Goal: Task Accomplishment & Management: Manage account settings

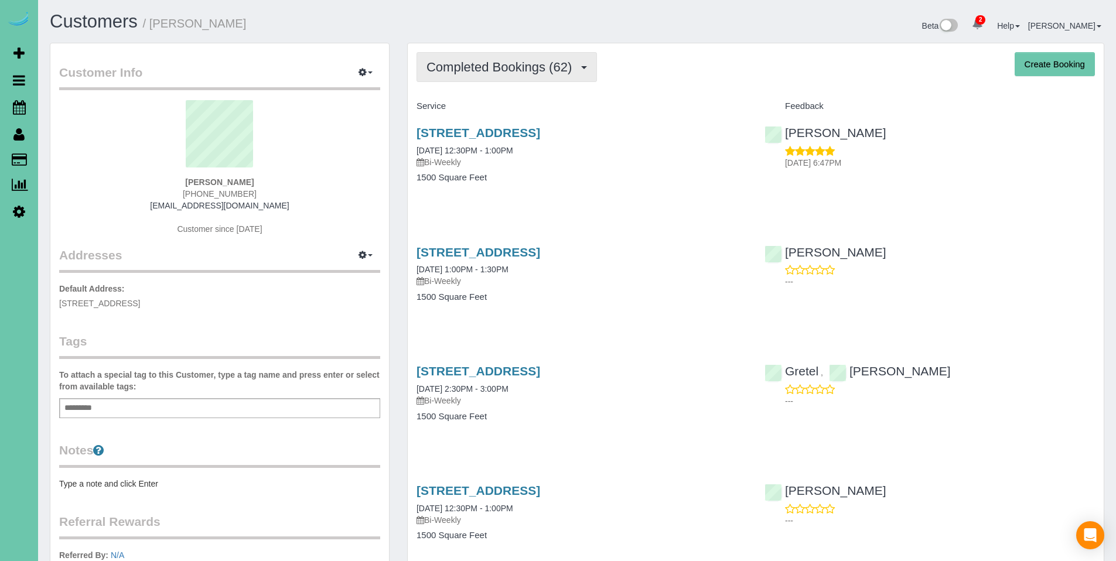
click at [507, 69] on span "Completed Bookings (62)" at bounding box center [501, 67] width 151 height 15
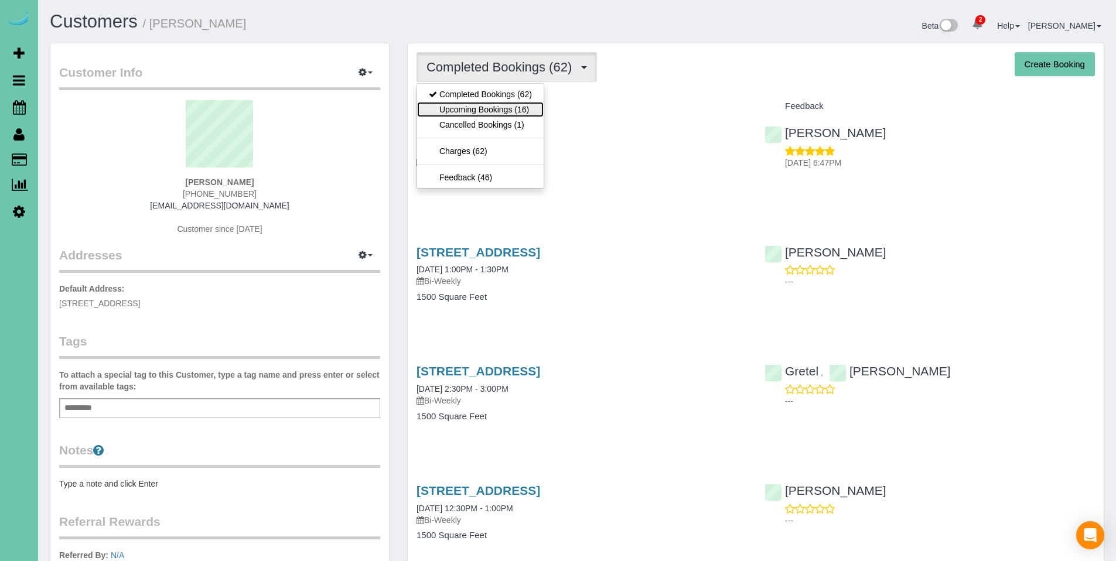
click at [500, 108] on link "Upcoming Bookings (16)" at bounding box center [480, 109] width 127 height 15
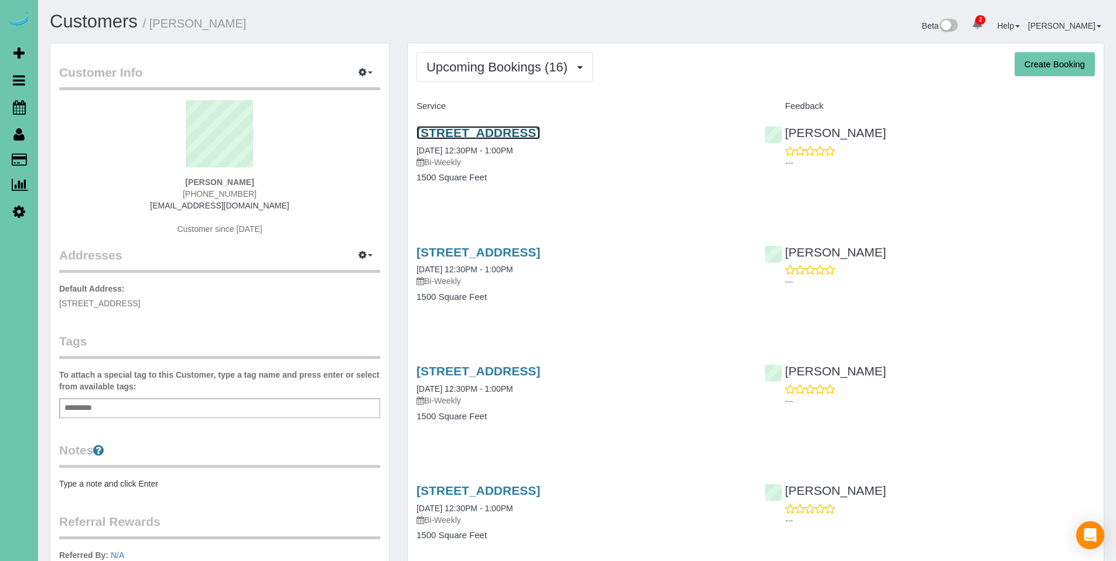
click at [489, 126] on link "1518 S 198th Ave, Omaha, NE 68130" at bounding box center [479, 132] width 124 height 13
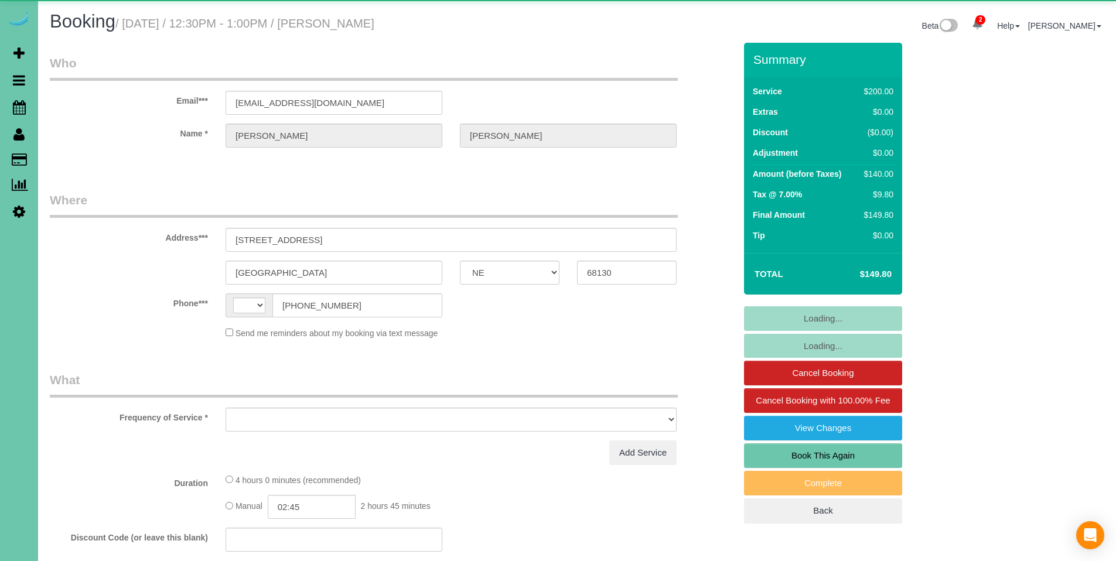
select select "NE"
select select "string:US"
select select "object:668"
select select "string:fspay-f7a76fce-3931-4ea2-a024-db7471c596aa"
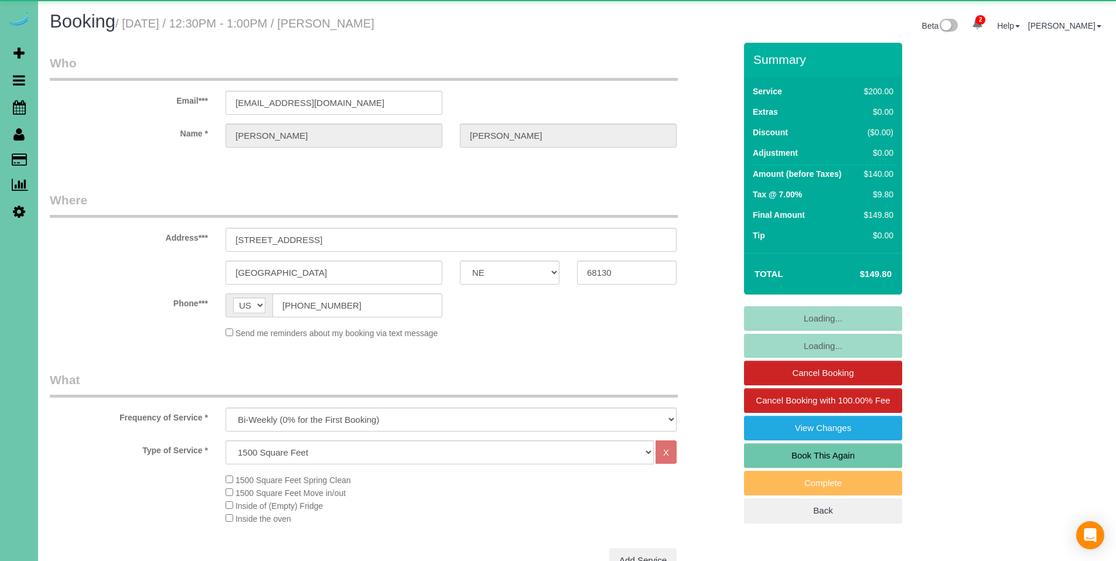
select select "object:924"
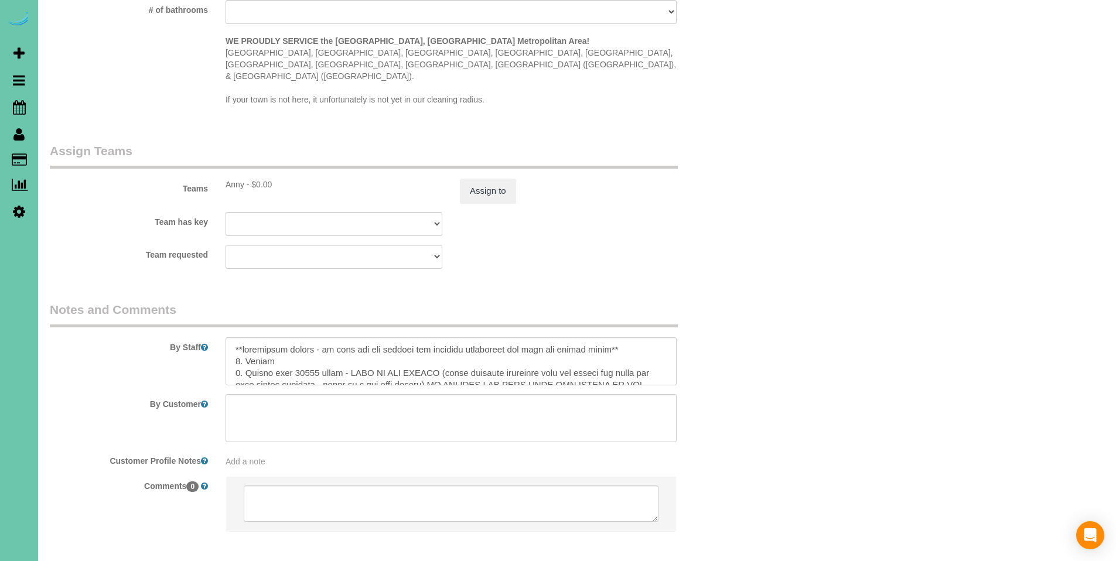
scroll to position [1202, 0]
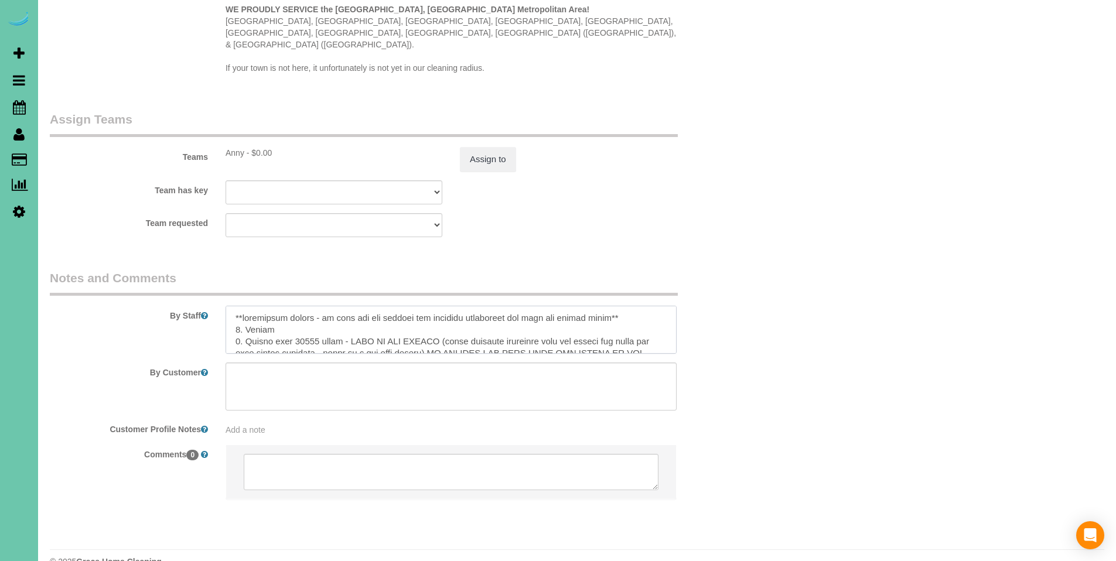
click at [234, 306] on textarea at bounding box center [451, 330] width 451 height 48
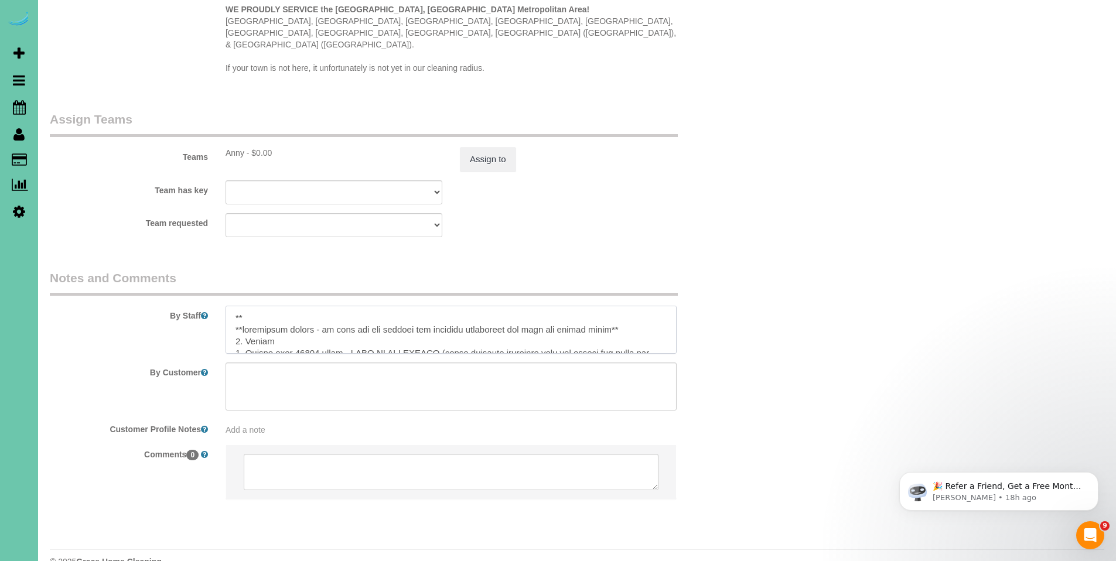
scroll to position [0, 0]
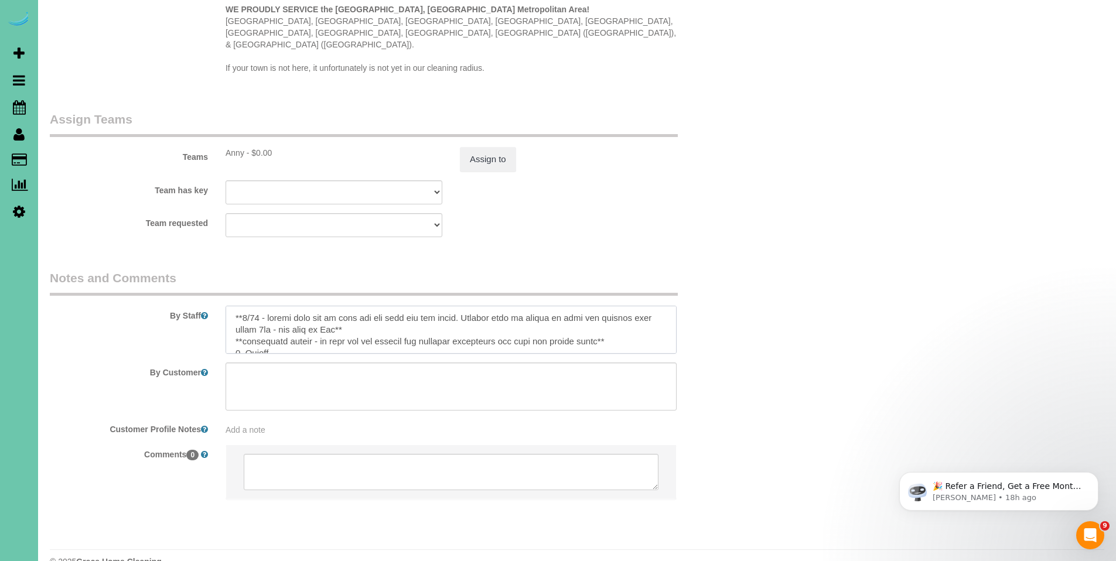
click at [377, 306] on textarea at bounding box center [451, 330] width 451 height 48
drag, startPoint x: 380, startPoint y: 305, endPoint x: 218, endPoint y: 294, distance: 162.0
click at [218, 306] on div at bounding box center [451, 330] width 469 height 48
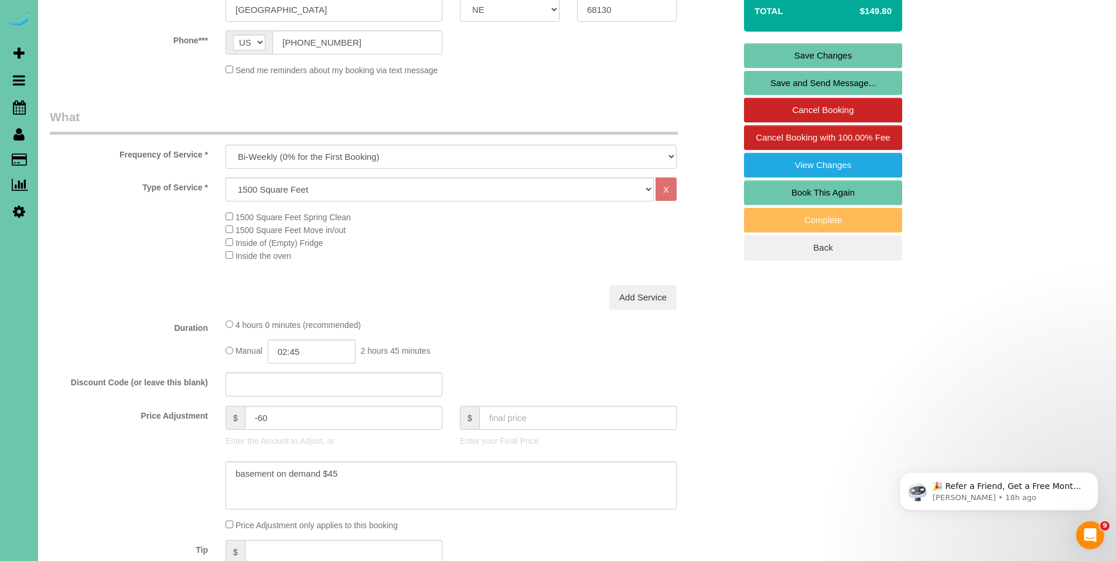
scroll to position [261, 0]
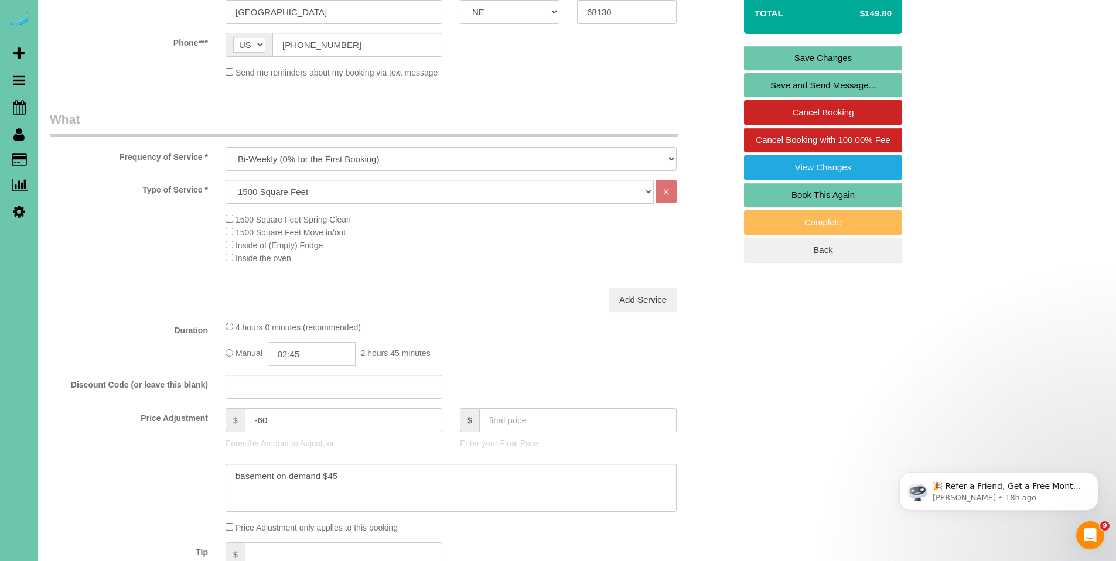
type textarea "**8/15 - client will not be home and the cats are not there. Someone will be co…"
click at [821, 60] on link "Save Changes" at bounding box center [823, 58] width 158 height 25
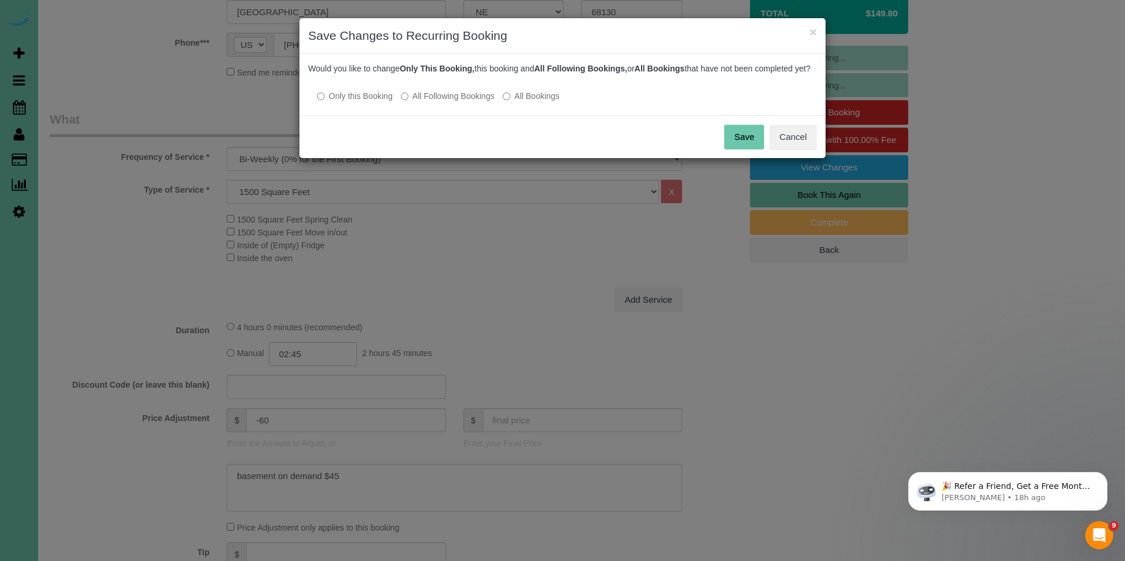
click at [753, 144] on button "Save" at bounding box center [744, 137] width 40 height 25
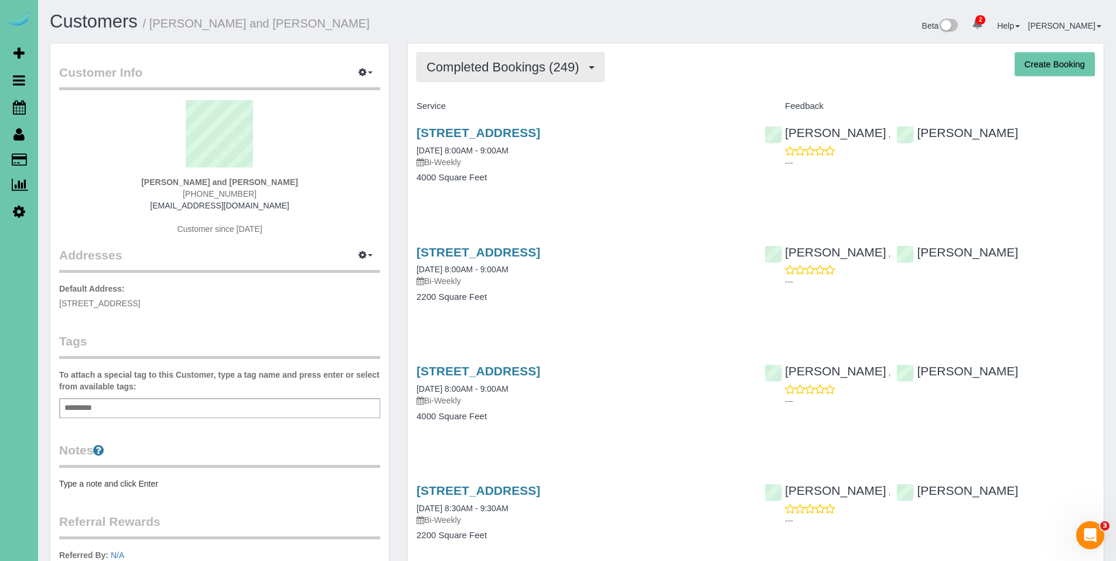
click at [497, 75] on button "Completed Bookings (249)" at bounding box center [511, 67] width 188 height 30
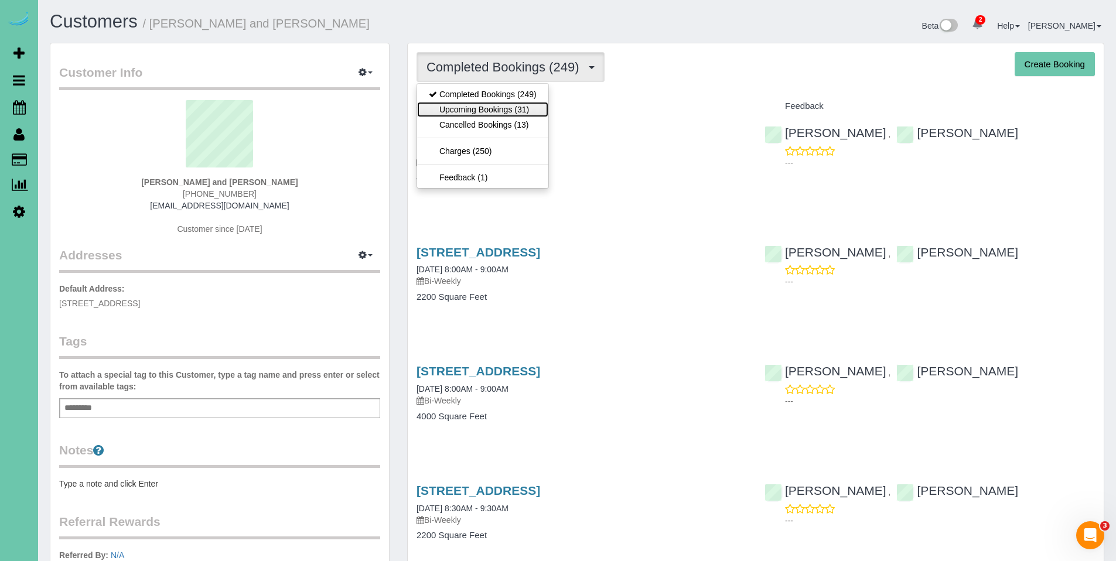
click at [494, 106] on link "Upcoming Bookings (31)" at bounding box center [482, 109] width 131 height 15
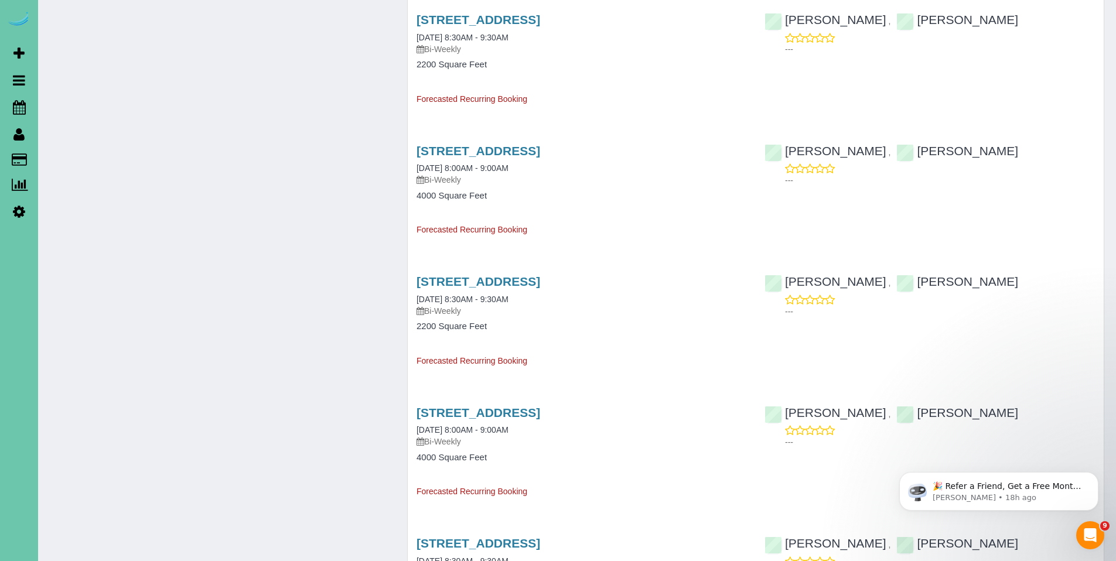
scroll to position [2398, 0]
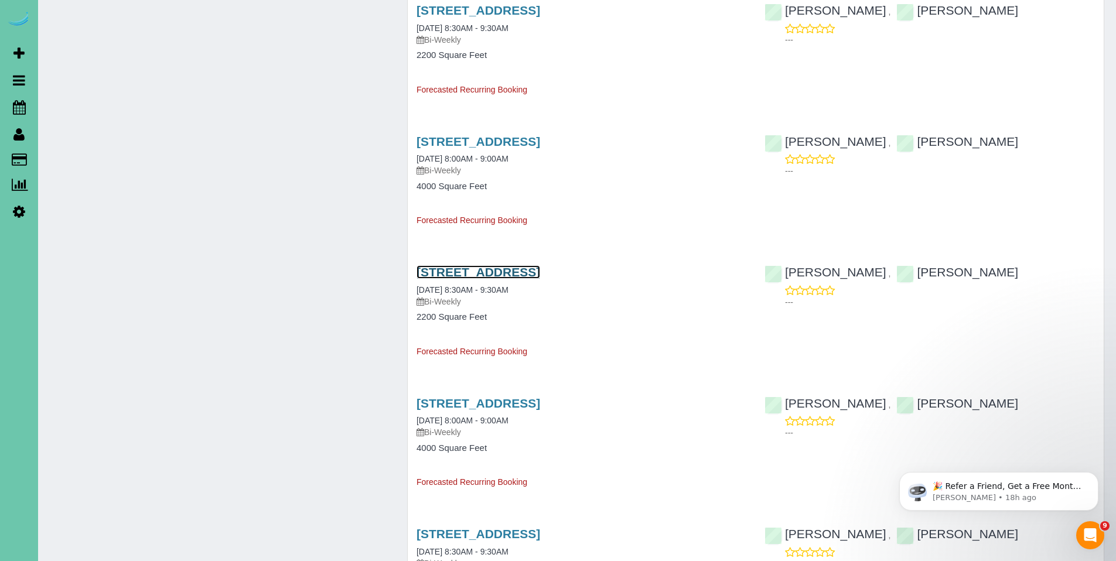
click at [506, 272] on link "532 South 91st Avenue, Omaha, NE 68114" at bounding box center [479, 271] width 124 height 13
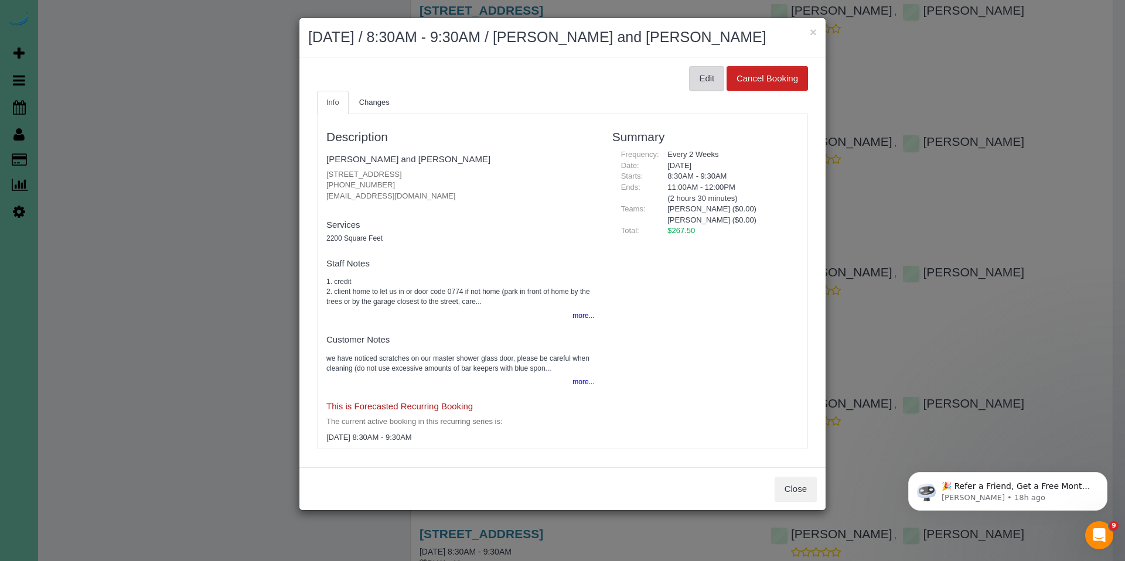
click at [699, 80] on button "Edit" at bounding box center [706, 78] width 35 height 25
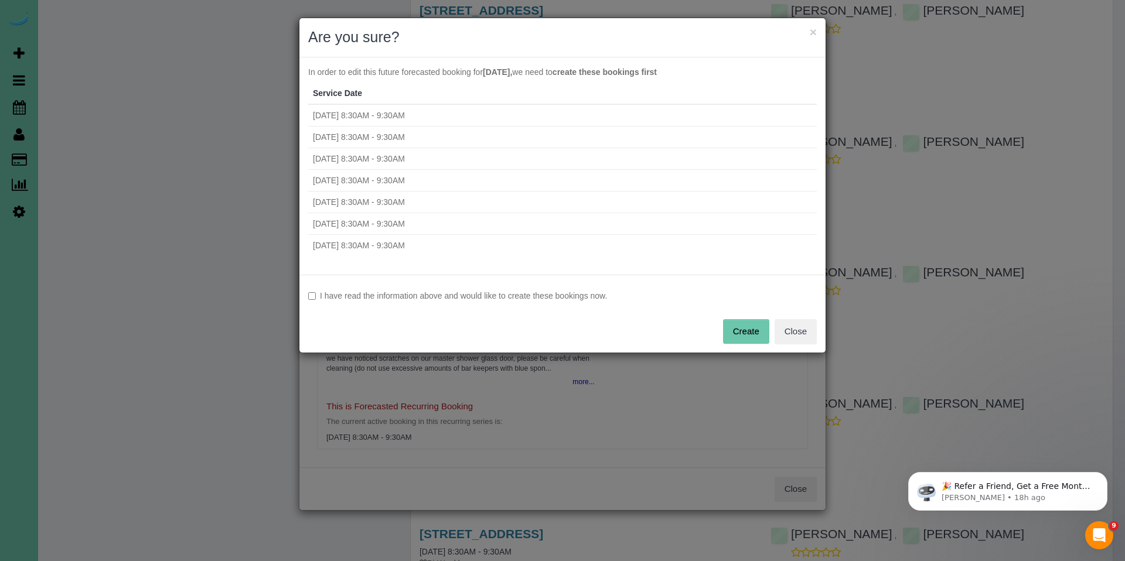
click at [441, 301] on label "I have read the information above and would like to create these bookings now." at bounding box center [562, 296] width 508 height 12
click at [741, 333] on button "Create" at bounding box center [746, 331] width 46 height 25
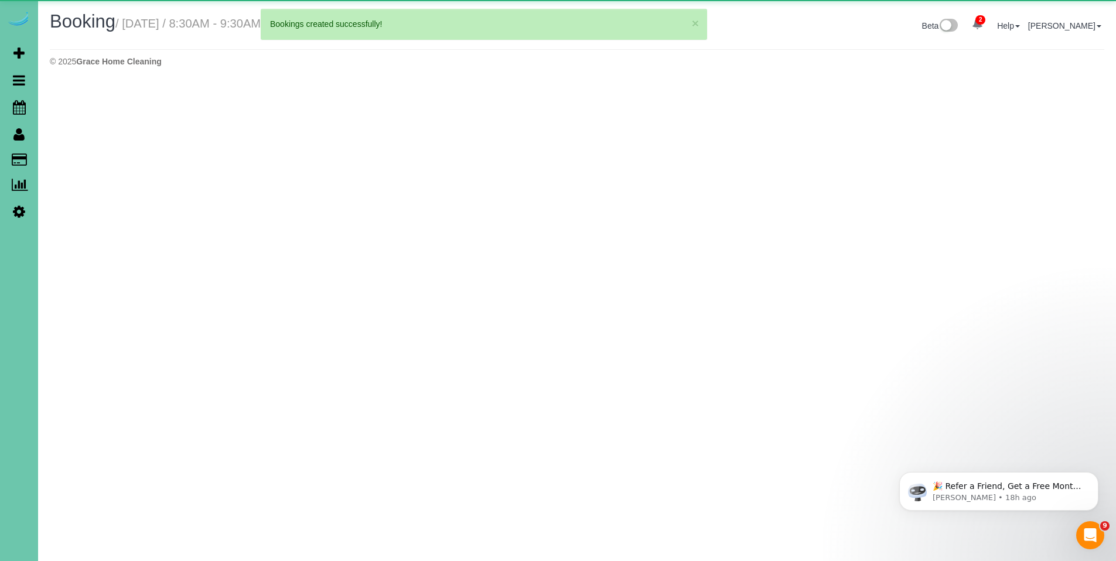
select select "NE"
select select "string:fspay-6965e164-9d4a-4336-b61d-2cde4e56040d"
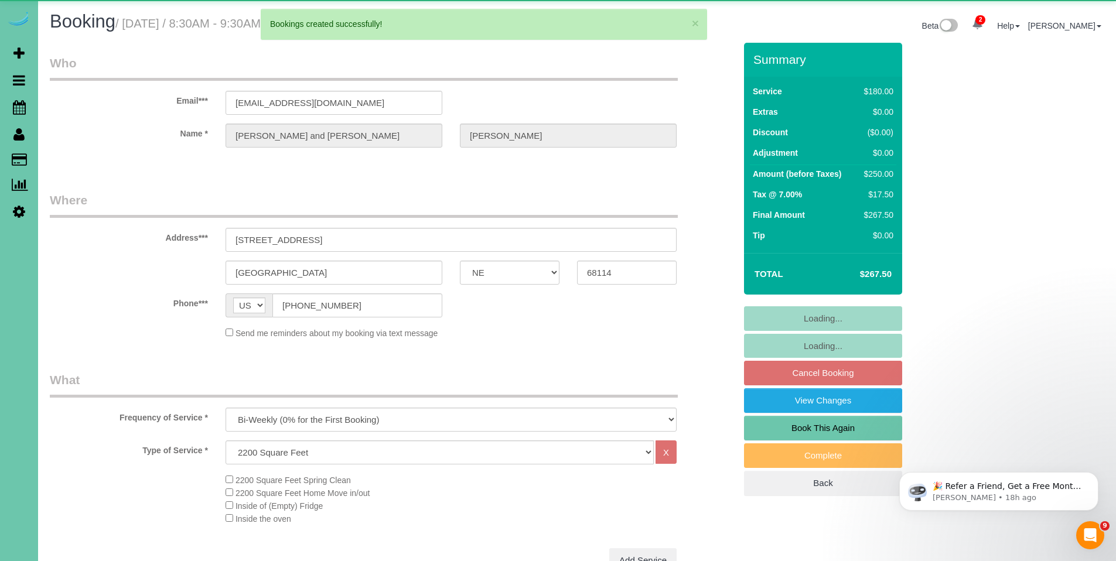
select select "object:3293"
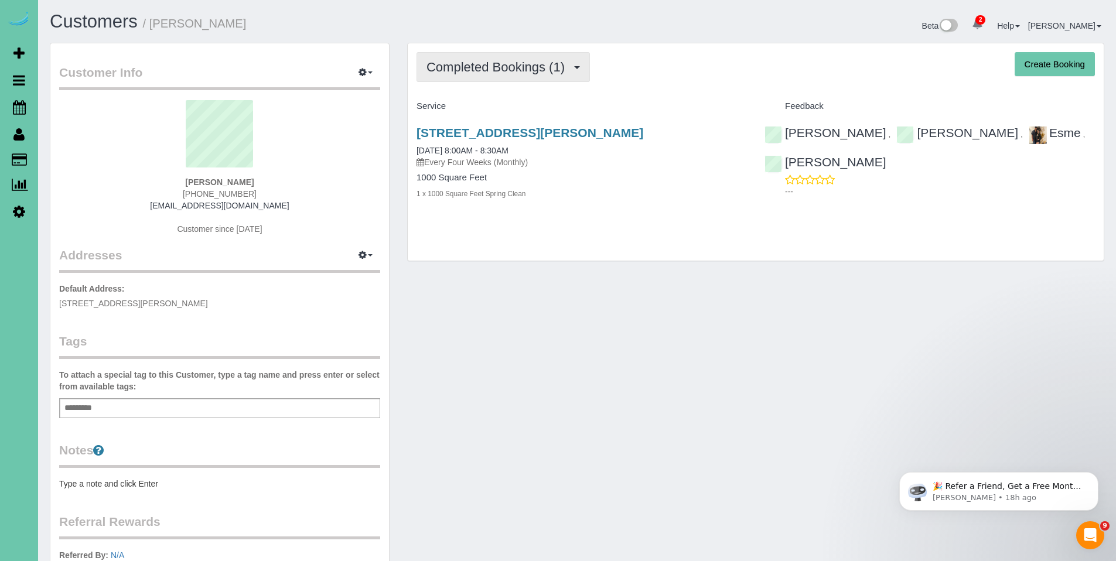
click at [520, 69] on span "Completed Bookings (1)" at bounding box center [498, 67] width 144 height 15
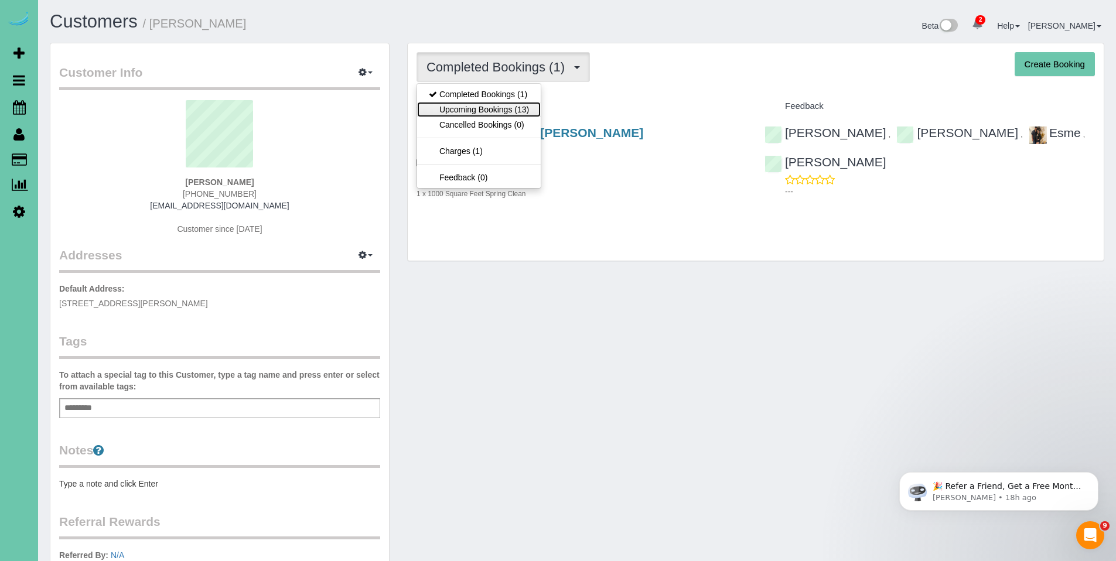
click at [498, 108] on link "Upcoming Bookings (13)" at bounding box center [479, 109] width 124 height 15
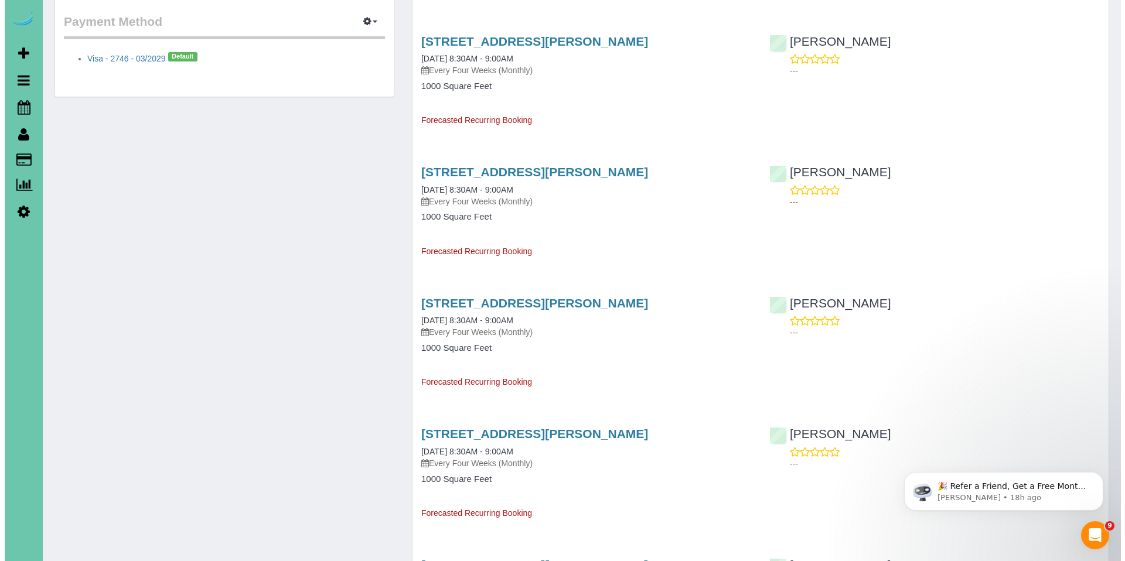
scroll to position [603, 0]
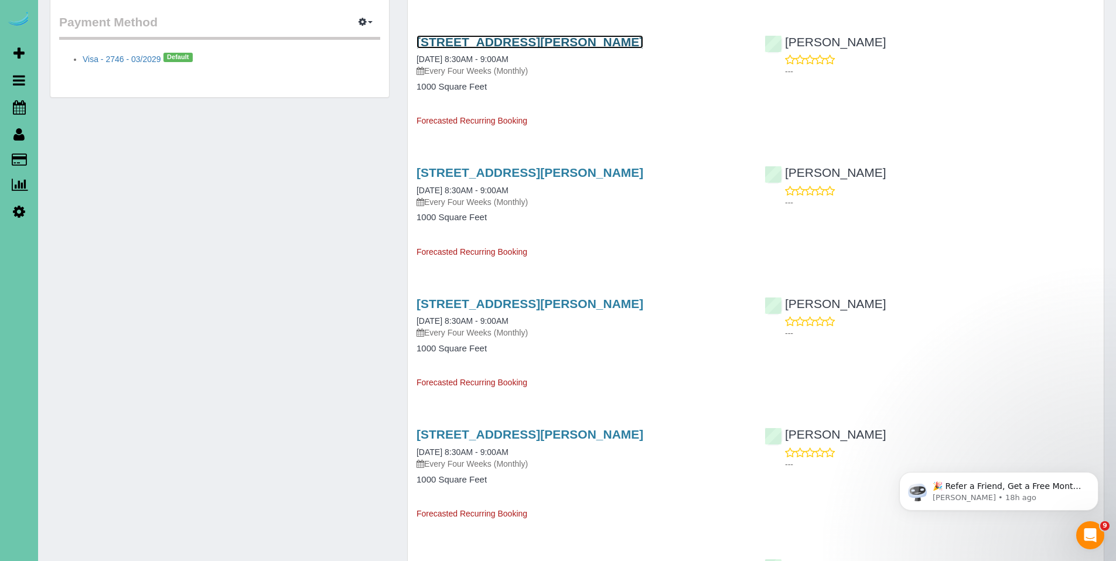
click at [461, 41] on link "6460 William St, Omaha, NE 68106" at bounding box center [530, 41] width 227 height 13
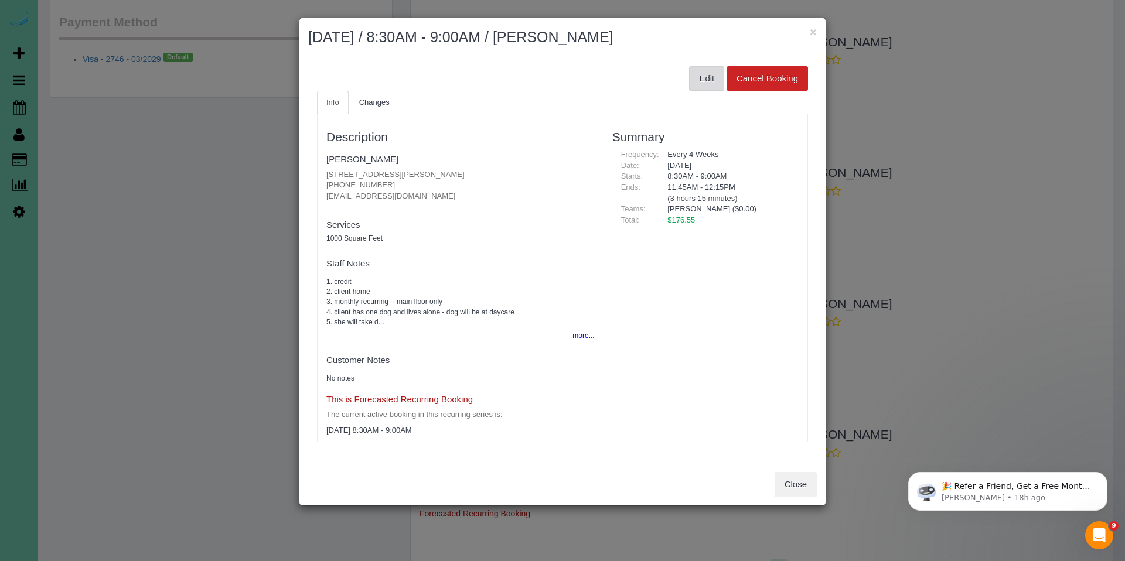
click at [711, 75] on button "Edit" at bounding box center [706, 78] width 35 height 25
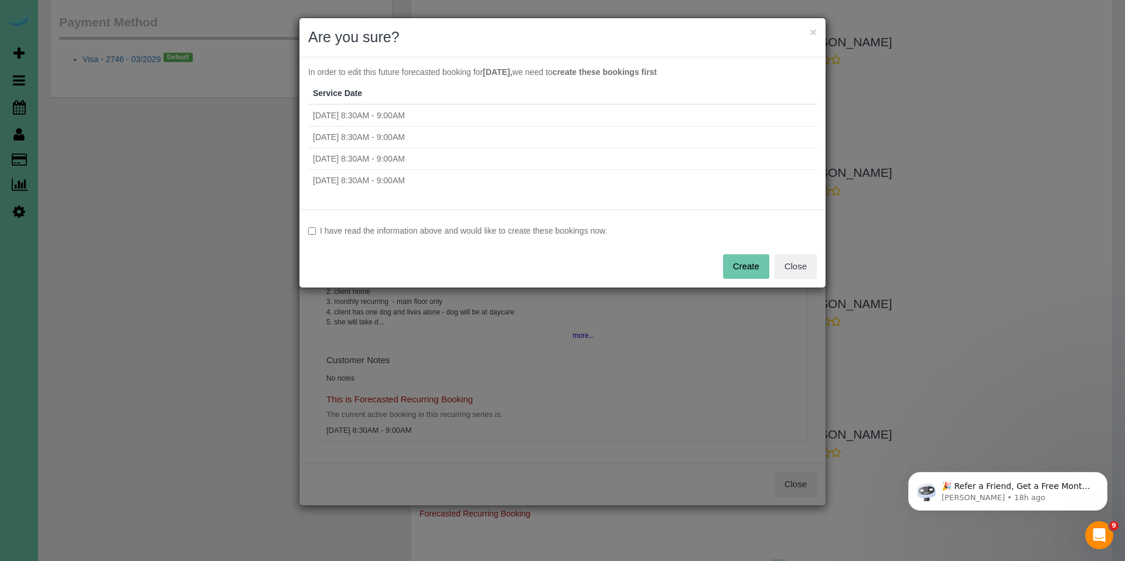
click at [412, 235] on label "I have read the information above and would like to create these bookings now." at bounding box center [562, 231] width 508 height 12
click at [749, 261] on button "Create" at bounding box center [746, 266] width 46 height 25
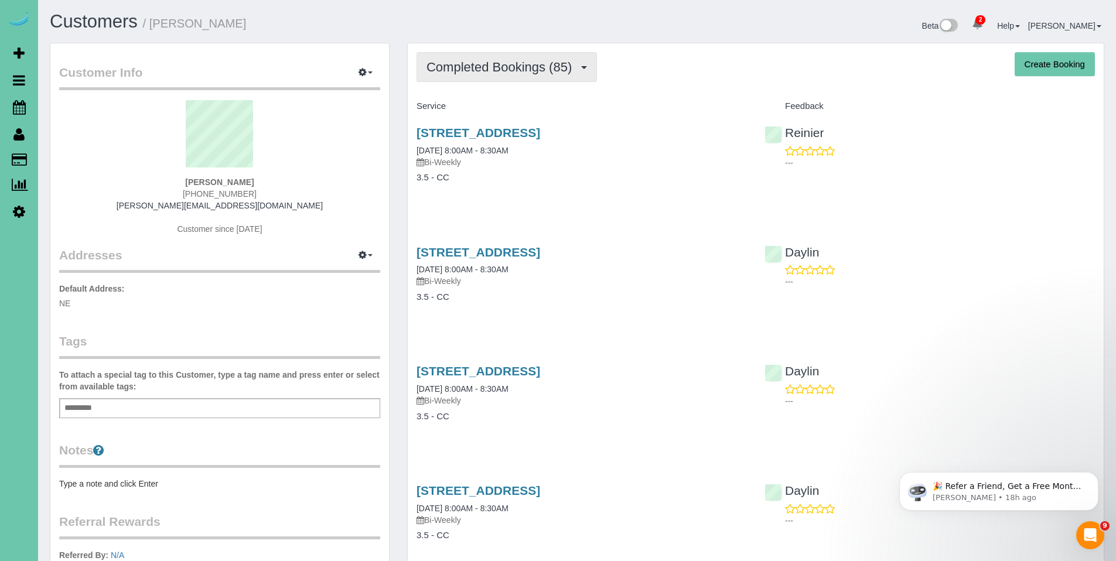
click at [521, 72] on span "Completed Bookings (85)" at bounding box center [501, 67] width 151 height 15
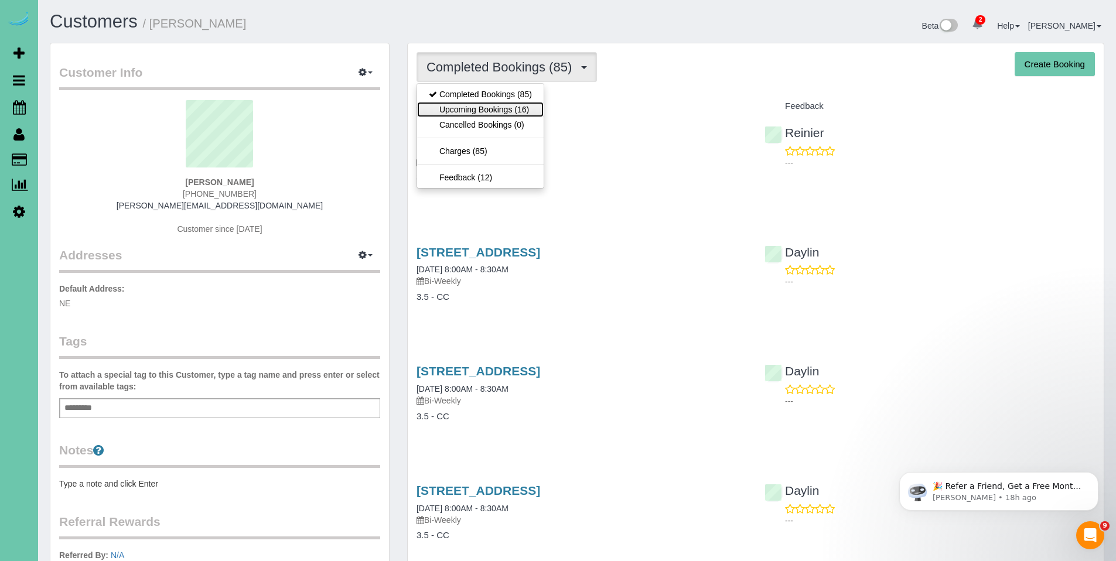
click at [502, 108] on link "Upcoming Bookings (16)" at bounding box center [480, 109] width 127 height 15
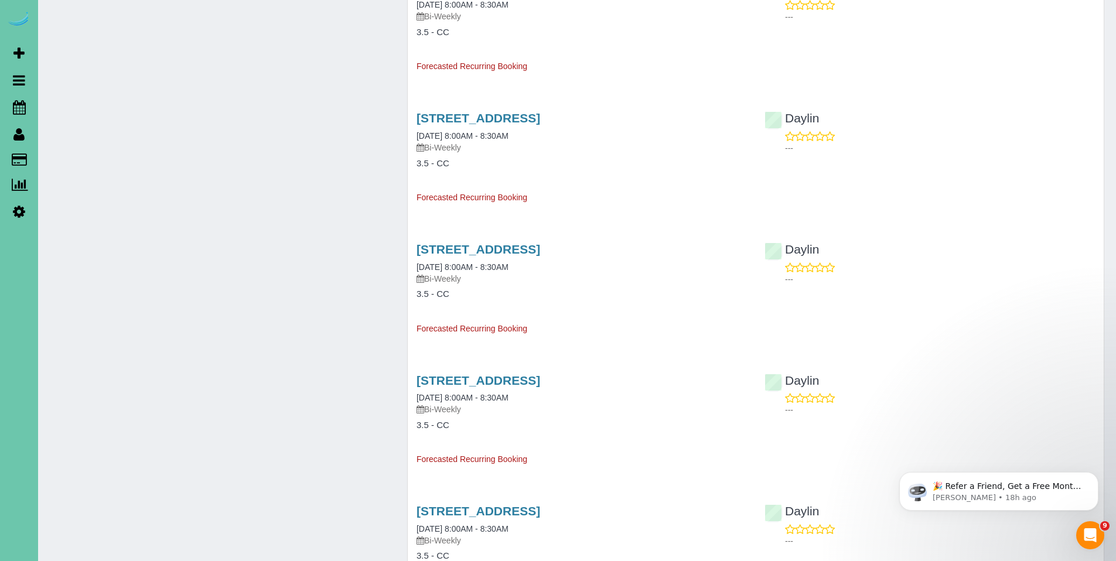
scroll to position [1083, 0]
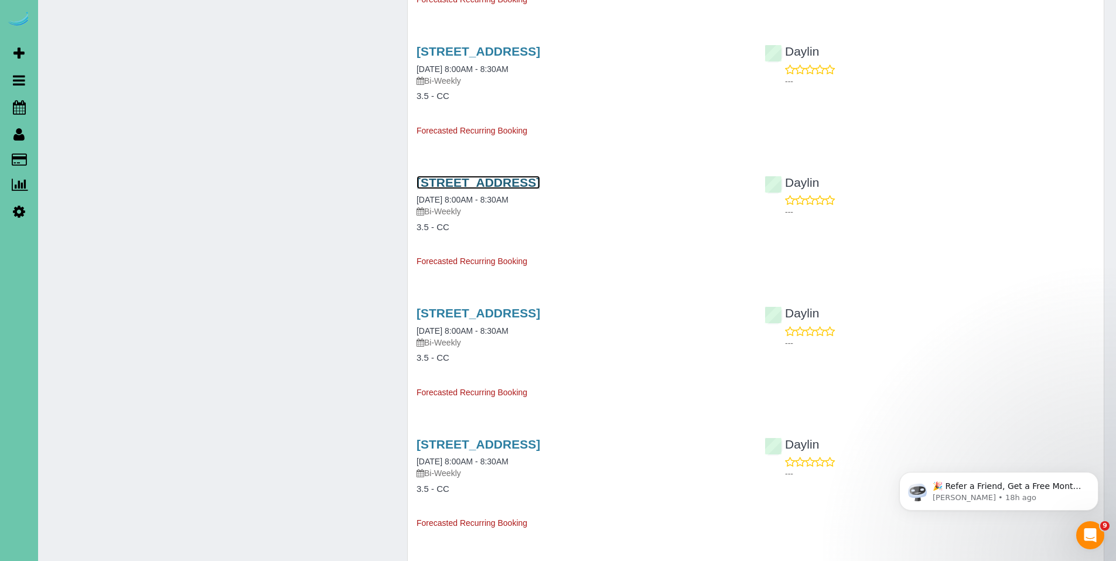
click at [490, 184] on link "12201 S 124 Ave, Papillion, NE 68046" at bounding box center [479, 182] width 124 height 13
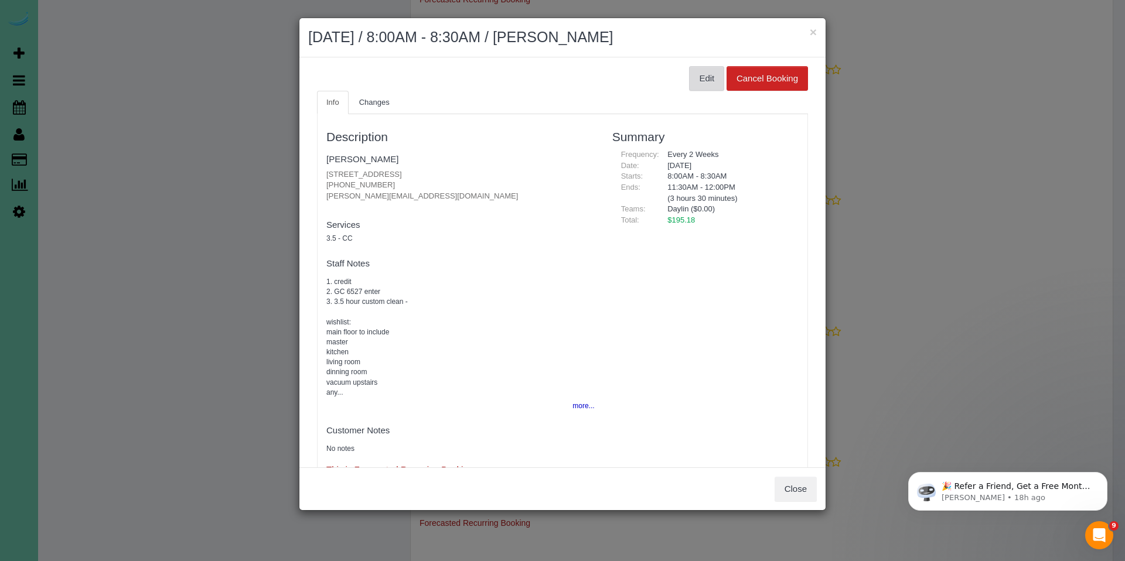
click at [701, 77] on button "Edit" at bounding box center [706, 78] width 35 height 25
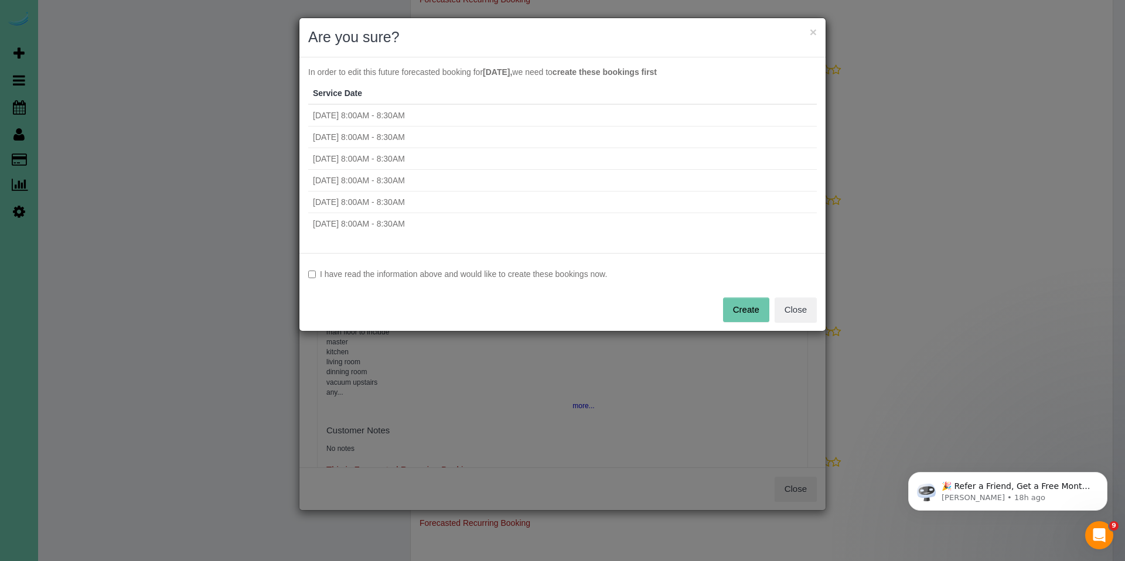
click at [401, 272] on label "I have read the information above and would like to create these bookings now." at bounding box center [562, 274] width 508 height 12
click at [750, 315] on button "Create" at bounding box center [746, 310] width 46 height 25
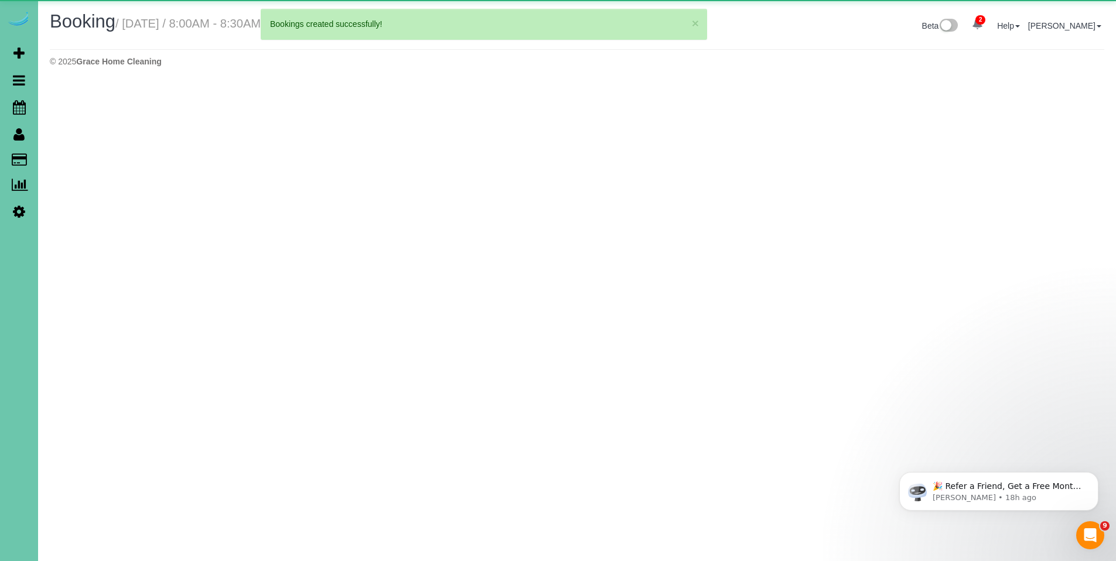
select select "NE"
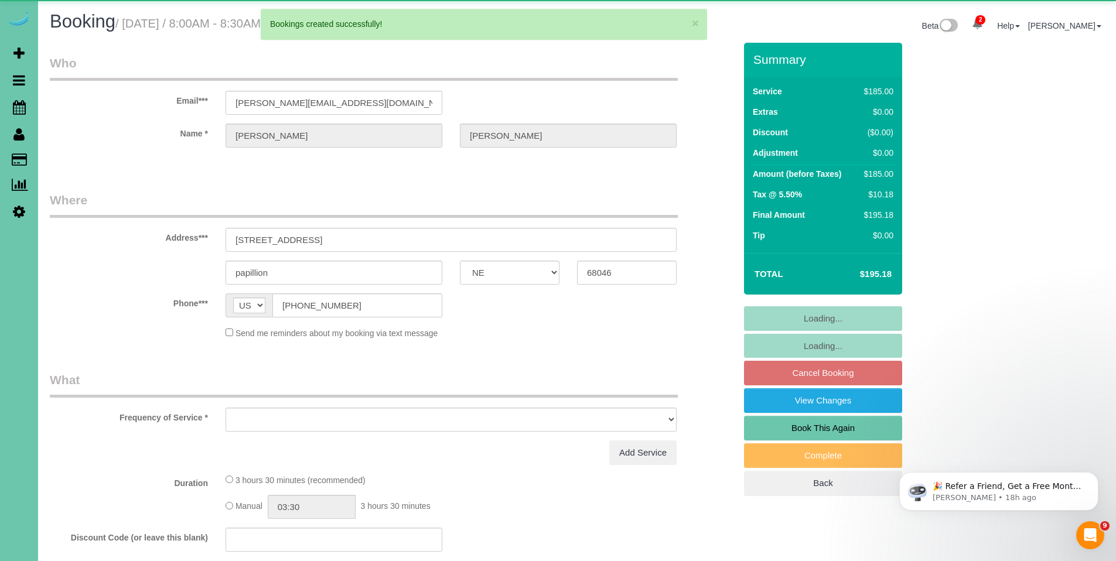
select select "object:2392"
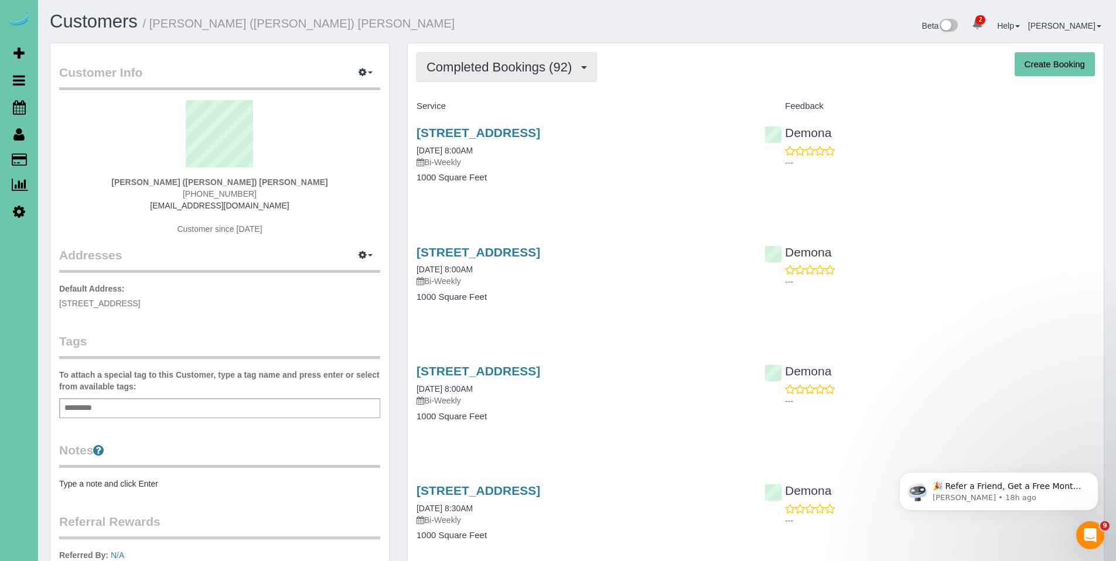
click at [493, 73] on span "Completed Bookings (92)" at bounding box center [501, 67] width 151 height 15
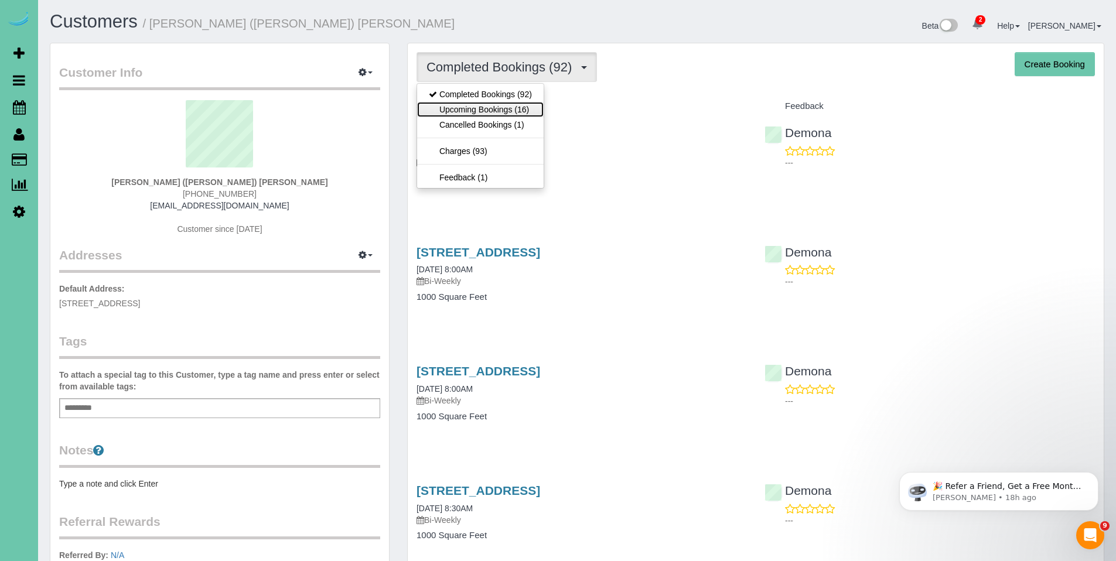
click at [473, 114] on link "Upcoming Bookings (16)" at bounding box center [480, 109] width 127 height 15
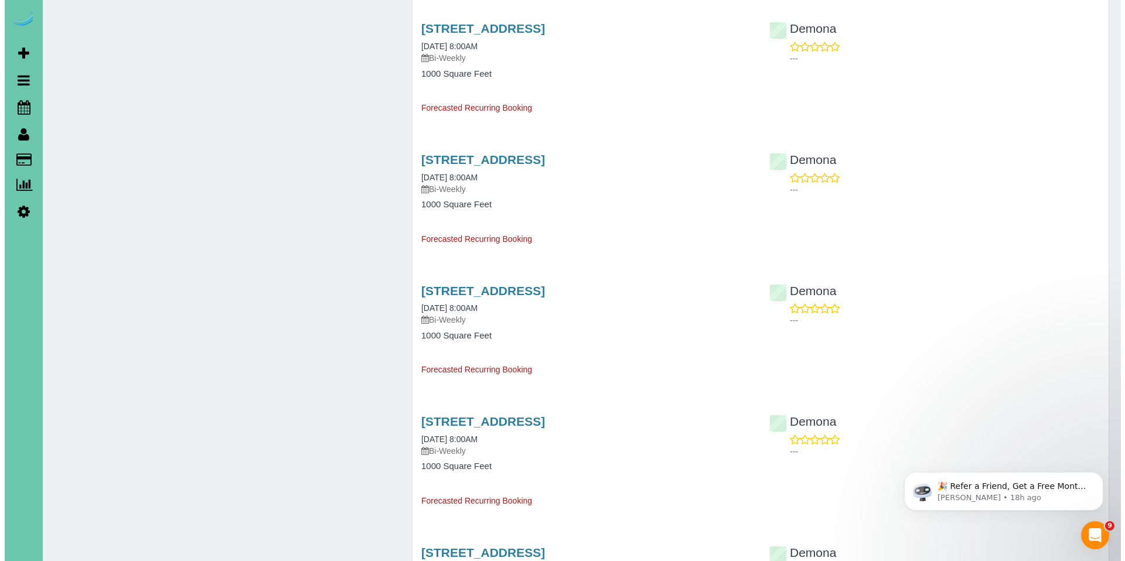
scroll to position [979, 0]
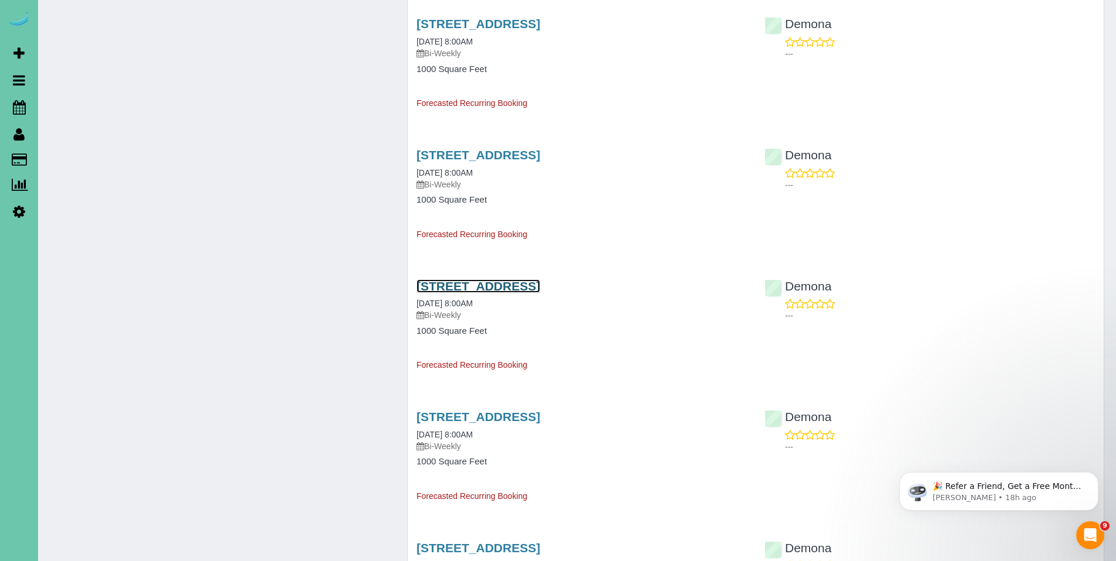
click at [540, 288] on link "[STREET_ADDRESS]" at bounding box center [479, 285] width 124 height 13
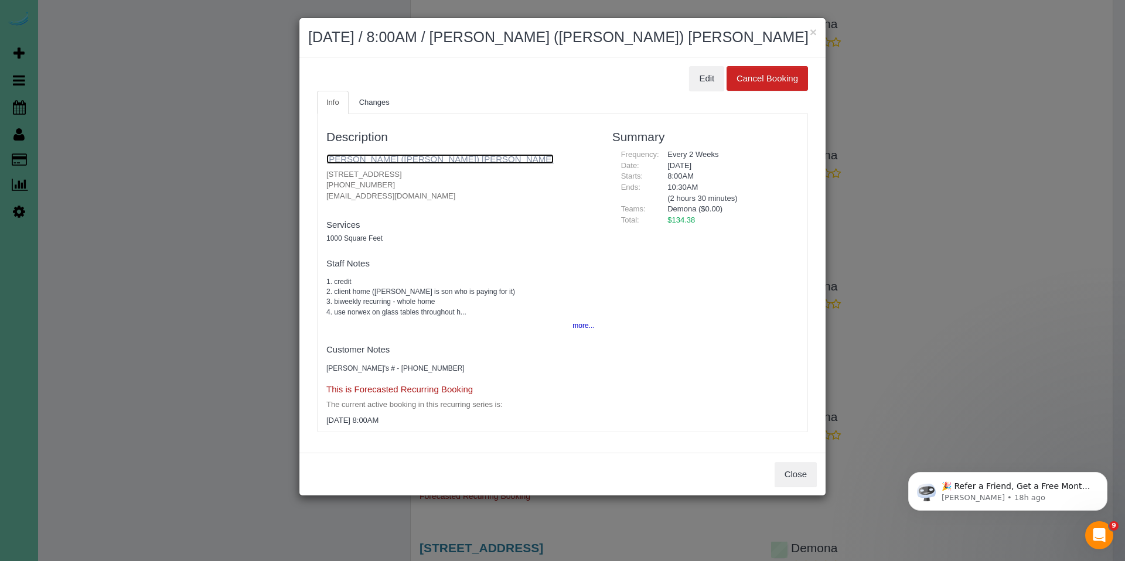
click at [407, 163] on link "[PERSON_NAME] ([PERSON_NAME]) [PERSON_NAME]" at bounding box center [439, 159] width 227 height 10
click at [813, 32] on button "×" at bounding box center [813, 32] width 7 height 12
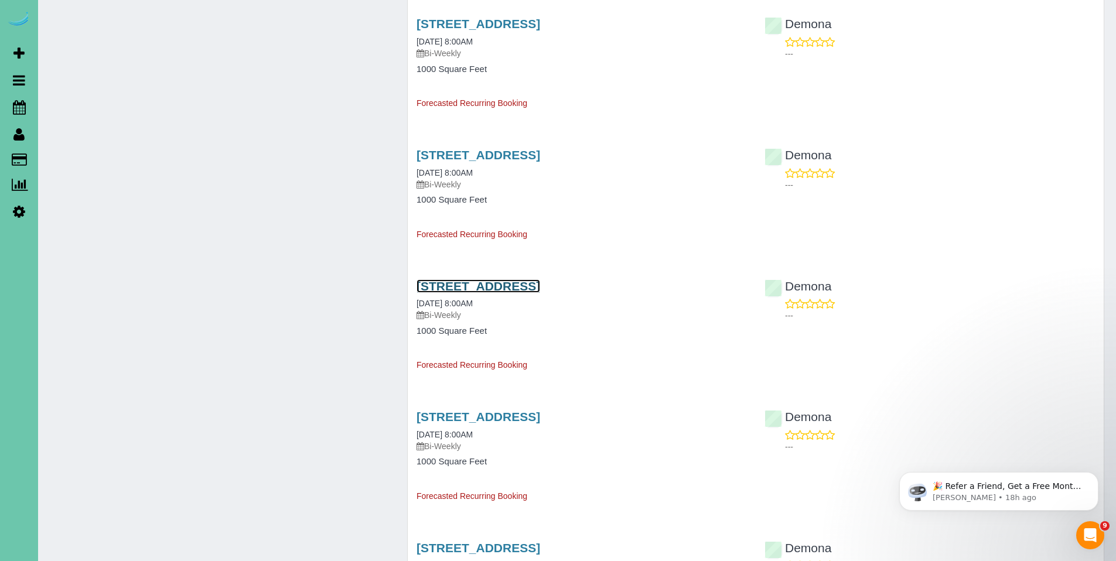
click at [520, 293] on link "[STREET_ADDRESS]" at bounding box center [479, 285] width 124 height 13
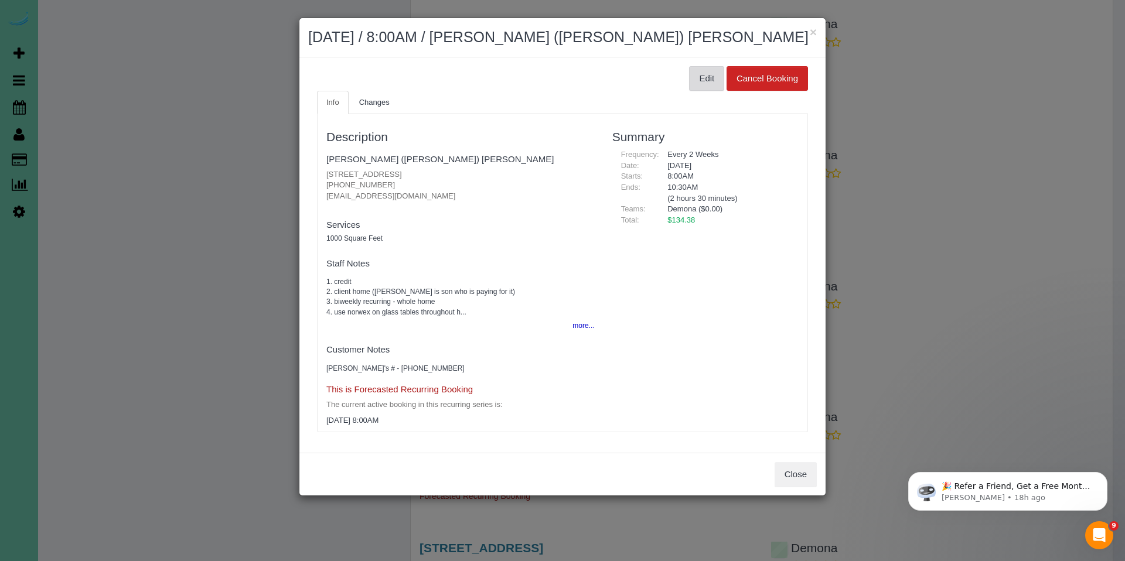
click at [709, 80] on button "Edit" at bounding box center [706, 78] width 35 height 25
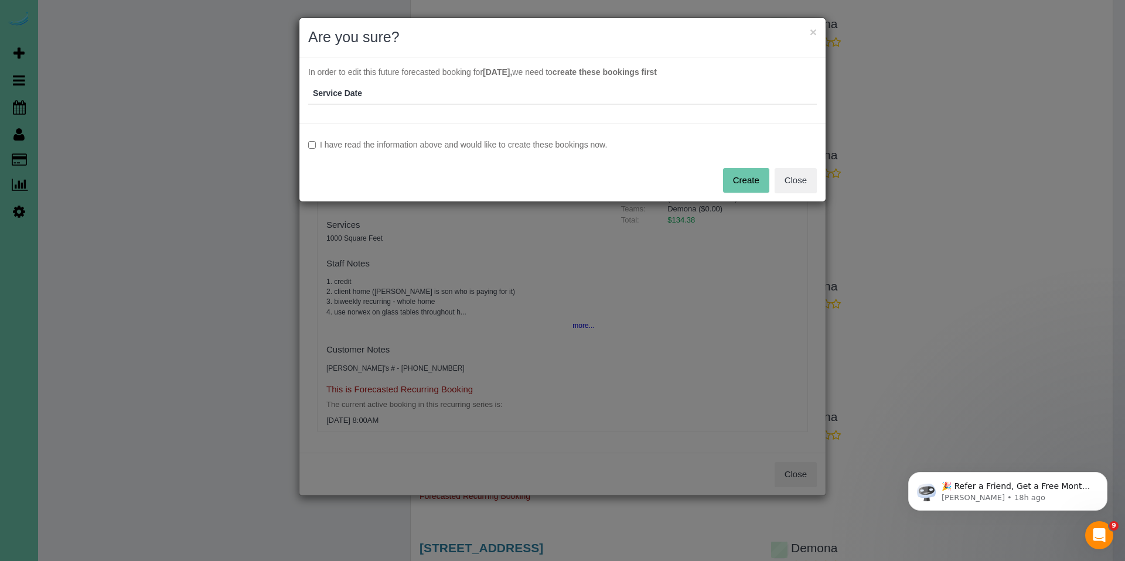
click at [438, 150] on label "I have read the information above and would like to create these bookings now." at bounding box center [562, 145] width 508 height 12
click at [735, 179] on button "Create" at bounding box center [746, 180] width 46 height 25
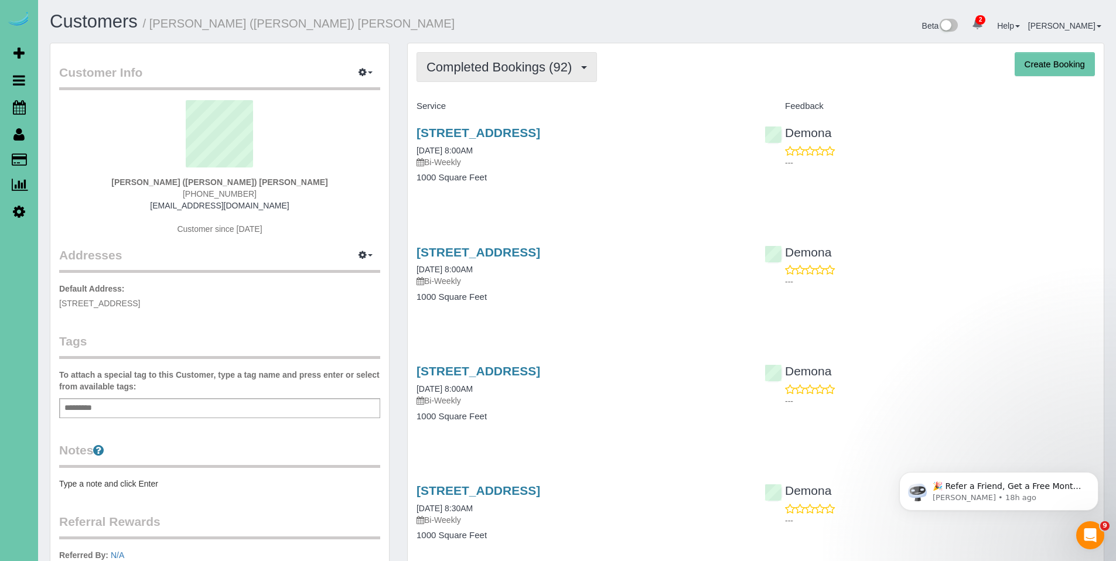
click at [508, 57] on button "Completed Bookings (92)" at bounding box center [507, 67] width 180 height 30
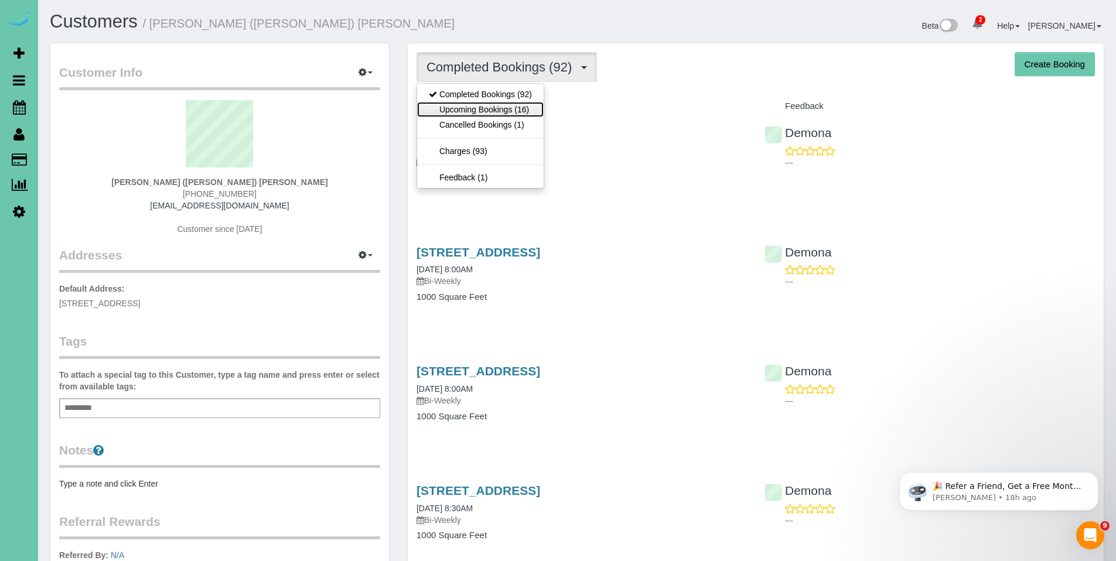
click at [482, 107] on link "Upcoming Bookings (16)" at bounding box center [480, 109] width 127 height 15
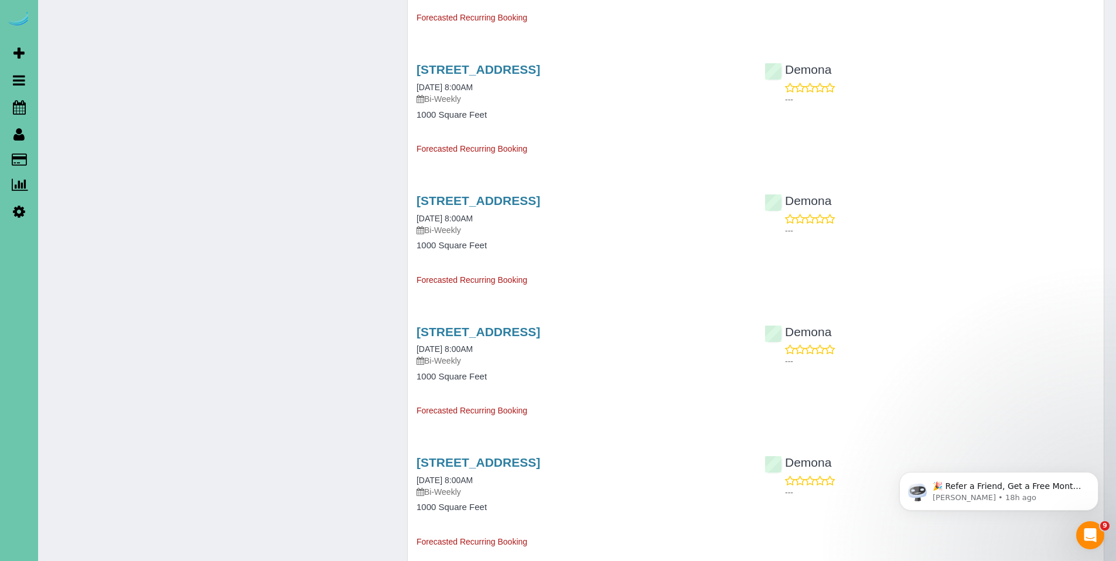
scroll to position [1153, 0]
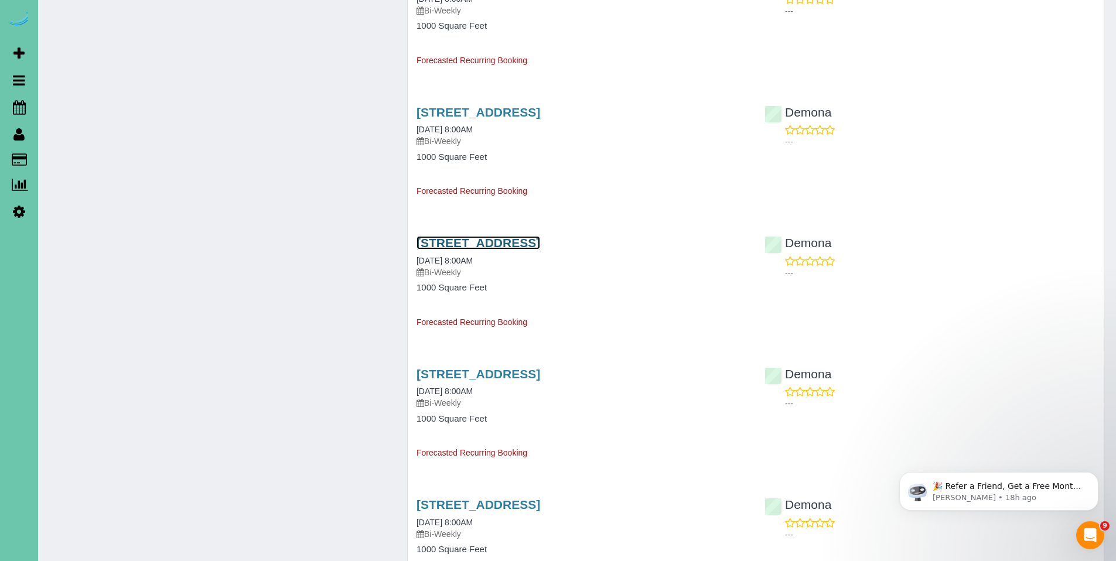
click at [531, 239] on link "7727 Rosewood Lane Court, La Vista, NE 68128" at bounding box center [479, 242] width 124 height 13
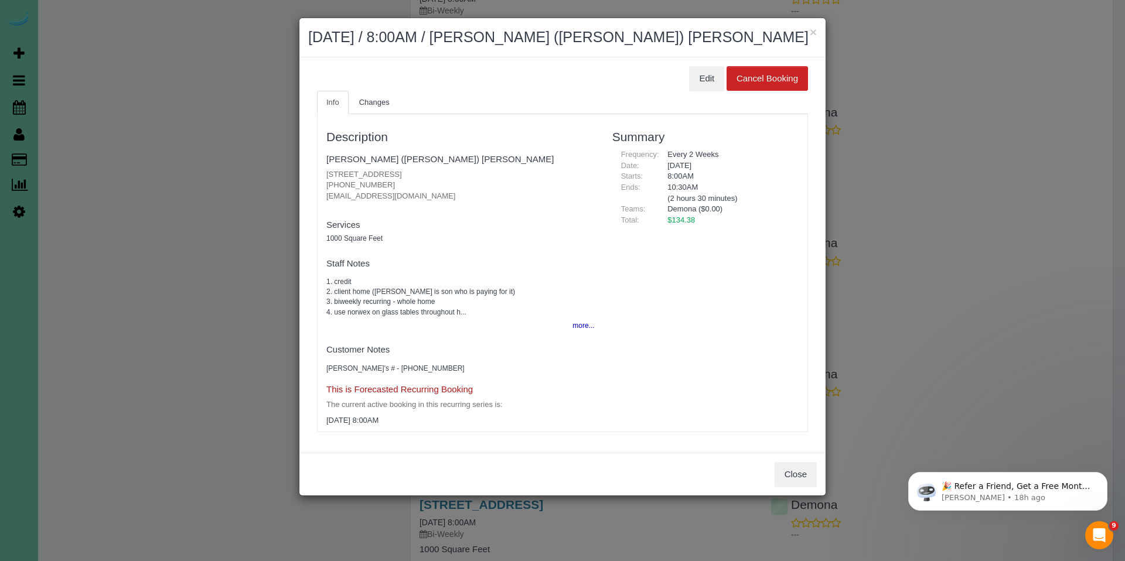
click at [808, 33] on h2 "January 05, 2026 / 8:00AM / Wayne (Elizabeth) Vaughn" at bounding box center [562, 37] width 508 height 21
click at [816, 35] on button "×" at bounding box center [813, 32] width 7 height 12
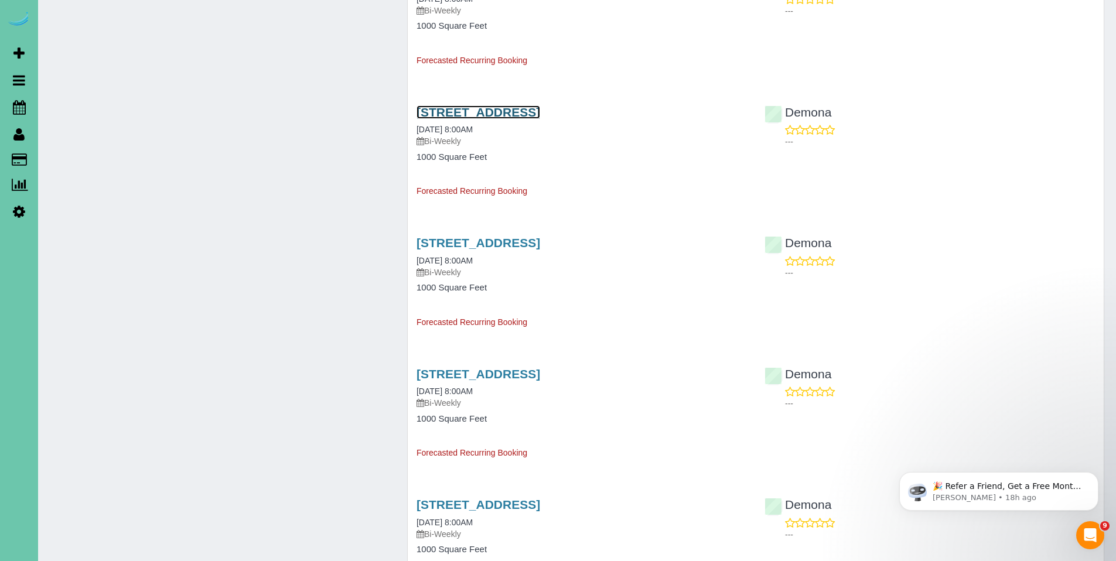
click at [466, 112] on link "7727 Rosewood Lane Court, La Vista, NE 68128" at bounding box center [479, 111] width 124 height 13
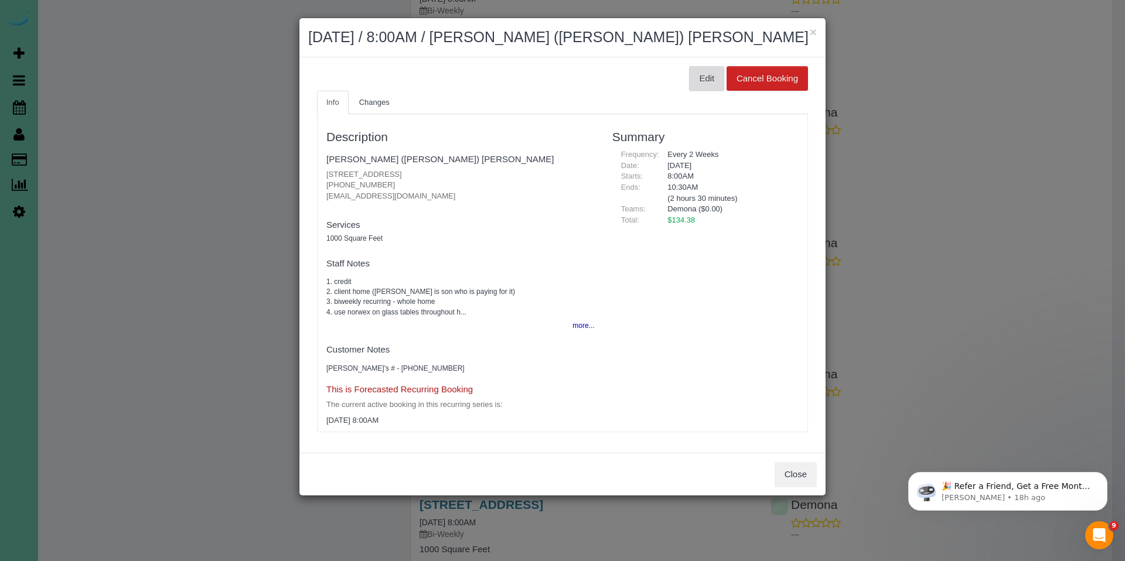
click at [702, 80] on button "Edit" at bounding box center [706, 78] width 35 height 25
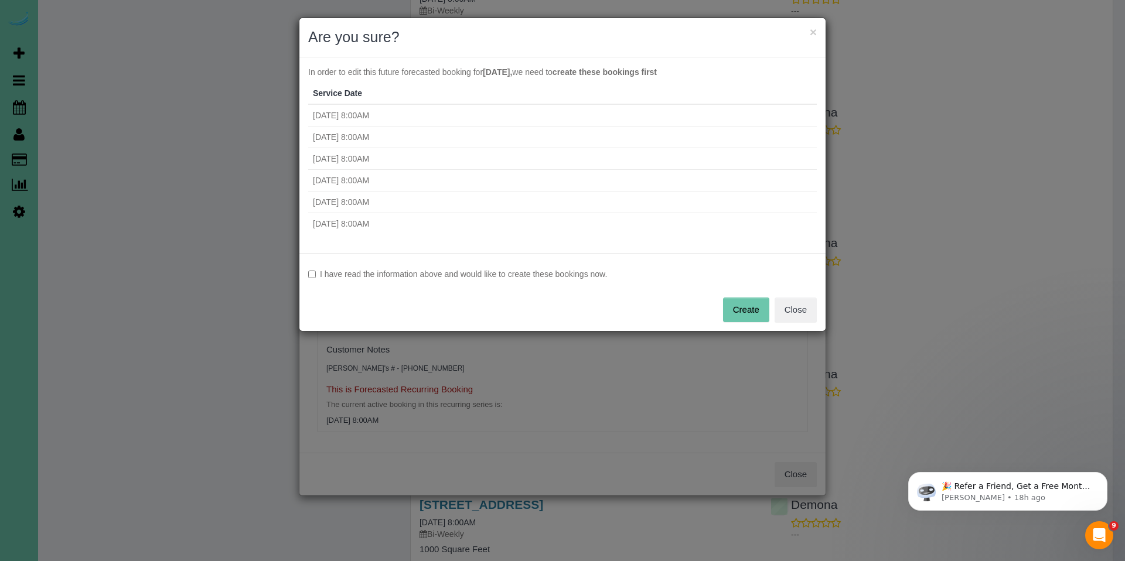
click at [346, 274] on label "I have read the information above and would like to create these bookings now." at bounding box center [562, 274] width 508 height 12
click at [749, 313] on button "Create" at bounding box center [746, 310] width 46 height 25
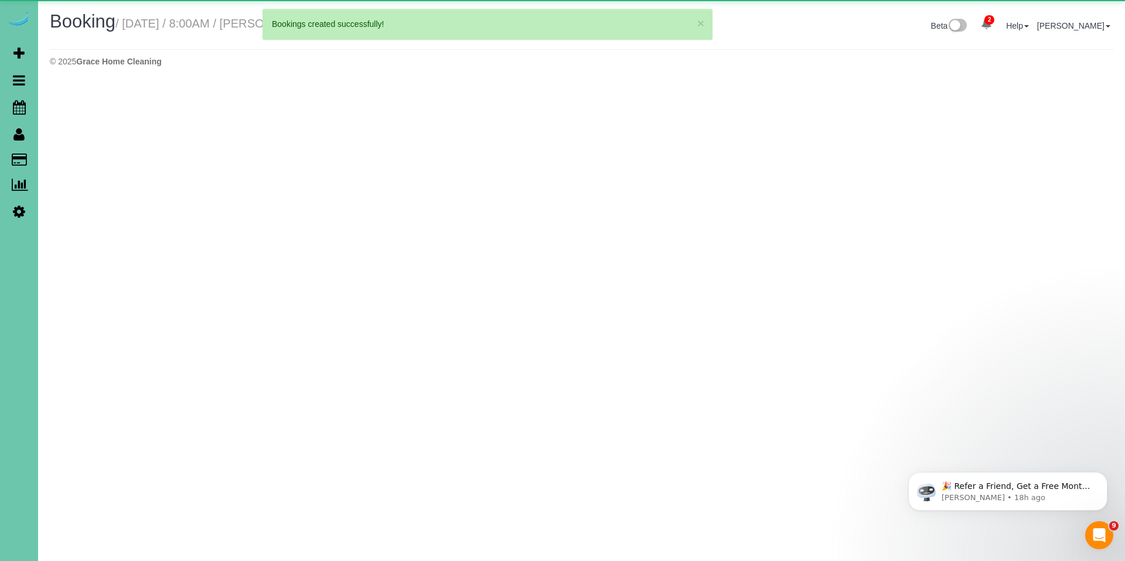
select select "NE"
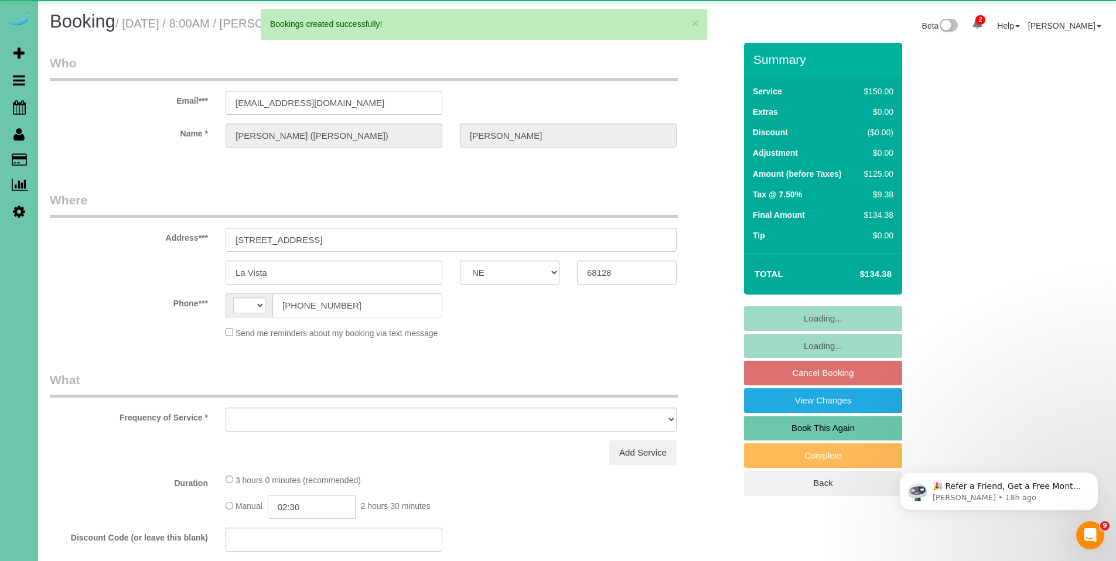
select select "string:US"
select select "object:2423"
select select "string:fspay-a3282a63-aab2-4975-911a-1bde12aa226e"
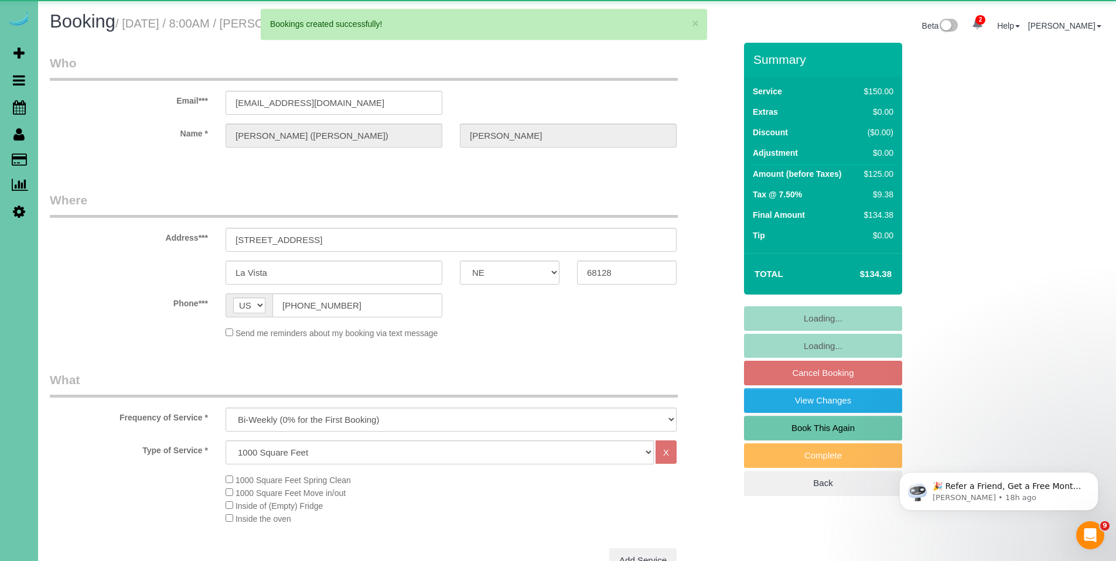
select select "object:2510"
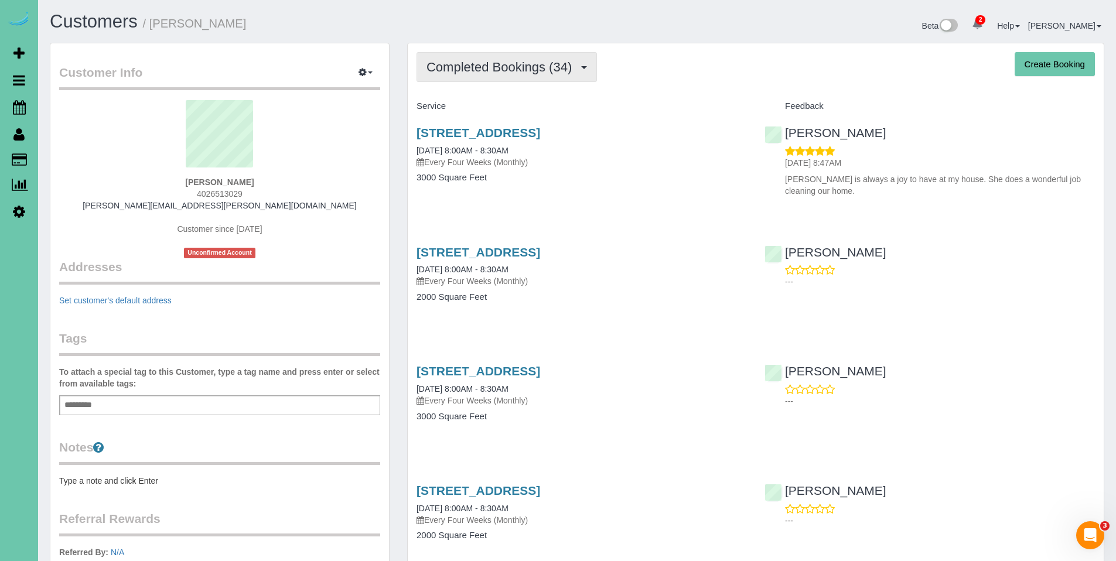
click at [472, 67] on span "Completed Bookings (34)" at bounding box center [501, 67] width 151 height 15
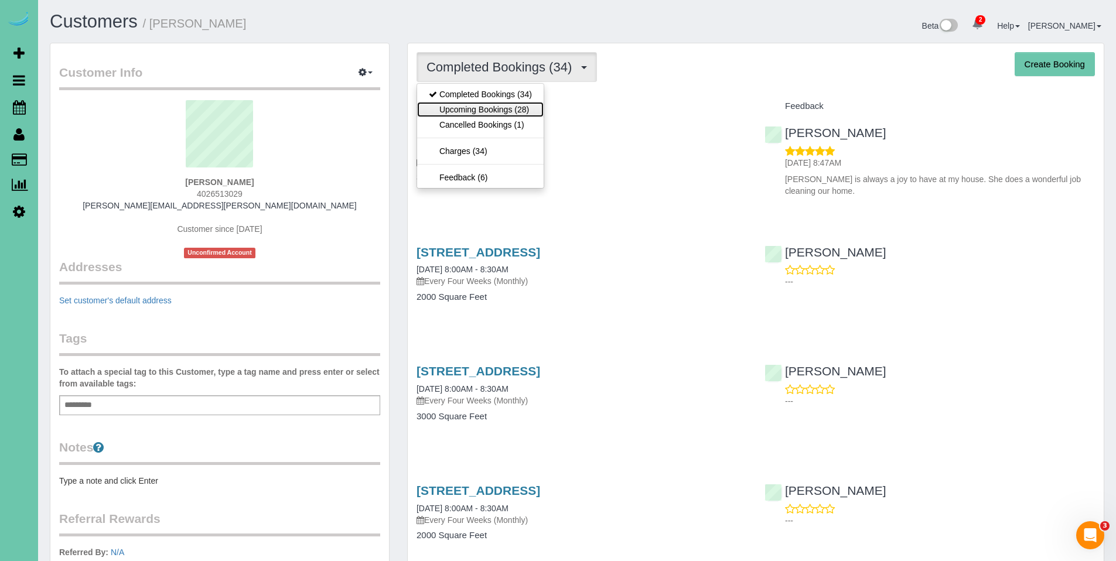
click at [470, 102] on link "Upcoming Bookings (28)" at bounding box center [480, 109] width 127 height 15
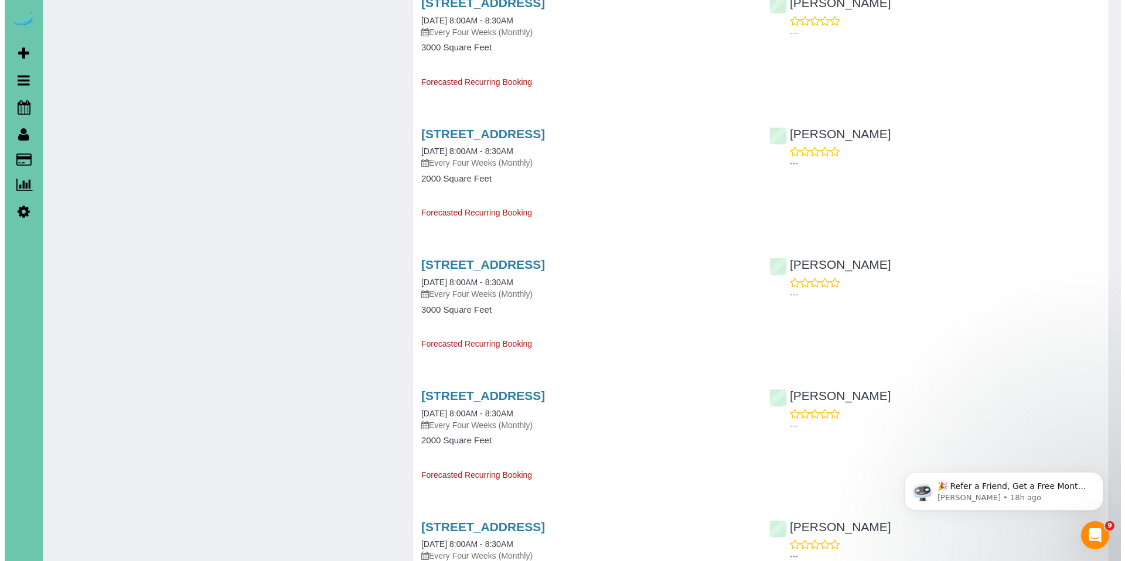
scroll to position [907, 0]
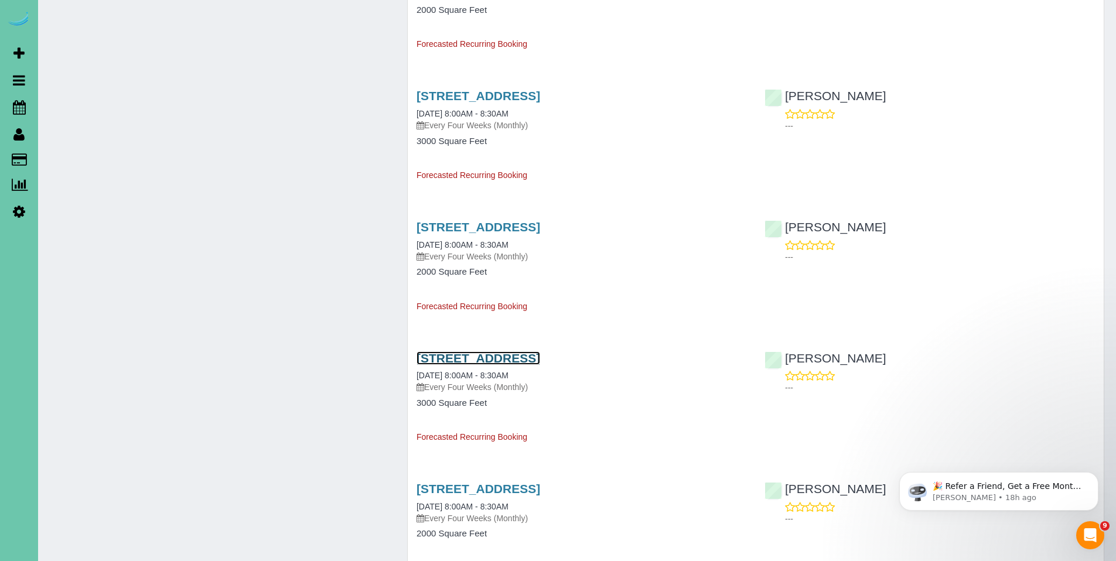
click at [511, 353] on link "[STREET_ADDRESS]" at bounding box center [479, 357] width 124 height 13
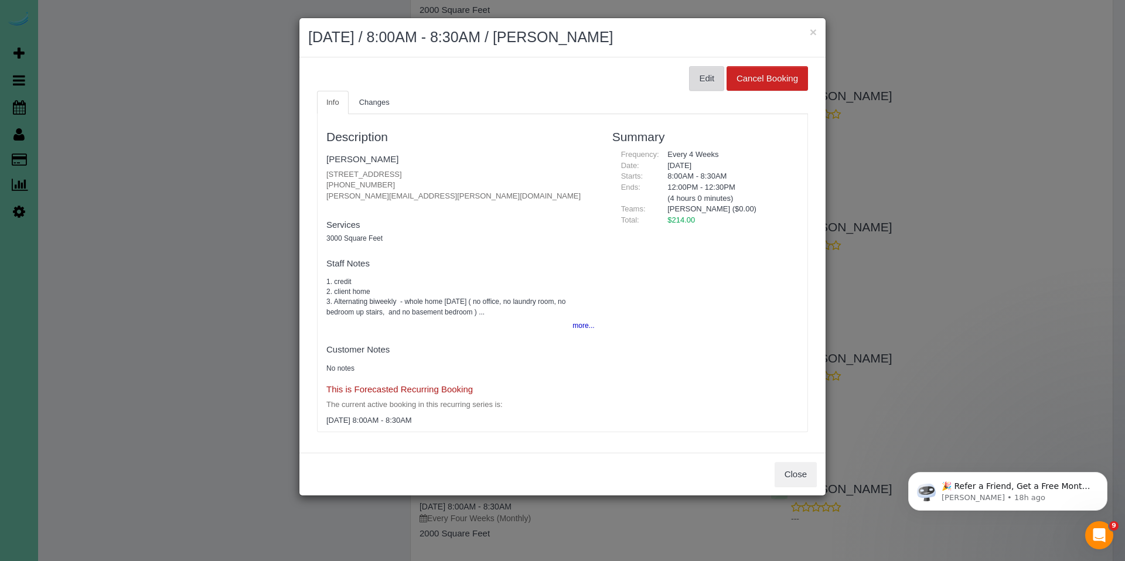
click at [691, 74] on button "Edit" at bounding box center [706, 78] width 35 height 25
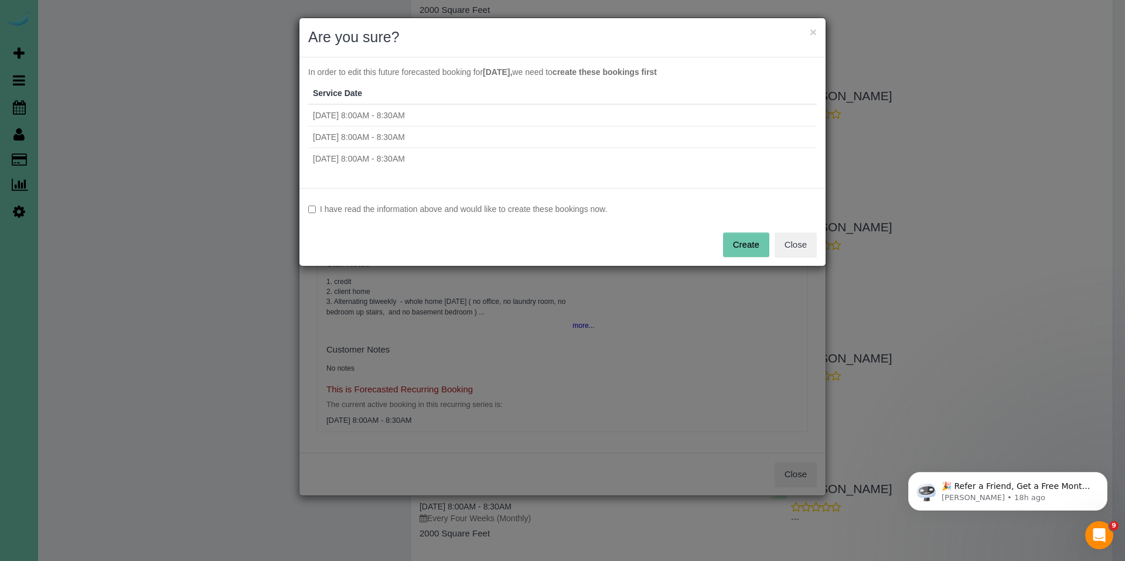
click at [407, 206] on label "I have read the information above and would like to create these bookings now." at bounding box center [562, 209] width 508 height 12
click at [745, 250] on button "Create" at bounding box center [746, 245] width 46 height 25
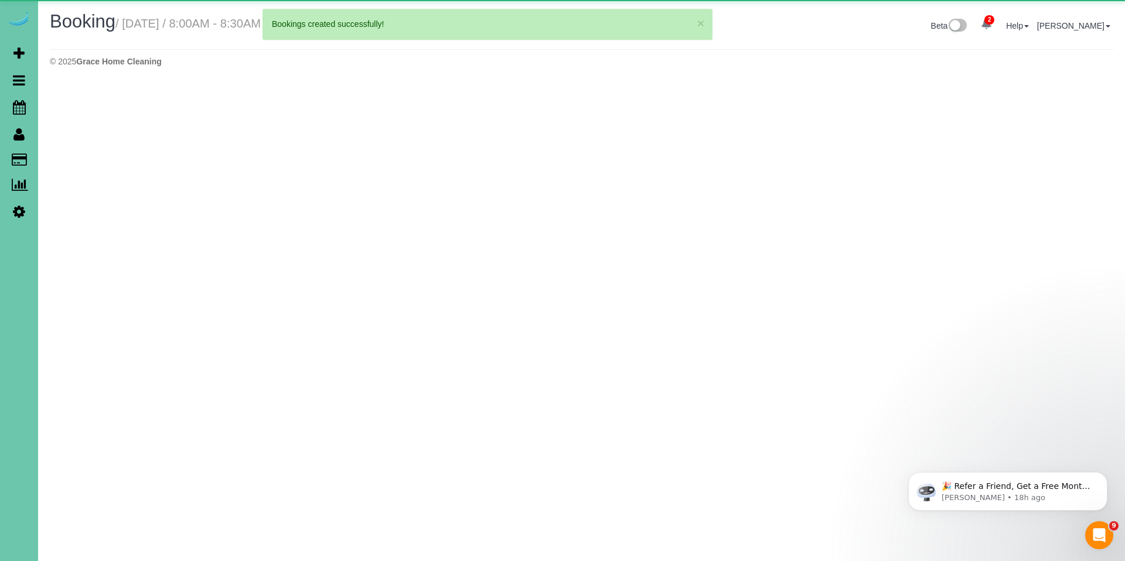
select select "NE"
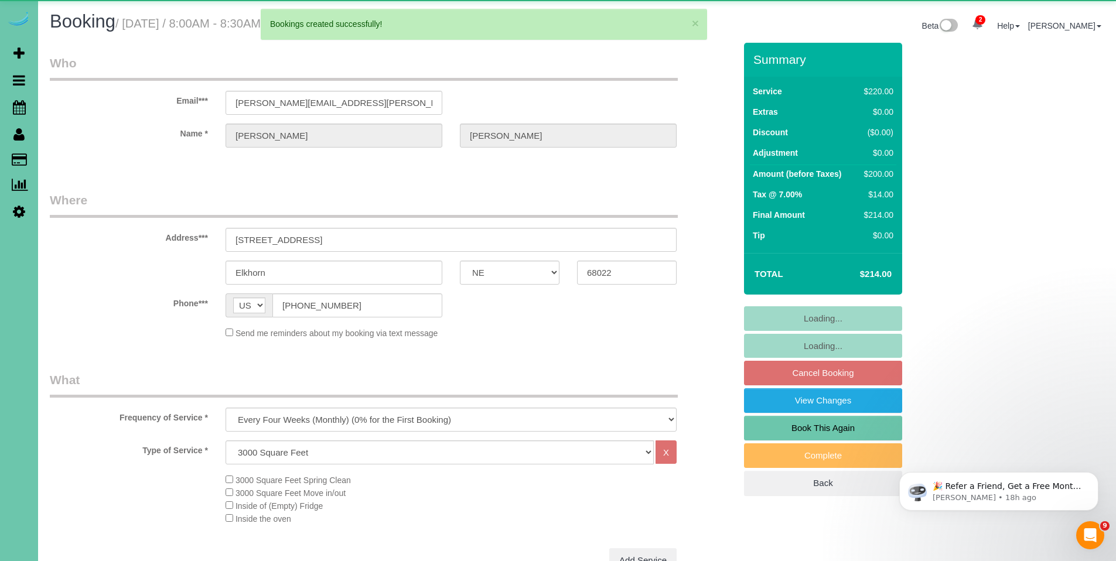
select select "object:2791"
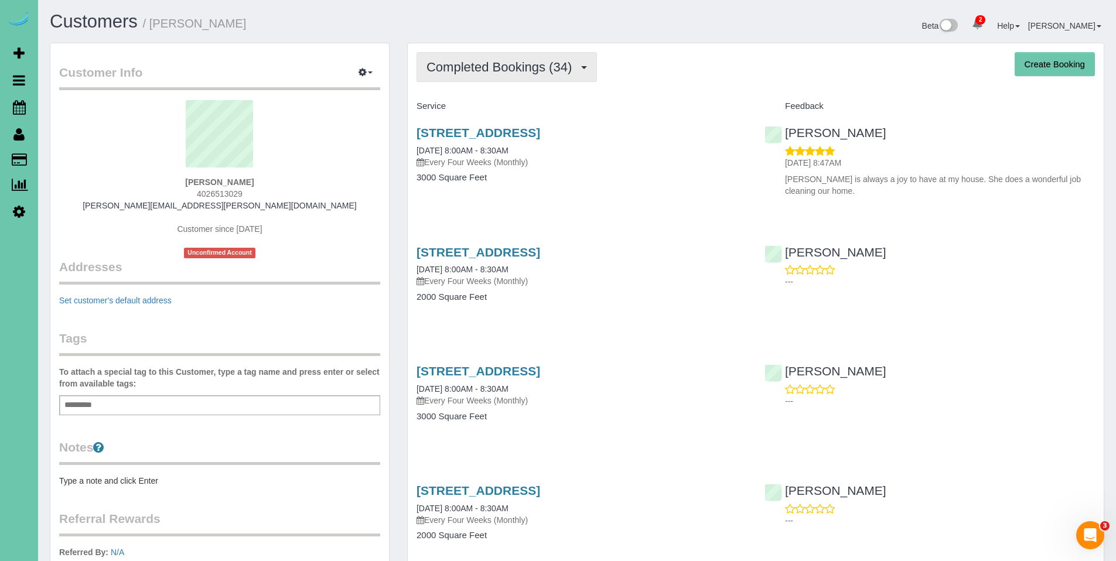
click at [484, 73] on span "Completed Bookings (34)" at bounding box center [501, 67] width 151 height 15
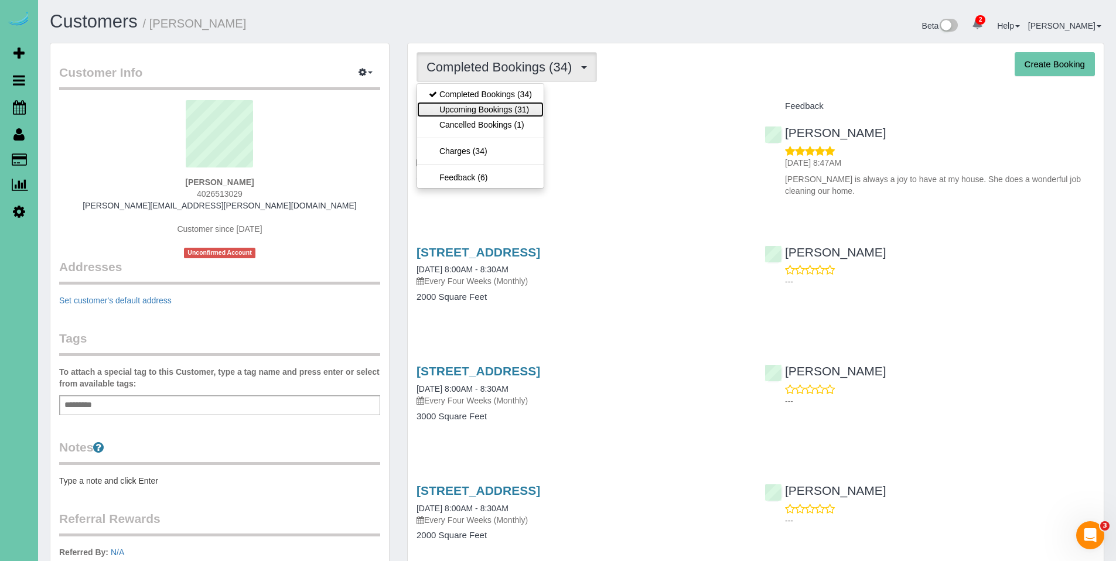
click at [484, 111] on link "Upcoming Bookings (31)" at bounding box center [480, 109] width 127 height 15
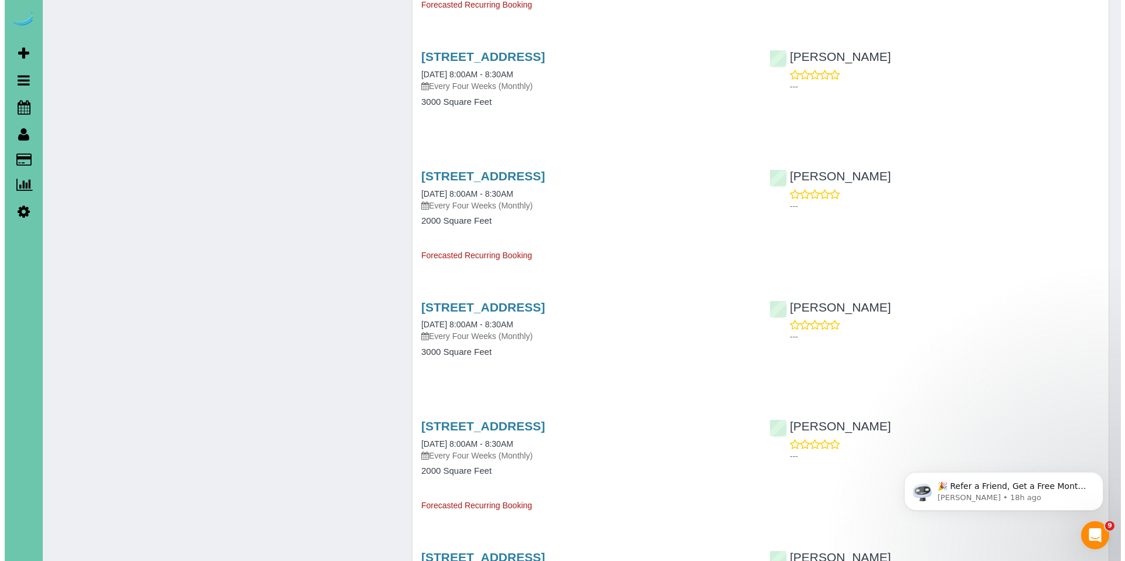
scroll to position [951, 0]
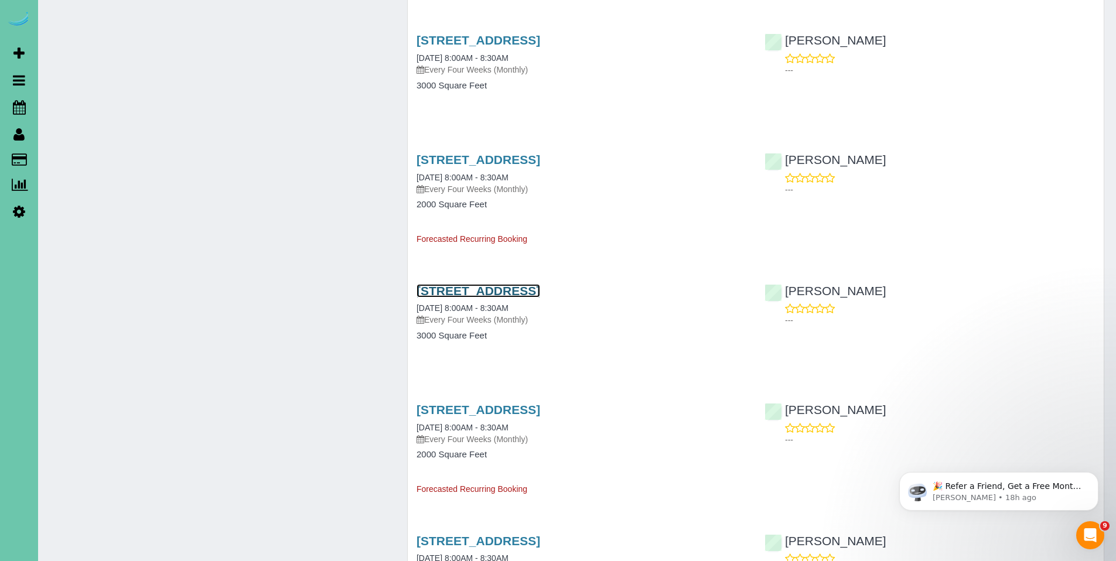
click at [509, 289] on link "21516 Chancellor Rd, Elkhorn, NE 68022" at bounding box center [479, 290] width 124 height 13
click at [503, 161] on link "21516 Chancellor Rd, Elkhorn, NE 68022" at bounding box center [479, 159] width 124 height 13
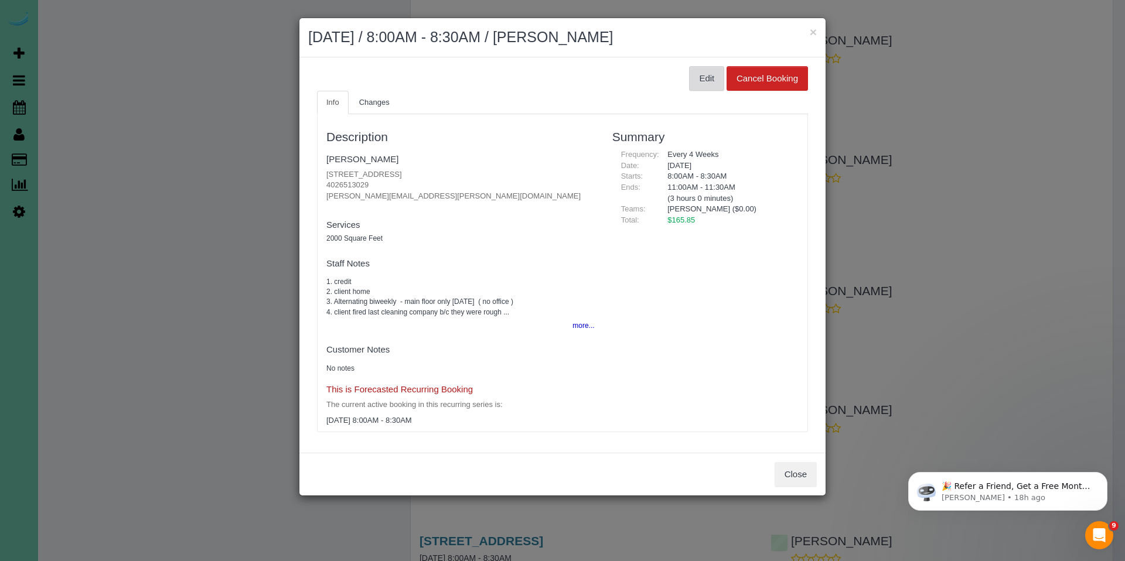
click at [706, 80] on button "Edit" at bounding box center [706, 78] width 35 height 25
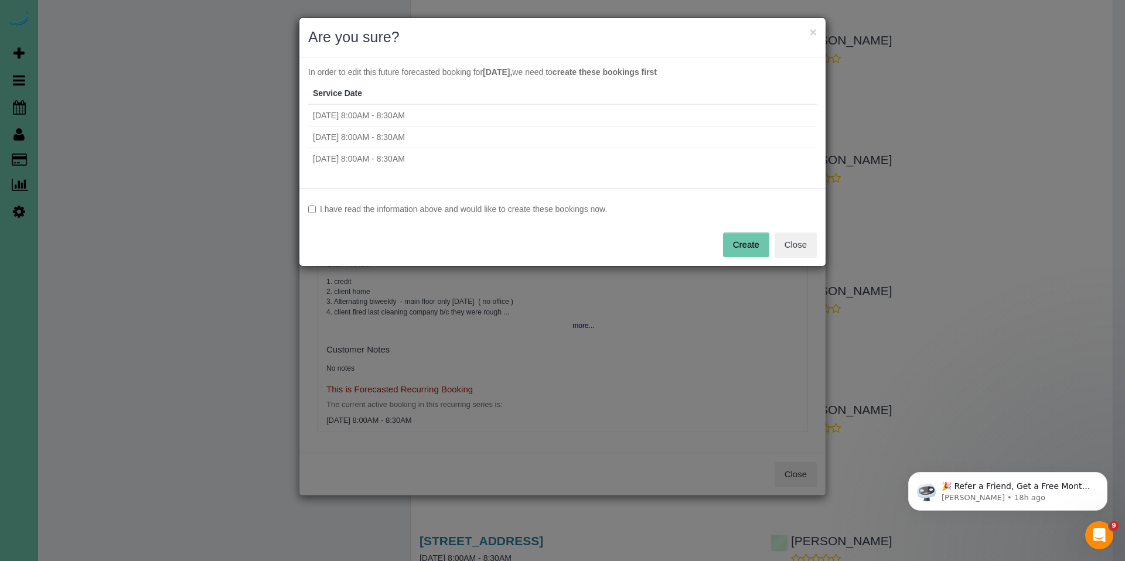
click at [387, 207] on label "I have read the information above and would like to create these bookings now." at bounding box center [562, 209] width 508 height 12
click at [746, 248] on button "Create" at bounding box center [746, 245] width 46 height 25
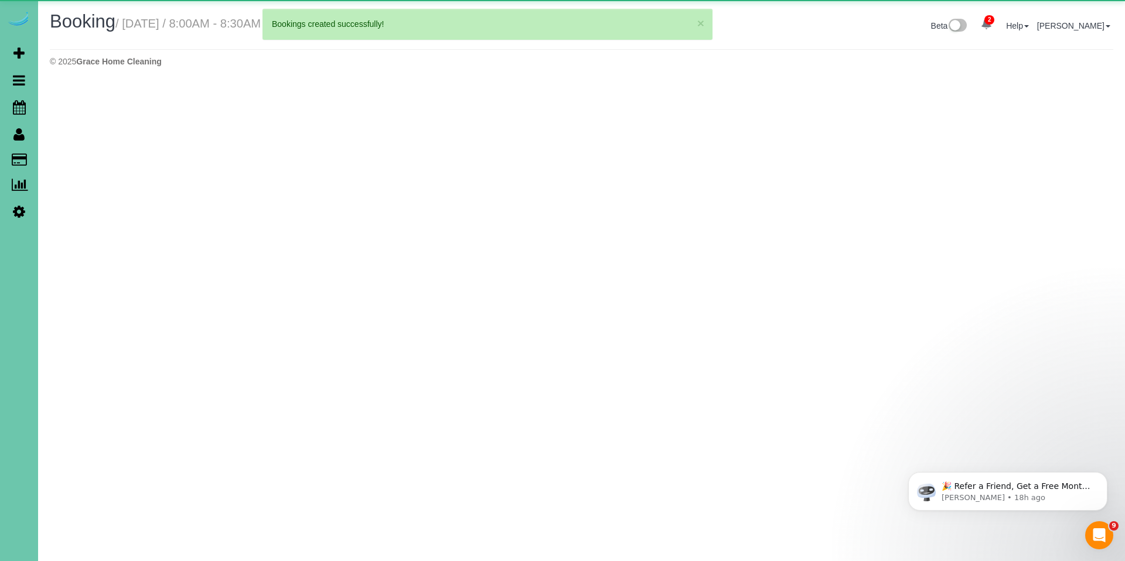
select select "NE"
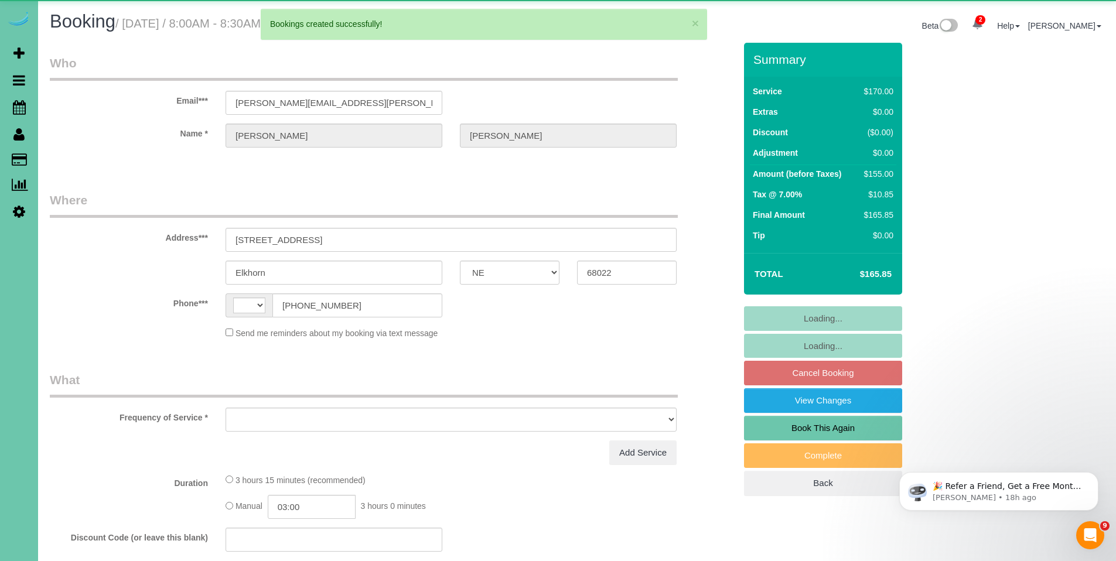
select select "string:[GEOGRAPHIC_DATA]"
select select "object:2698"
select select "string:fspay-acaf8d51-c6e4-4eb3-abc5-1191b4b2fd17"
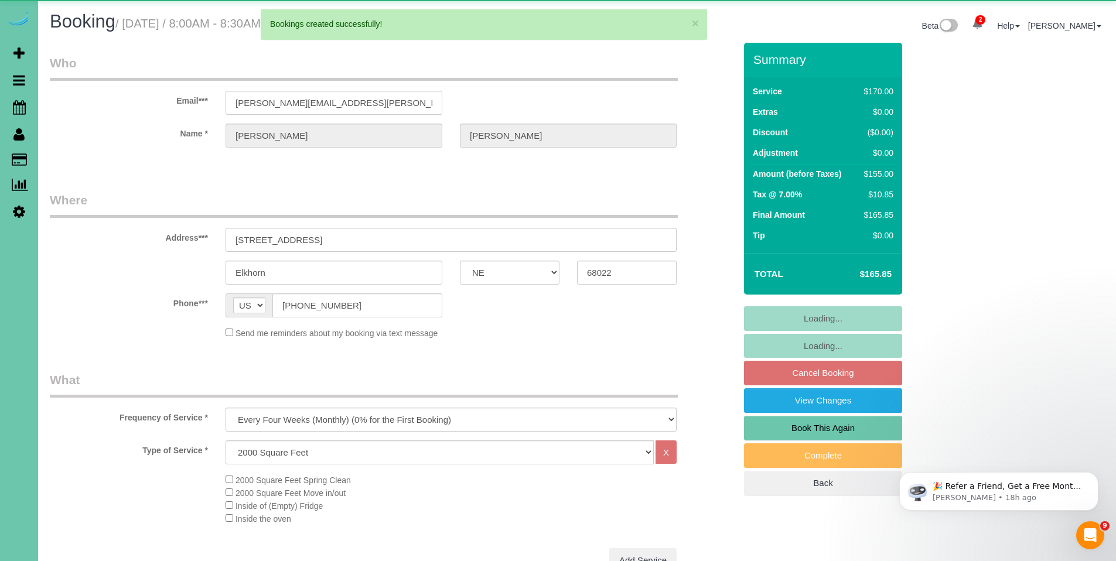
select select "object:2731"
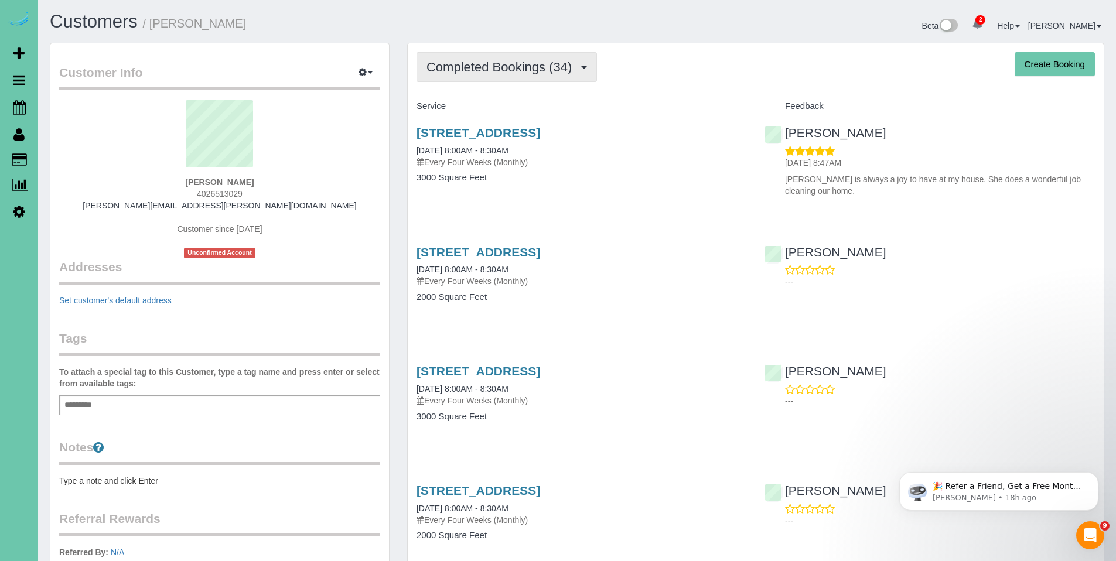
click at [508, 64] on span "Completed Bookings (34)" at bounding box center [501, 67] width 151 height 15
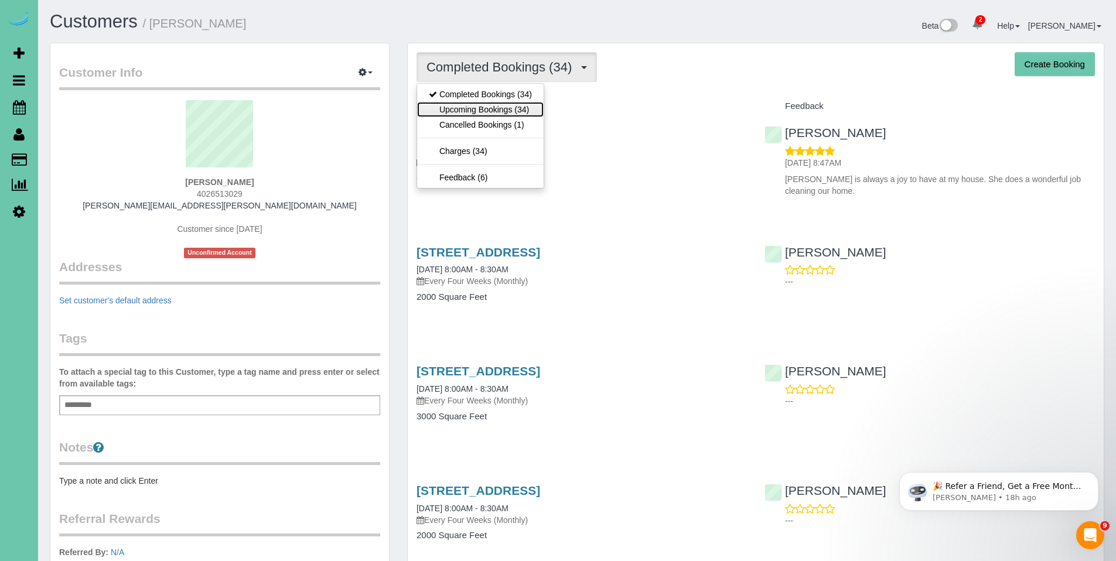
click at [486, 107] on link "Upcoming Bookings (34)" at bounding box center [480, 109] width 127 height 15
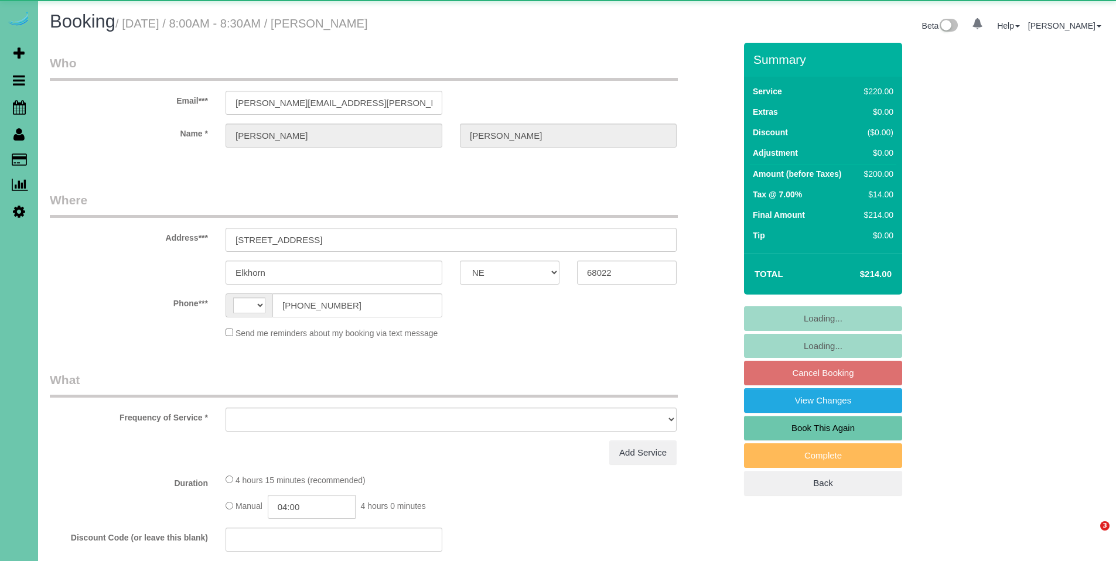
select select "NE"
select select "string:[GEOGRAPHIC_DATA]"
select select "object:635"
select select "string:fspay-acaf8d51-c6e4-4eb3-abc5-1191b4b2fd17"
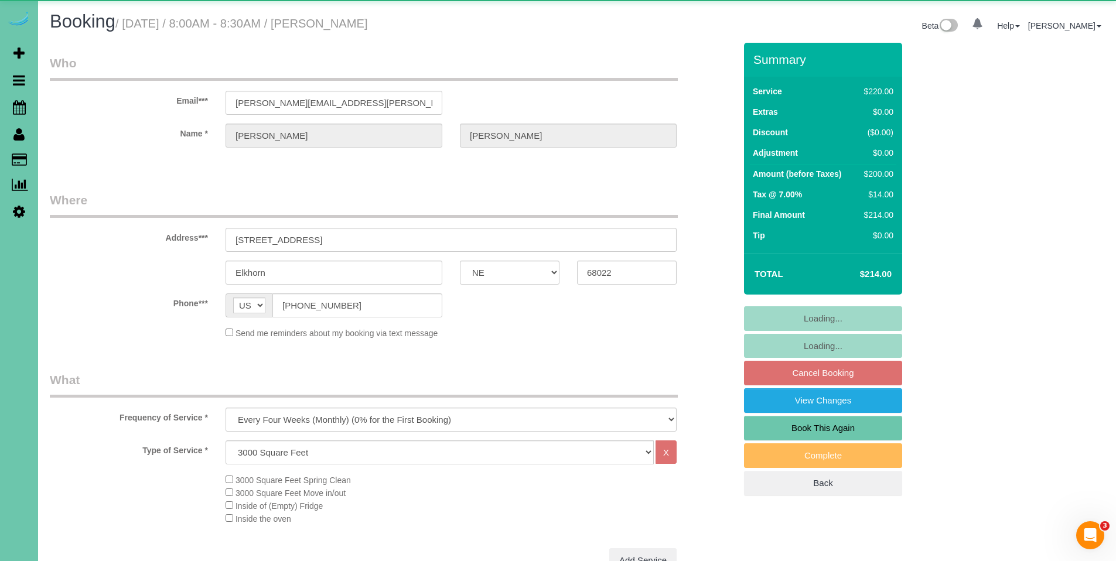
select select "object:668"
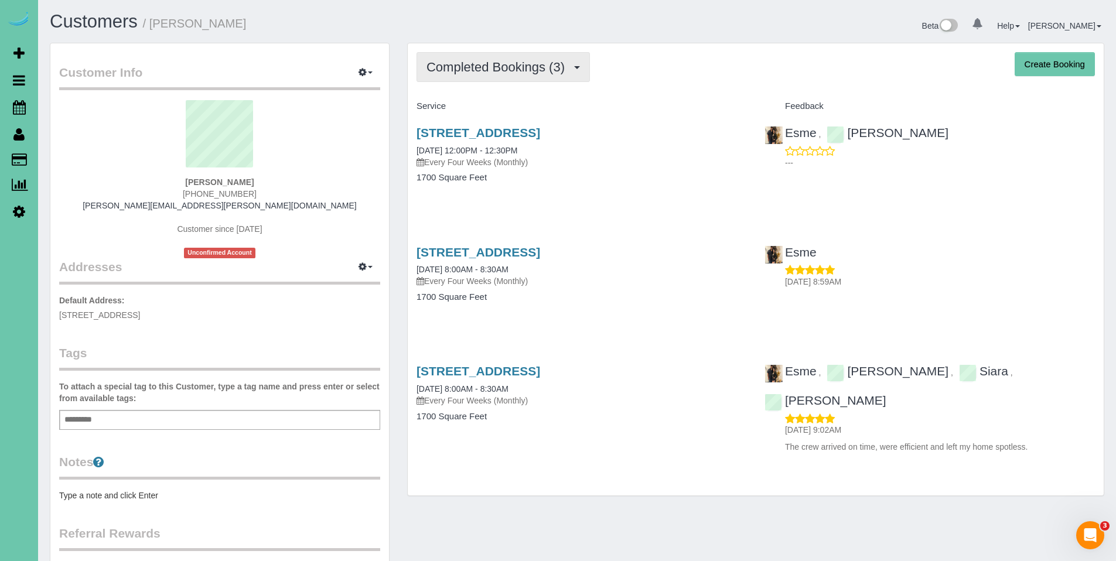
click at [496, 71] on span "Completed Bookings (3)" at bounding box center [498, 67] width 144 height 15
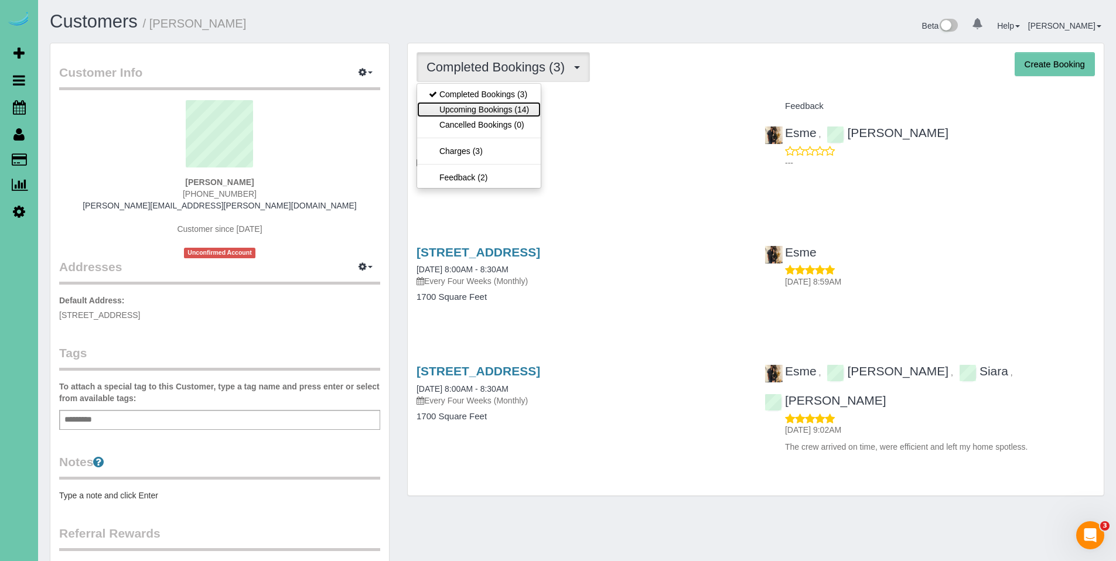
click at [484, 103] on link "Upcoming Bookings (14)" at bounding box center [479, 109] width 124 height 15
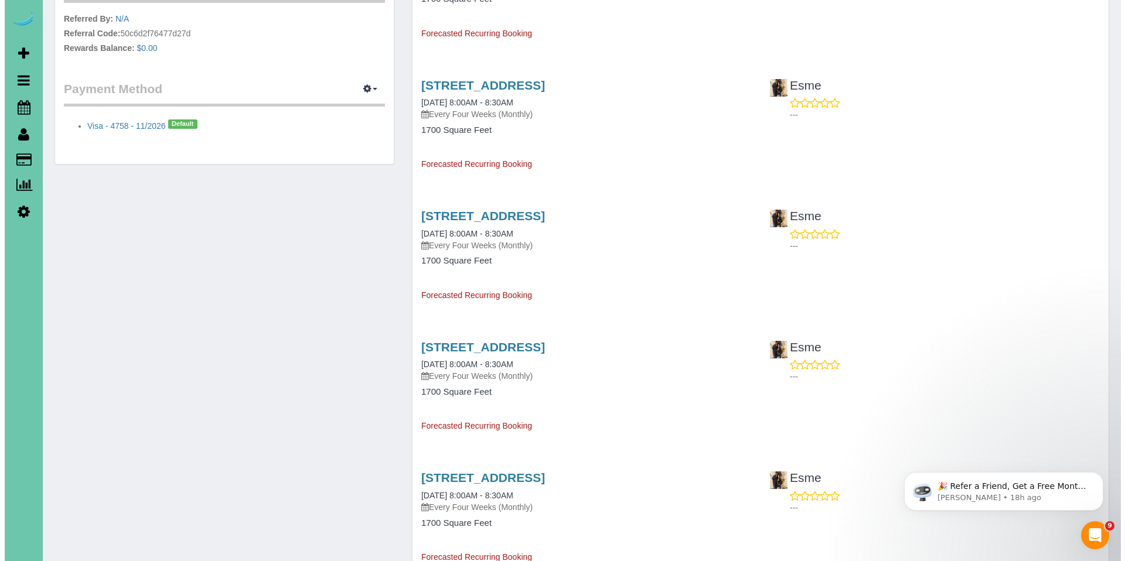
scroll to position [546, 0]
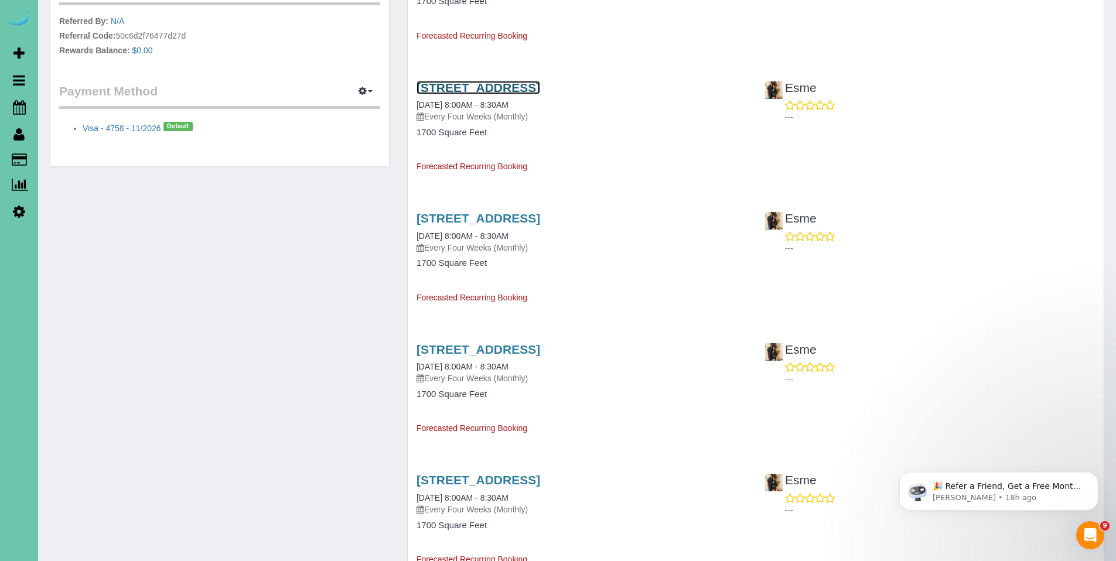
click at [471, 87] on link "[STREET_ADDRESS]" at bounding box center [479, 87] width 124 height 13
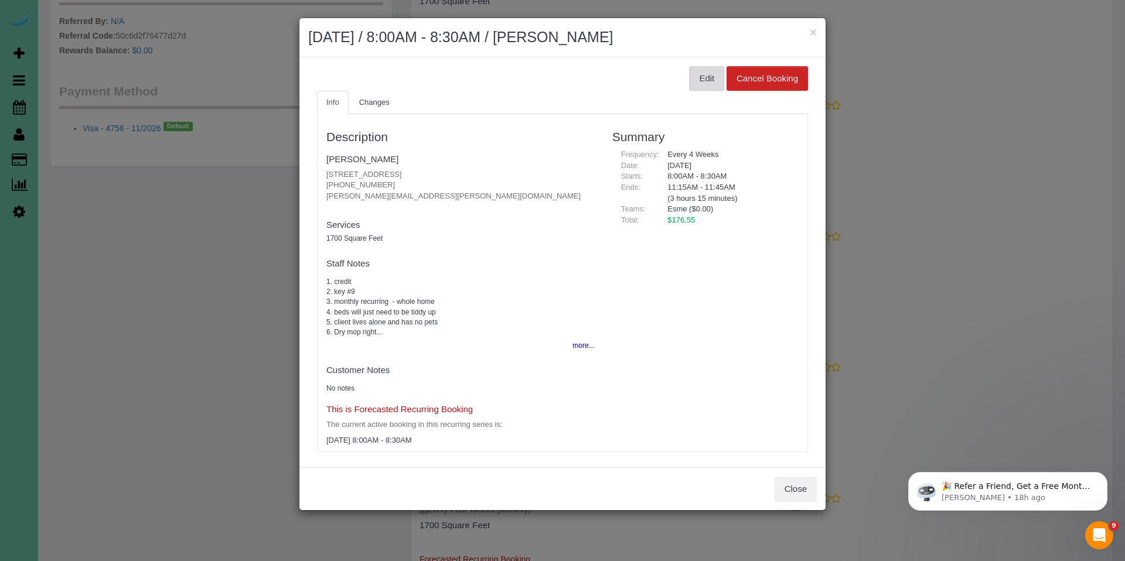
click at [704, 72] on button "Edit" at bounding box center [706, 78] width 35 height 25
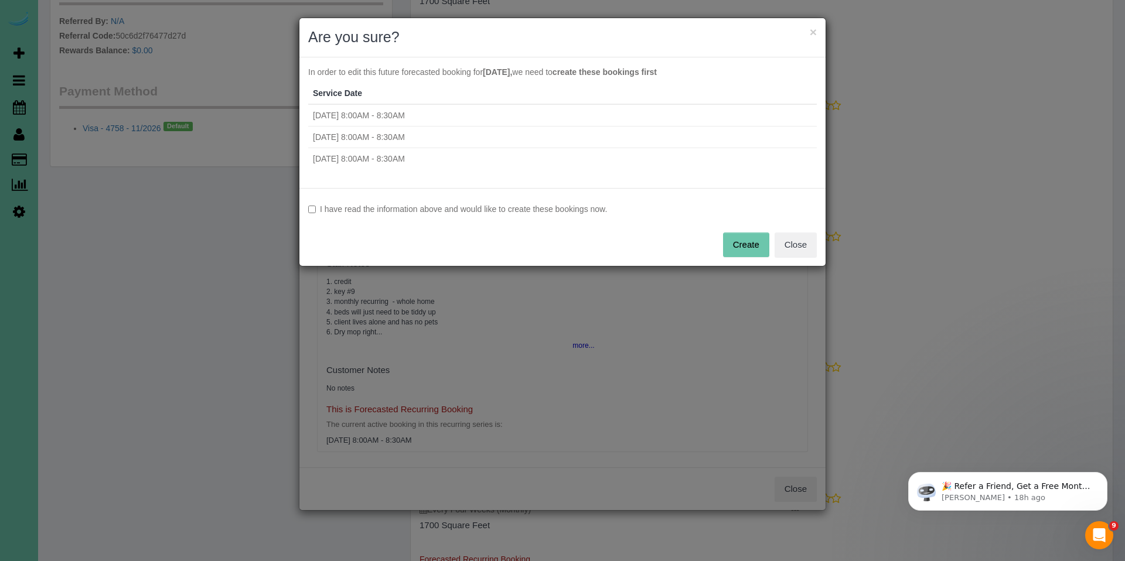
click at [565, 206] on label "I have read the information above and would like to create these bookings now." at bounding box center [562, 209] width 508 height 12
click at [747, 250] on button "Create" at bounding box center [746, 245] width 46 height 25
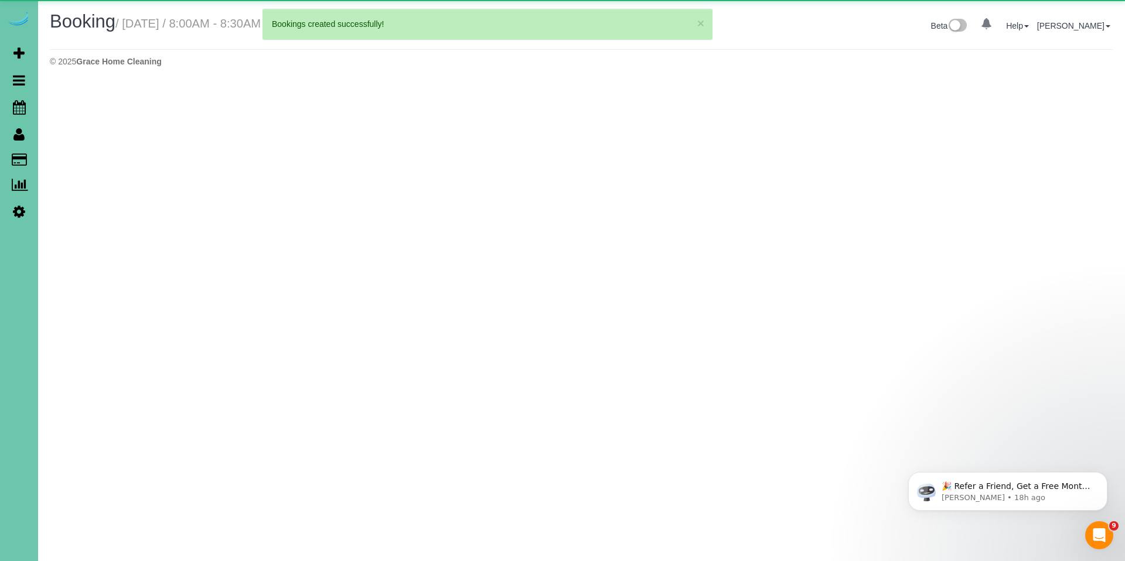
select select "NE"
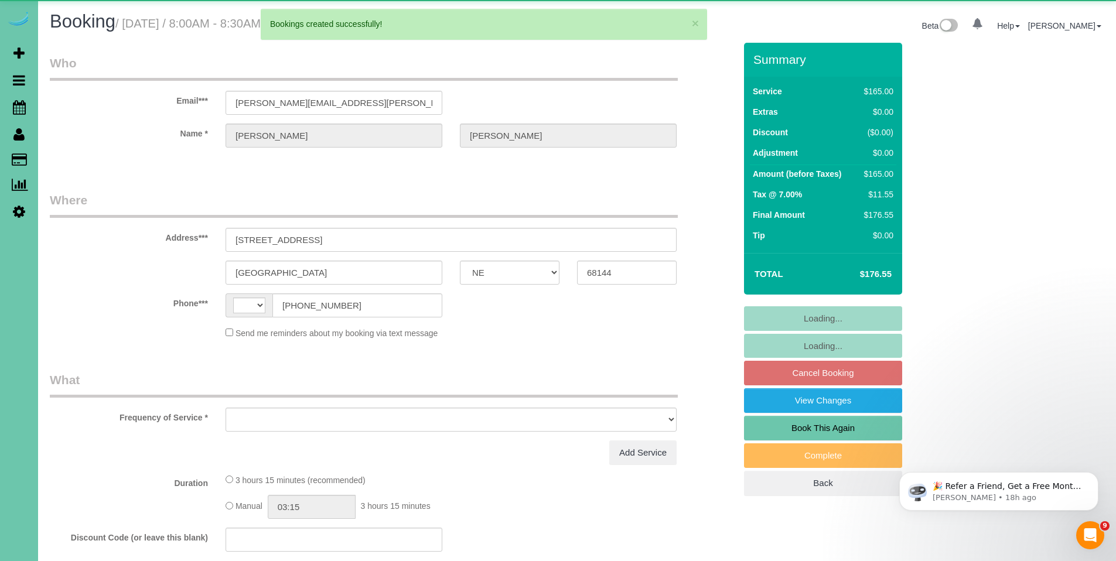
select select "string:US"
select select "object:1516"
select select "string:fspay-f9bf4167-fe53-4238-a49a-a10cf5687022"
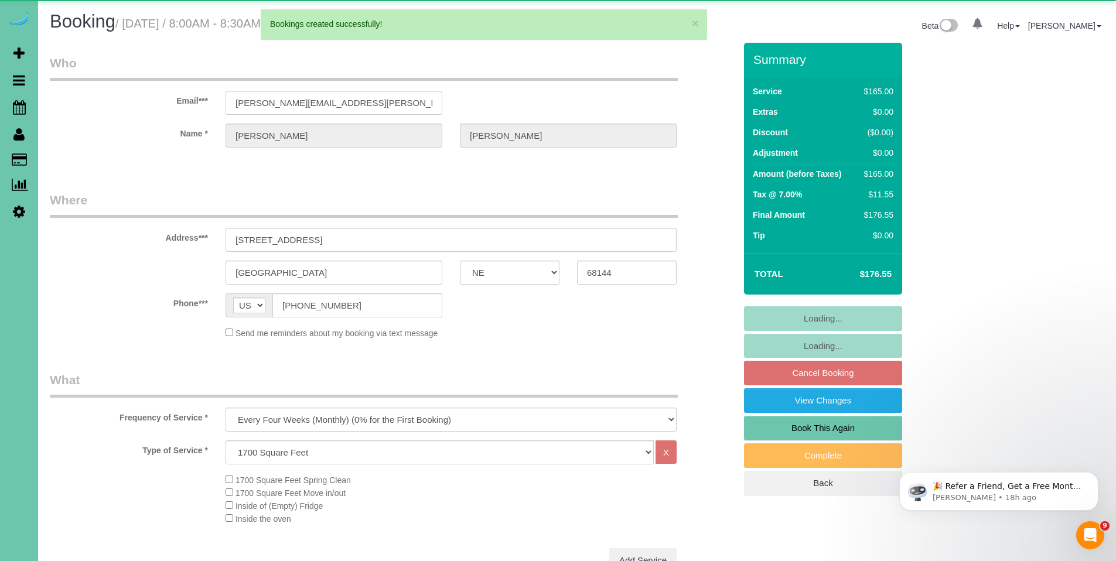
select select "object:1815"
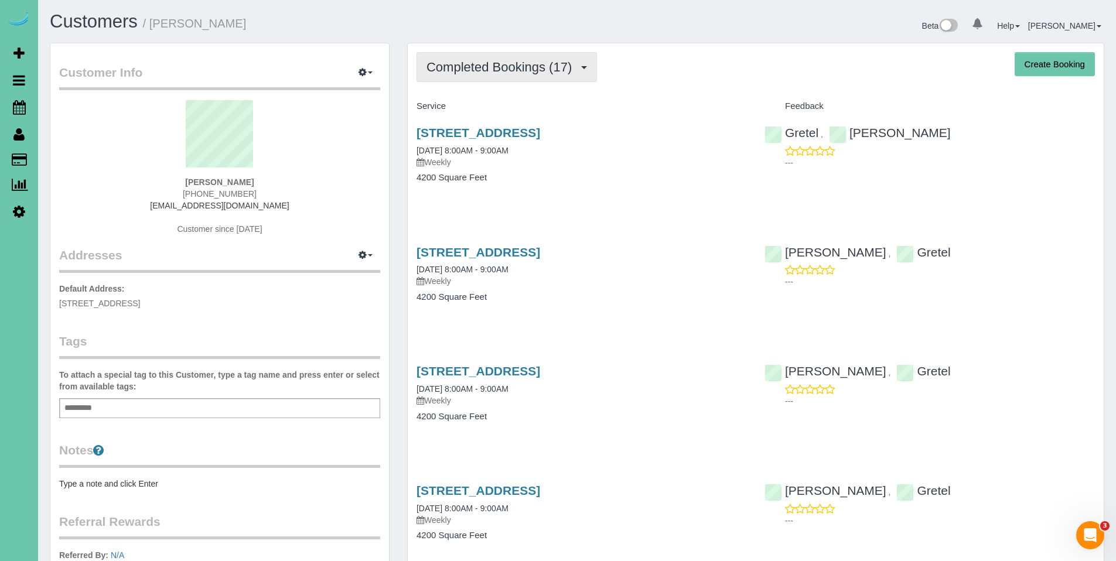
click at [484, 73] on span "Completed Bookings (17)" at bounding box center [501, 67] width 151 height 15
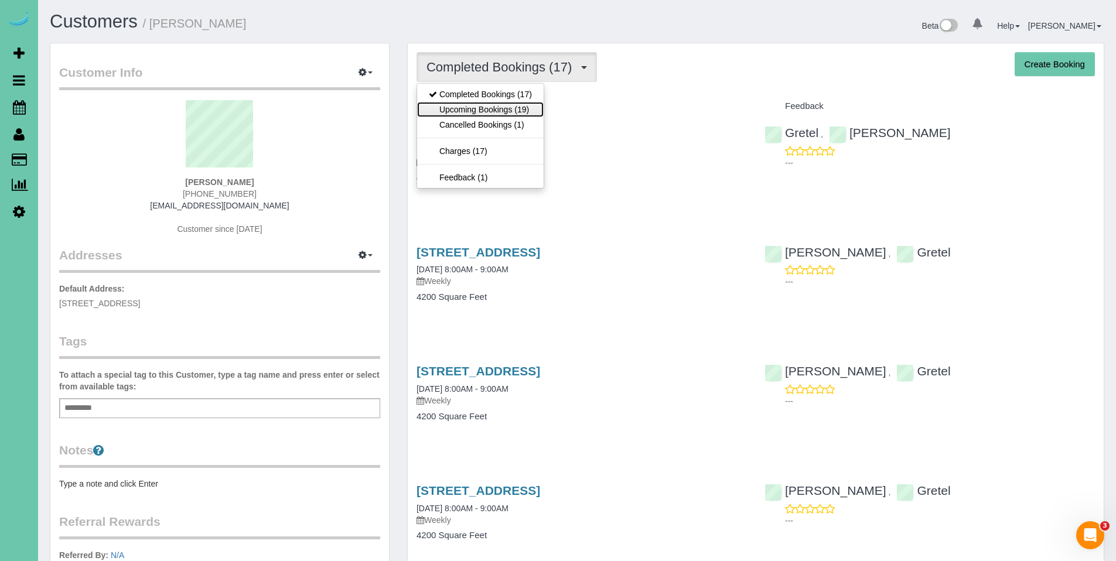
click at [477, 107] on link "Upcoming Bookings (19)" at bounding box center [480, 109] width 127 height 15
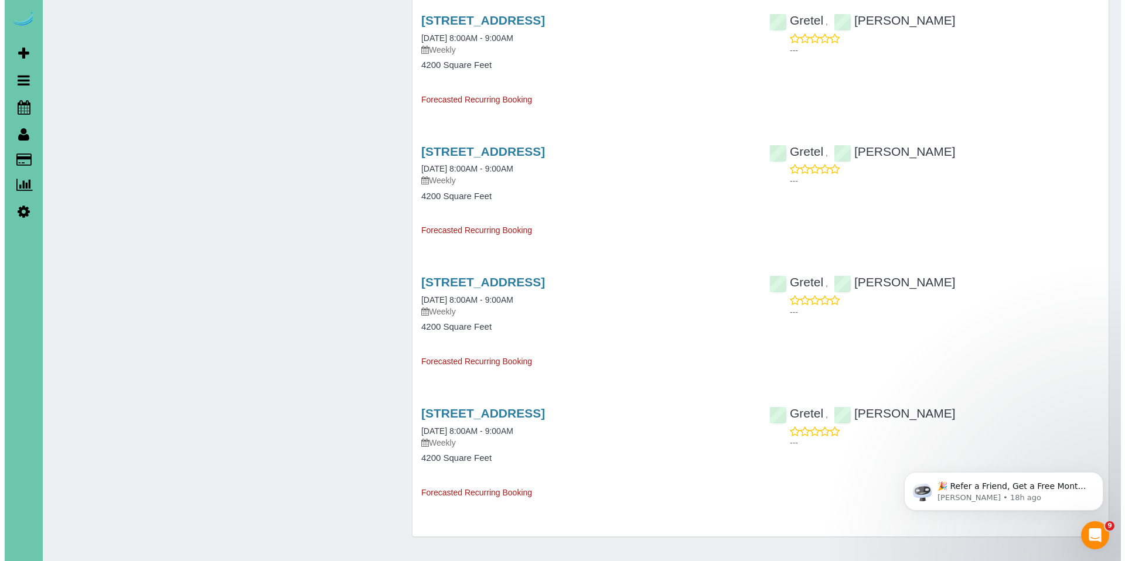
scroll to position [2024, 0]
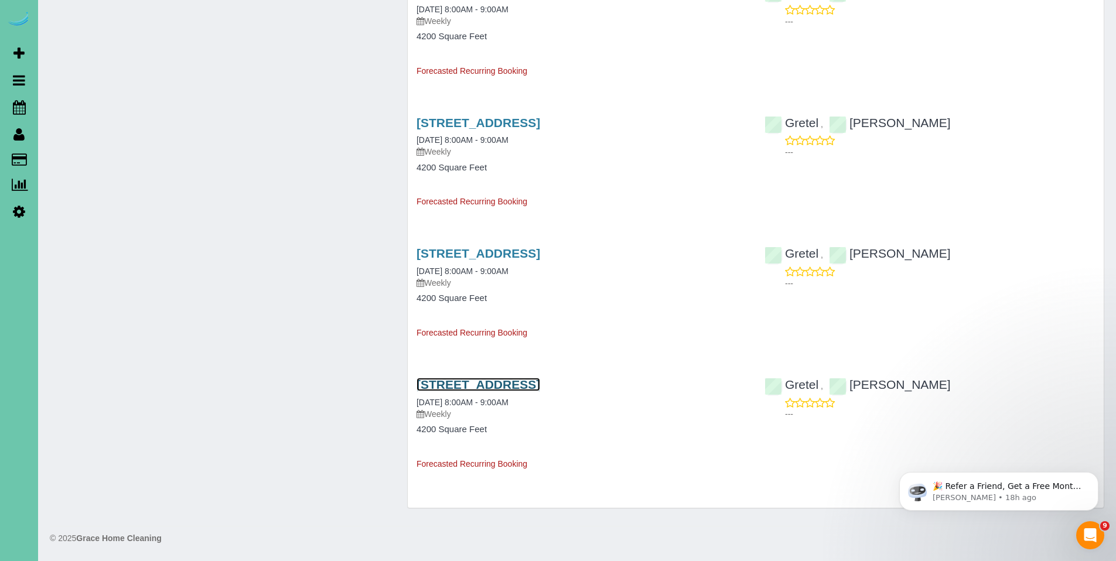
click at [524, 384] on link "12360 Elk Ridge Circle, Papillion, NE 68046" at bounding box center [479, 384] width 124 height 13
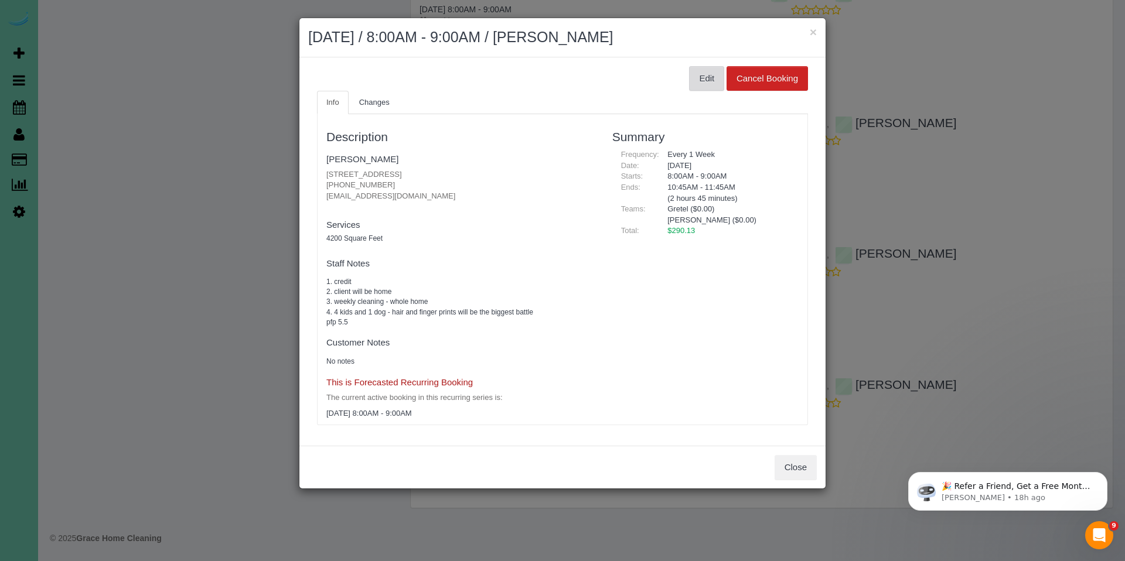
click at [708, 76] on button "Edit" at bounding box center [706, 78] width 35 height 25
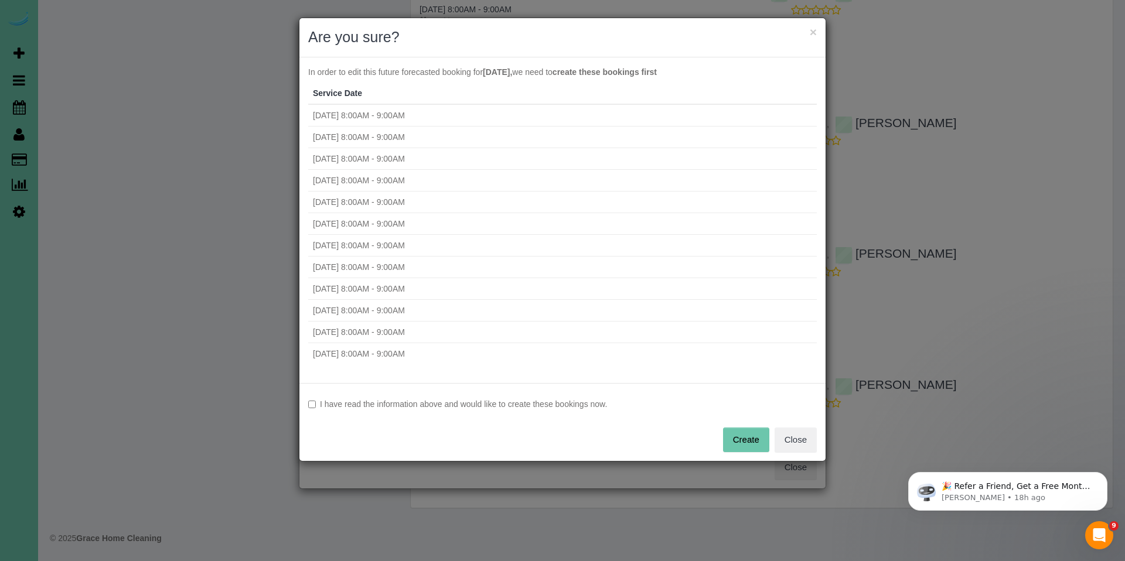
click at [426, 407] on label "I have read the information above and would like to create these bookings now." at bounding box center [562, 404] width 508 height 12
click at [750, 435] on button "Create" at bounding box center [746, 440] width 46 height 25
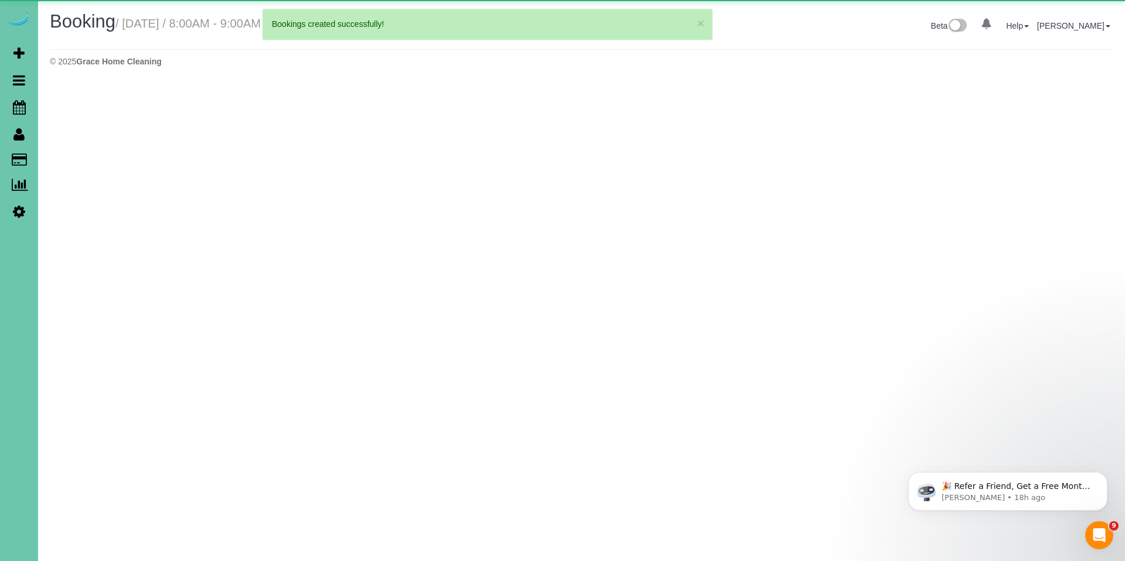
select select "NE"
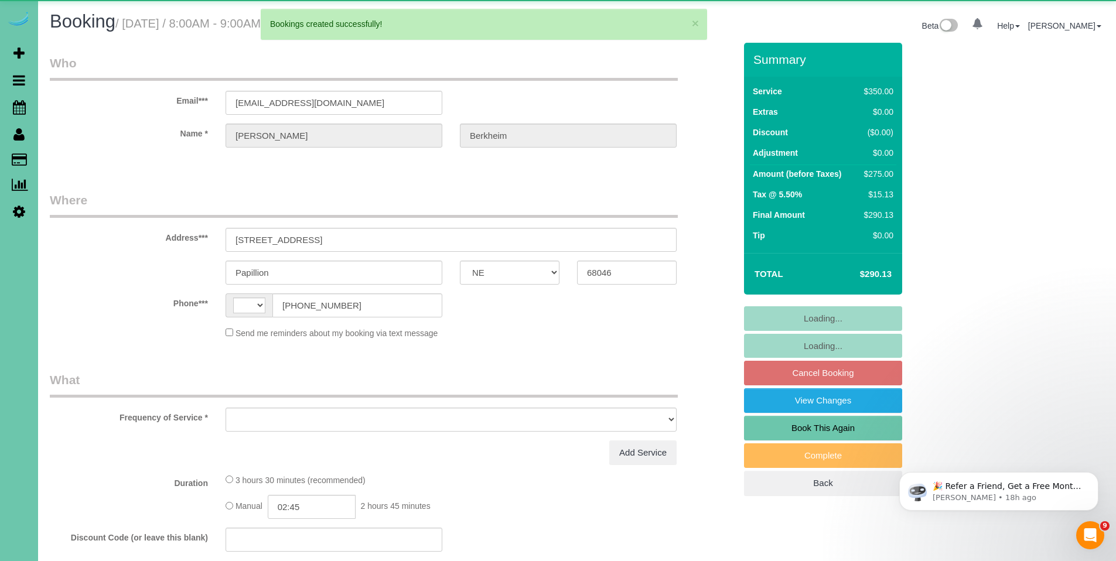
select select "string:US"
select select "object:2635"
select select "string:fspay-2d3fa8bd-9dcf-45b3-b9f9-46b640169309"
select select "object:2668"
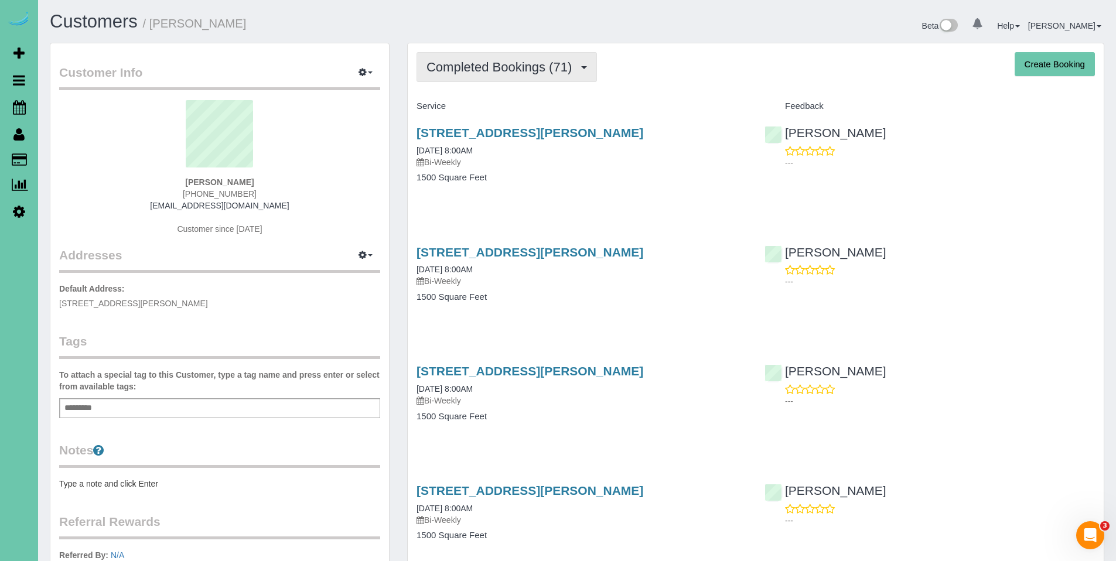
click at [522, 61] on span "Completed Bookings (71)" at bounding box center [501, 67] width 151 height 15
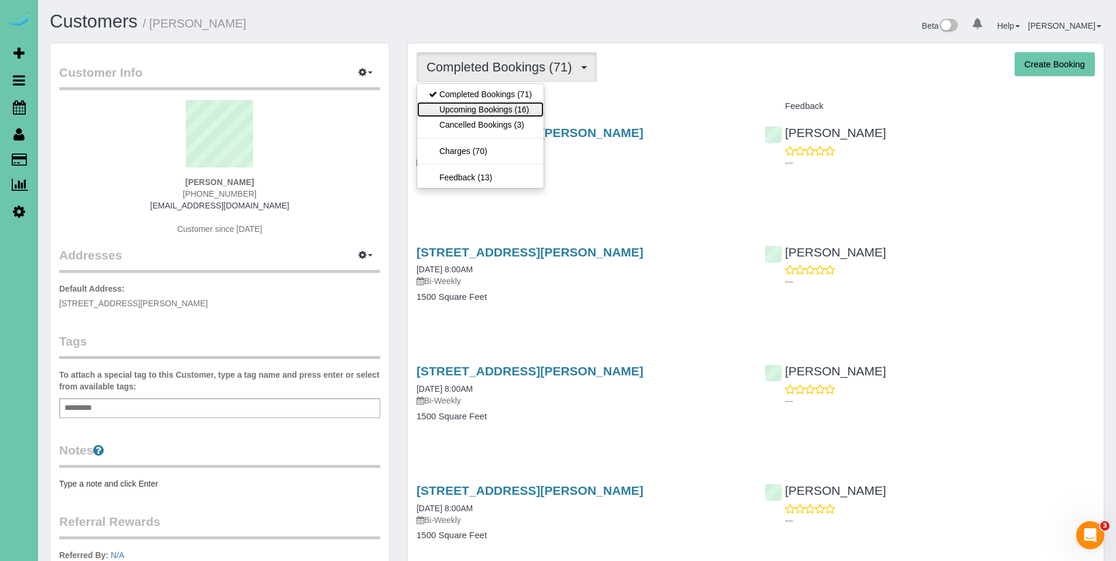
click at [499, 107] on link "Upcoming Bookings (16)" at bounding box center [480, 109] width 127 height 15
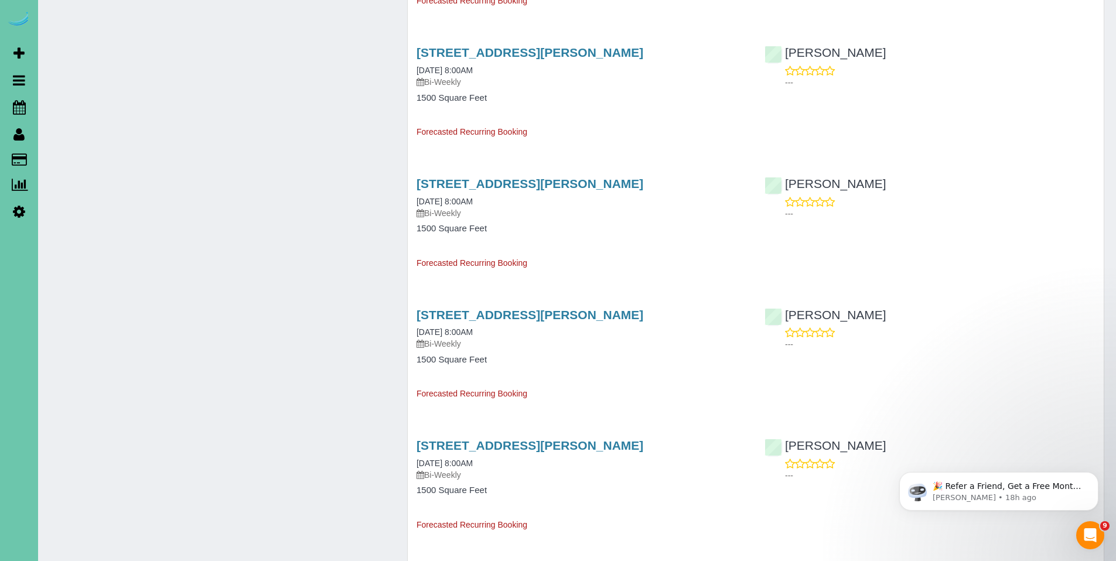
scroll to position [965, 0]
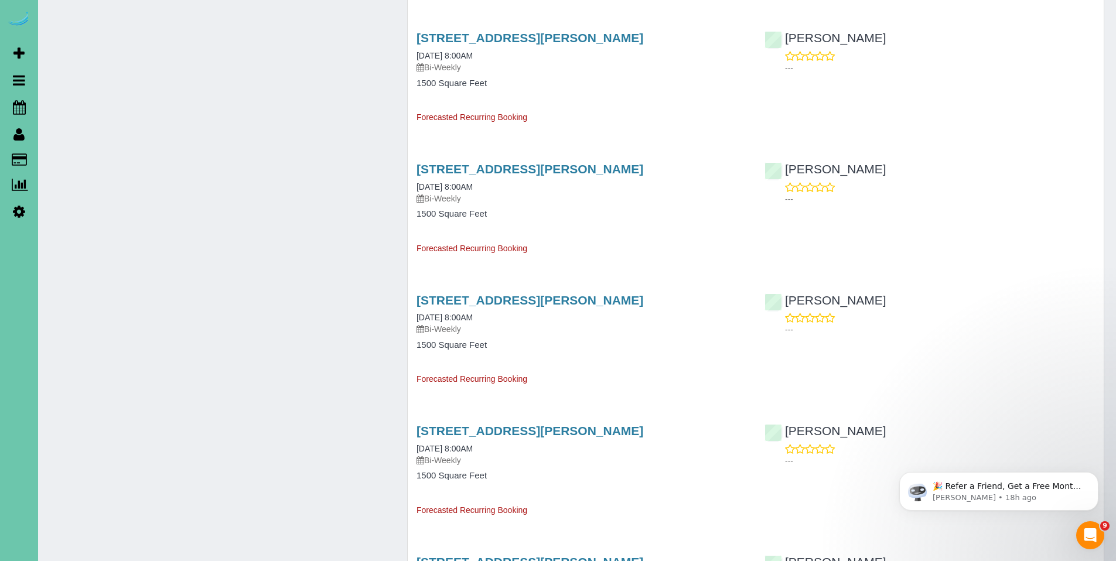
click at [530, 308] on div "11305 Harney Plaza Circle, Omaha, NE 68154 12/23/2025 8:00AM Bi-Weekly" at bounding box center [582, 314] width 330 height 42
click at [531, 306] on link "11305 Harney Plaza Circle, Omaha, NE 68154" at bounding box center [530, 299] width 227 height 13
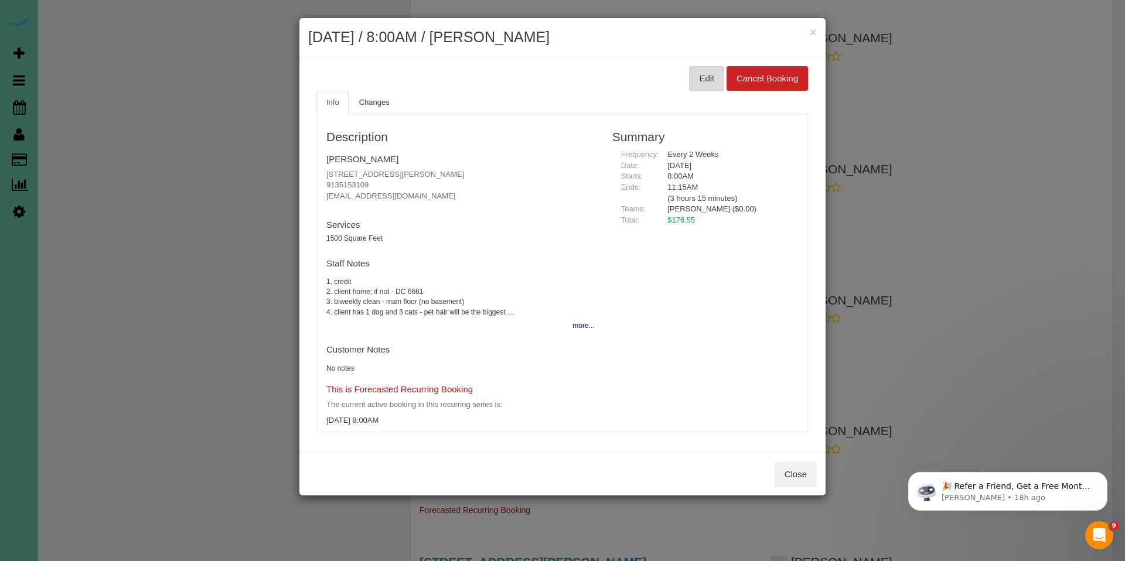
click at [706, 73] on button "Edit" at bounding box center [706, 78] width 35 height 25
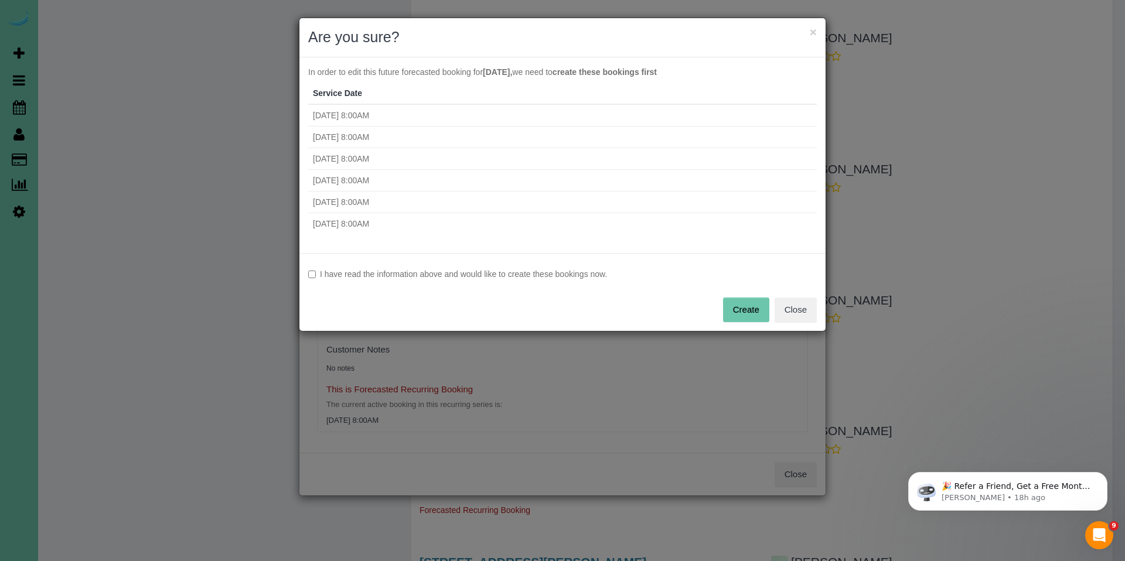
click at [394, 275] on label "I have read the information above and would like to create these bookings now." at bounding box center [562, 274] width 508 height 12
click at [748, 308] on button "Create" at bounding box center [746, 310] width 46 height 25
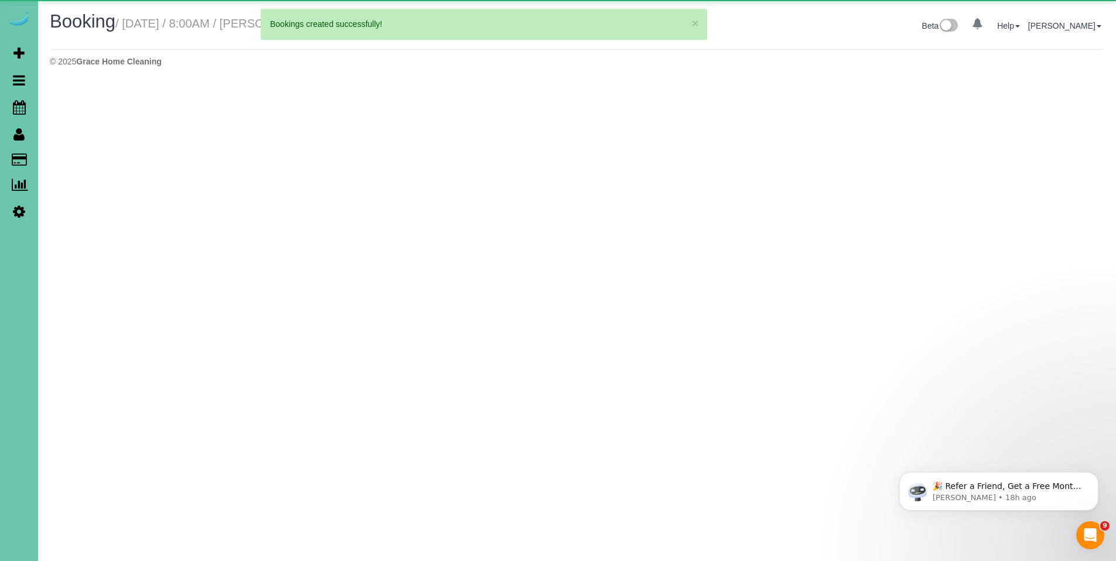
select select "NE"
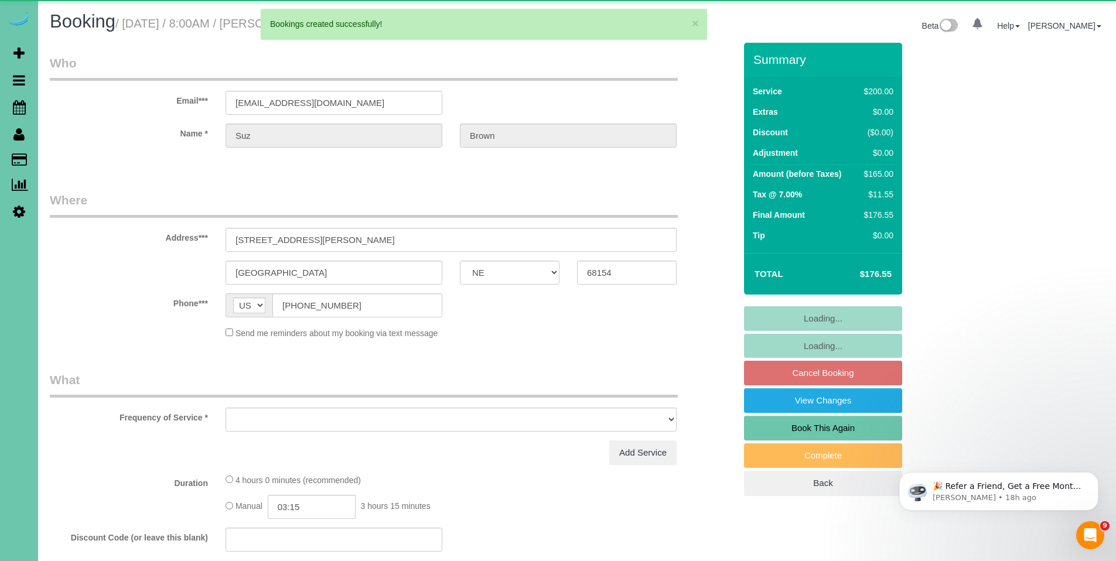
select select "object:2383"
select select "string:fspay-924d27ac-87b9-46a7-96a0-08839efd913f"
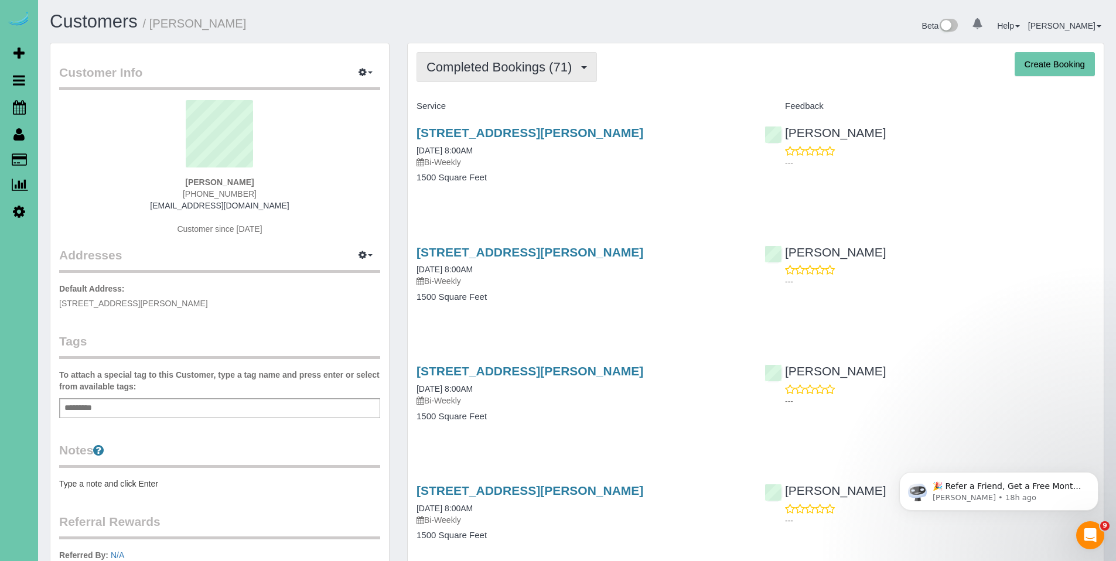
click at [499, 74] on button "Completed Bookings (71)" at bounding box center [507, 67] width 180 height 30
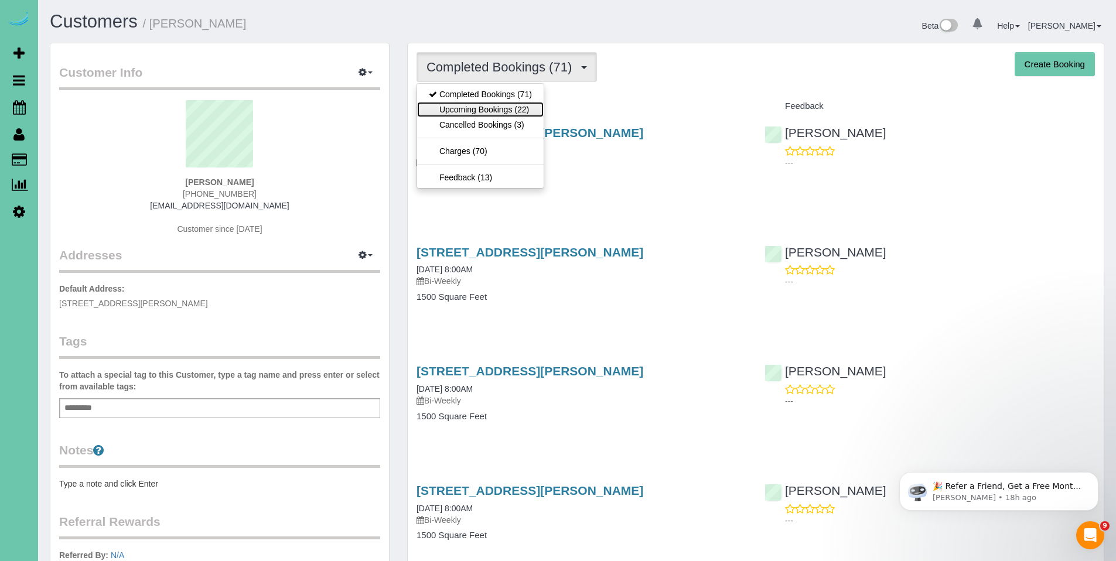
click at [487, 109] on link "Upcoming Bookings (22)" at bounding box center [480, 109] width 127 height 15
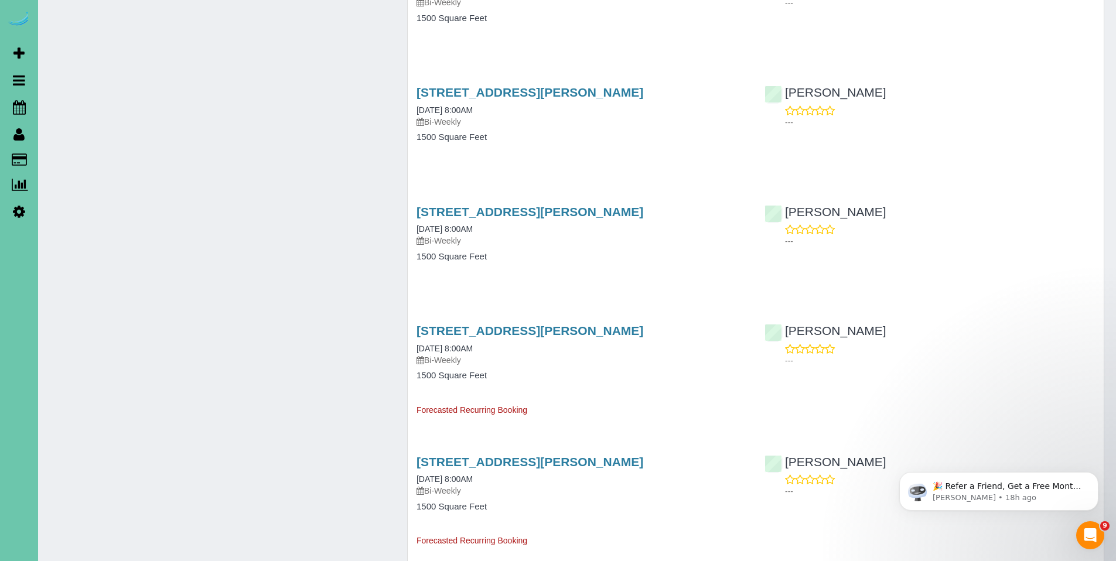
scroll to position [430, 0]
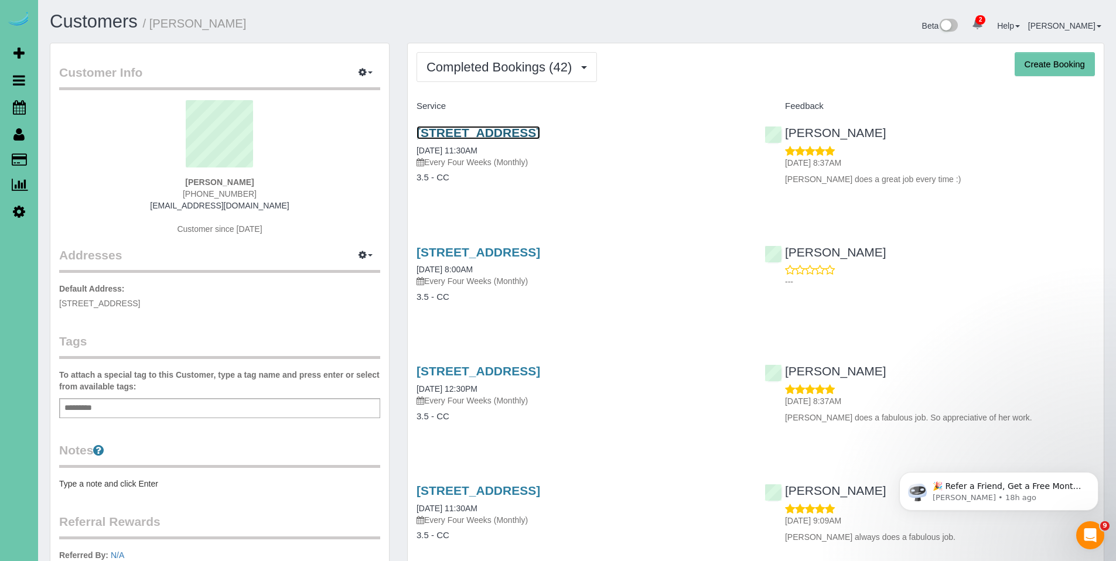
click at [498, 132] on link "[STREET_ADDRESS]" at bounding box center [479, 132] width 124 height 13
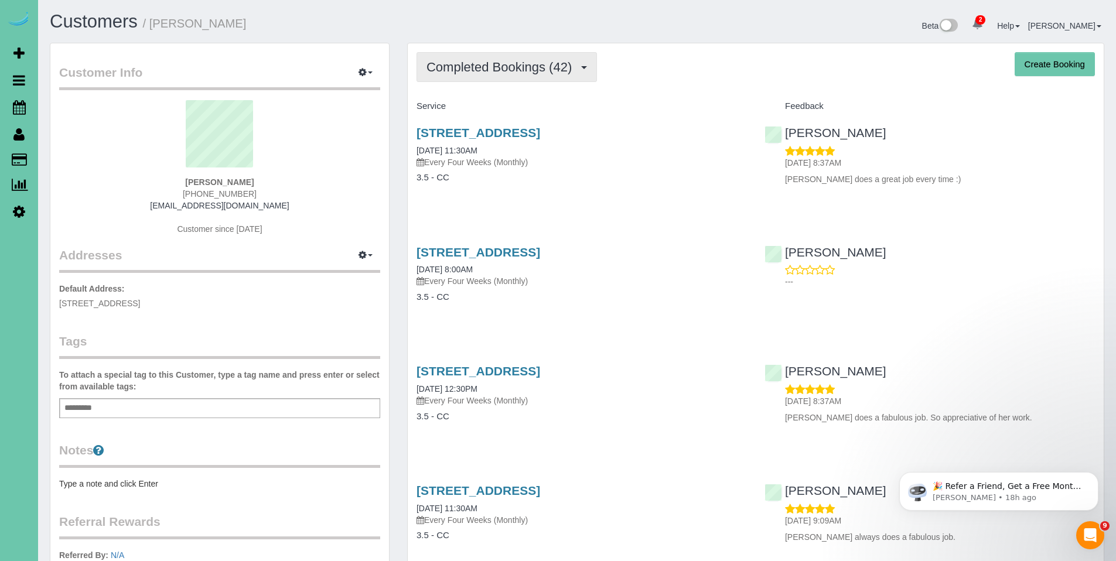
click at [504, 67] on span "Completed Bookings (42)" at bounding box center [501, 67] width 151 height 15
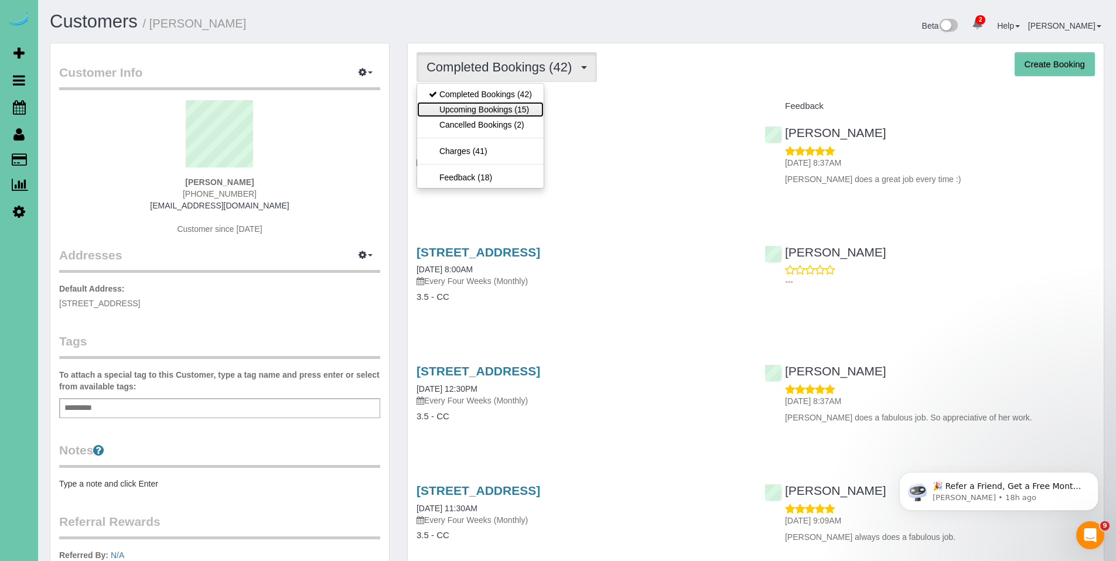
click at [481, 111] on link "Upcoming Bookings (15)" at bounding box center [480, 109] width 127 height 15
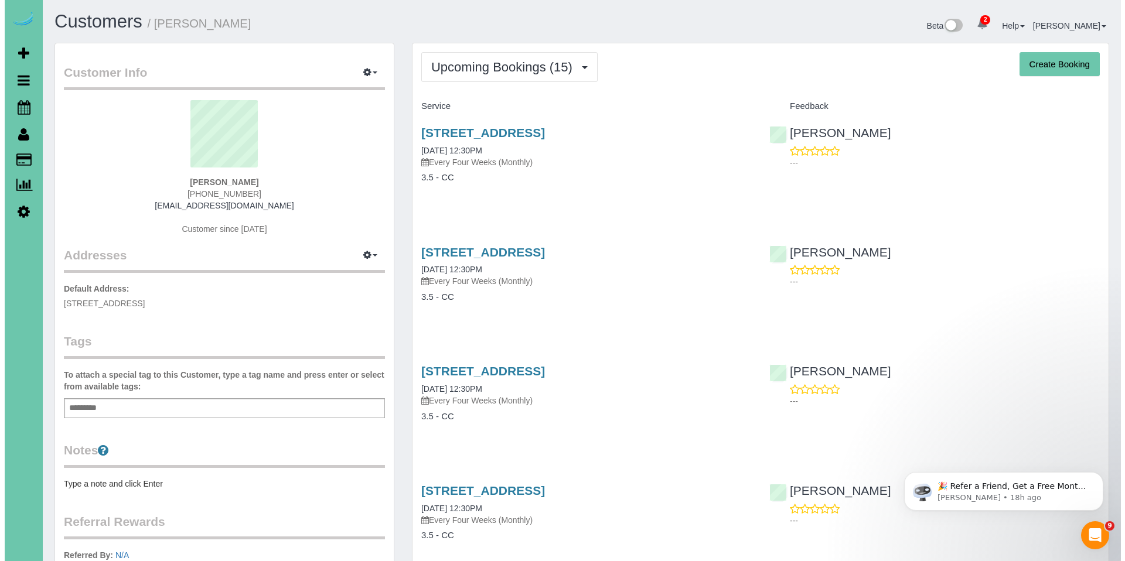
scroll to position [511, 0]
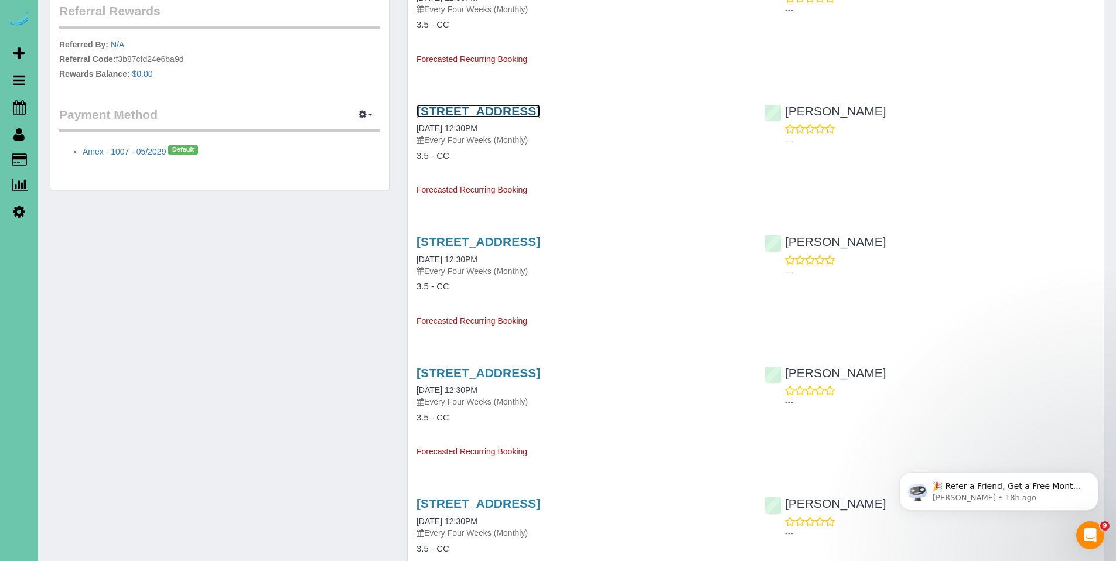
click at [489, 110] on link "708 Fall Creek Road, Papillion, NE 68133" at bounding box center [479, 110] width 124 height 13
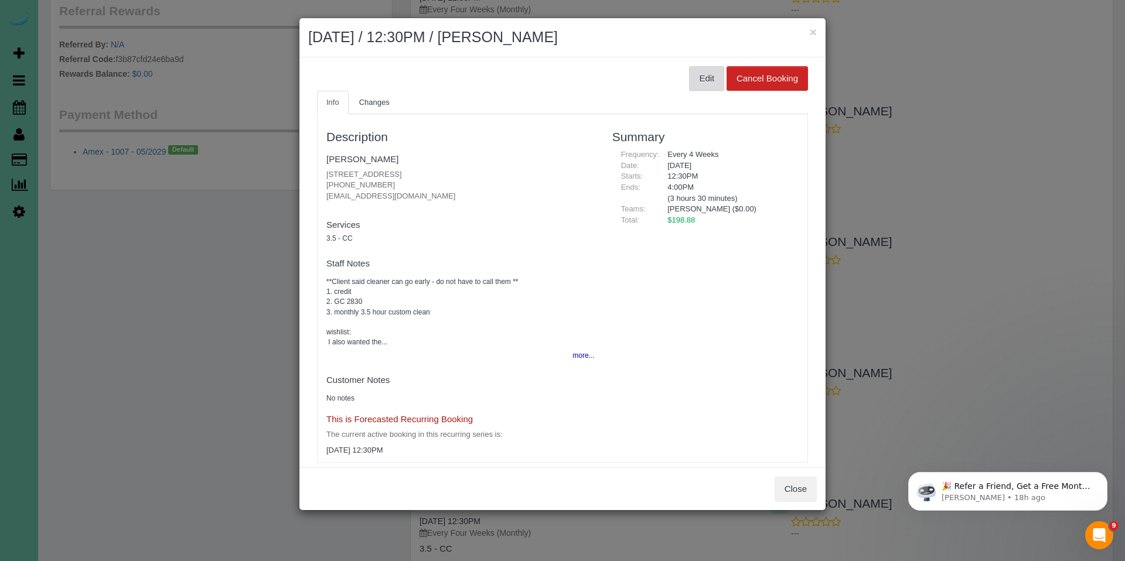
click at [694, 81] on button "Edit" at bounding box center [706, 78] width 35 height 25
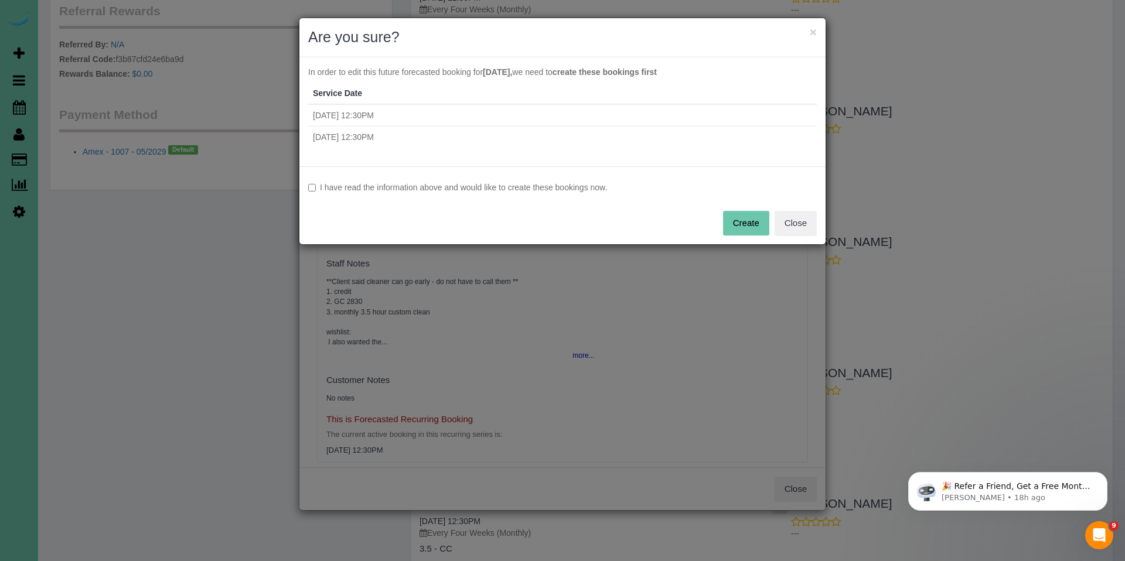
click at [343, 191] on label "I have read the information above and would like to create these bookings now." at bounding box center [562, 188] width 508 height 12
click at [753, 228] on button "Create" at bounding box center [746, 223] width 46 height 25
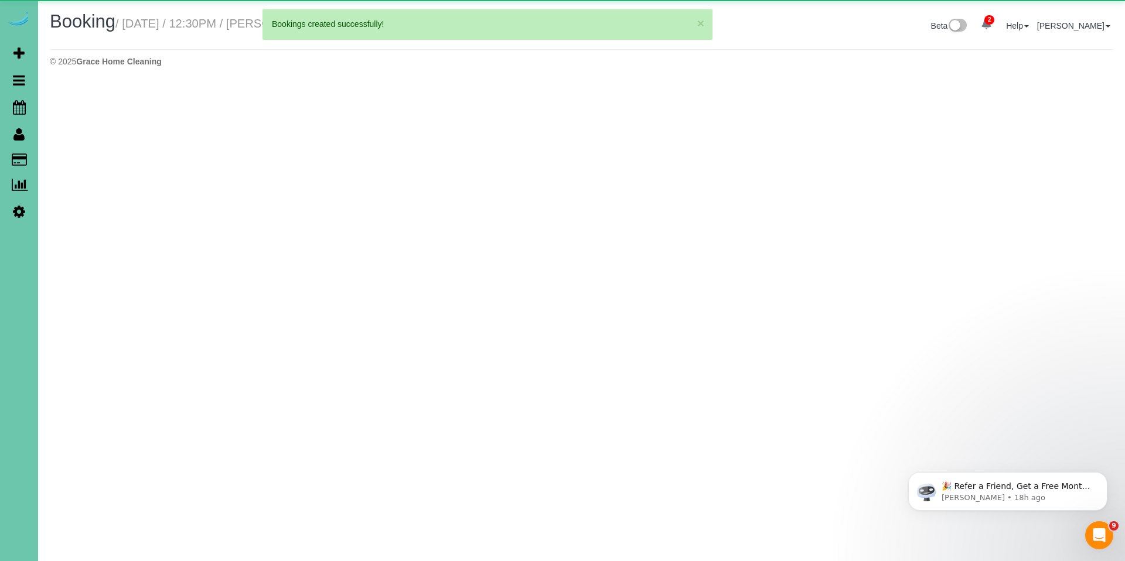
select select "NE"
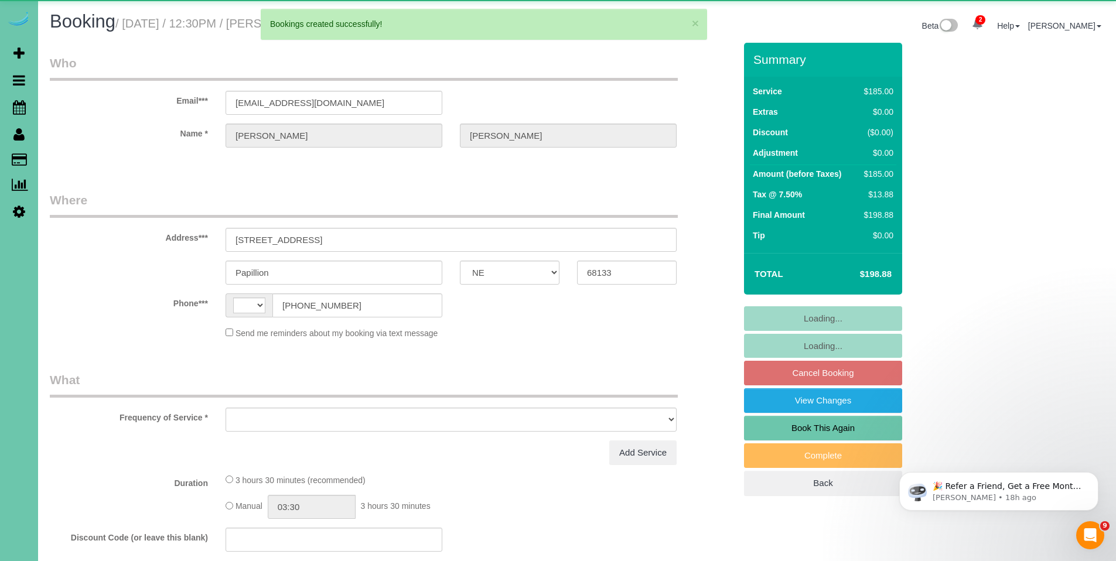
select select "string:US"
select select "object:4465"
select select "string:fspay-80aa92f4-72bd-4466-99bd-13c74d206109"
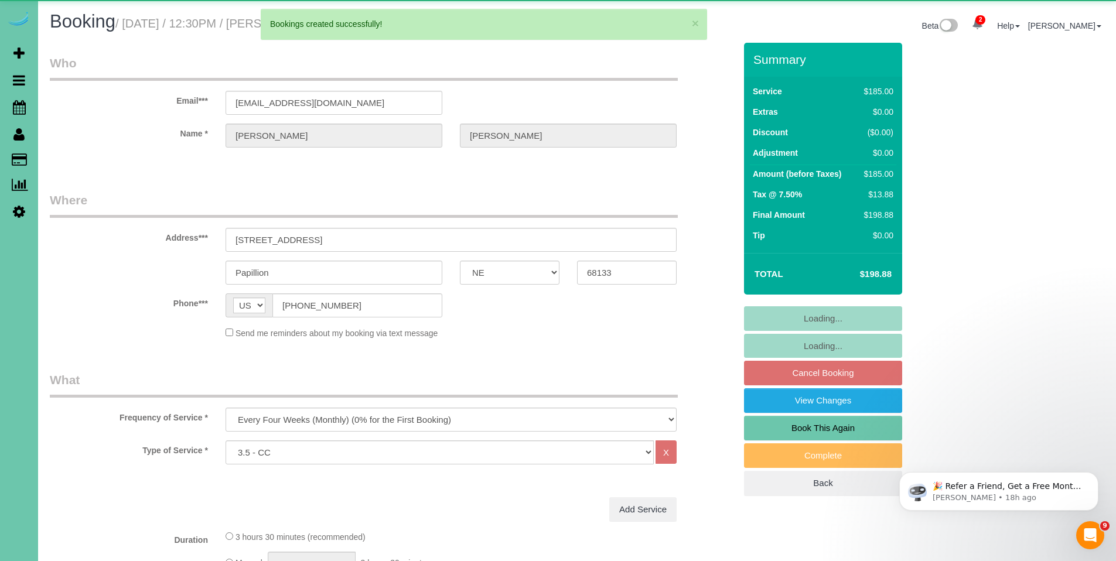
select select "object:4716"
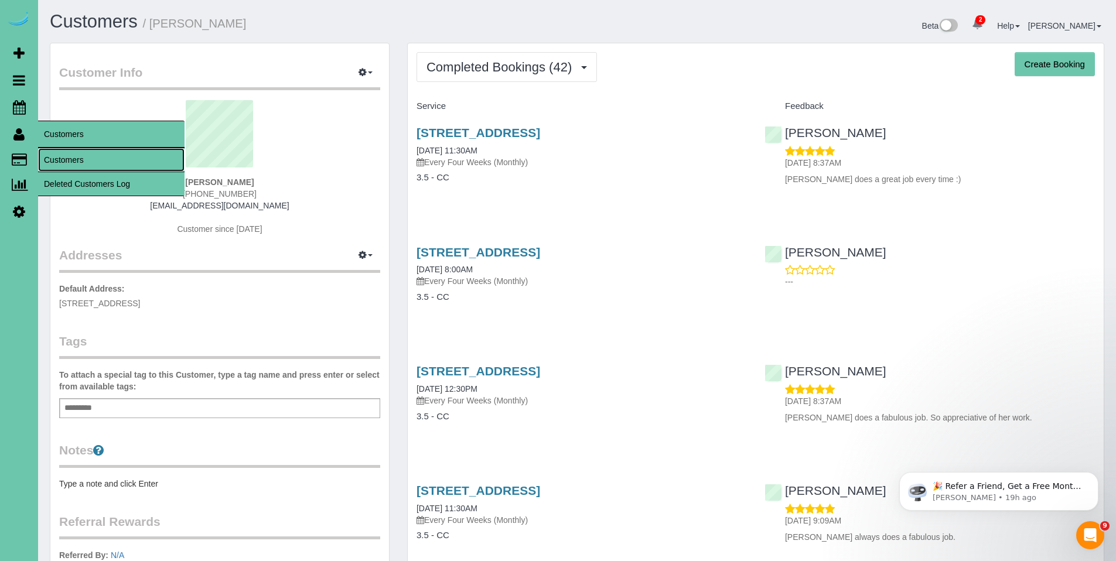
click at [54, 159] on link "Customers" at bounding box center [111, 159] width 146 height 23
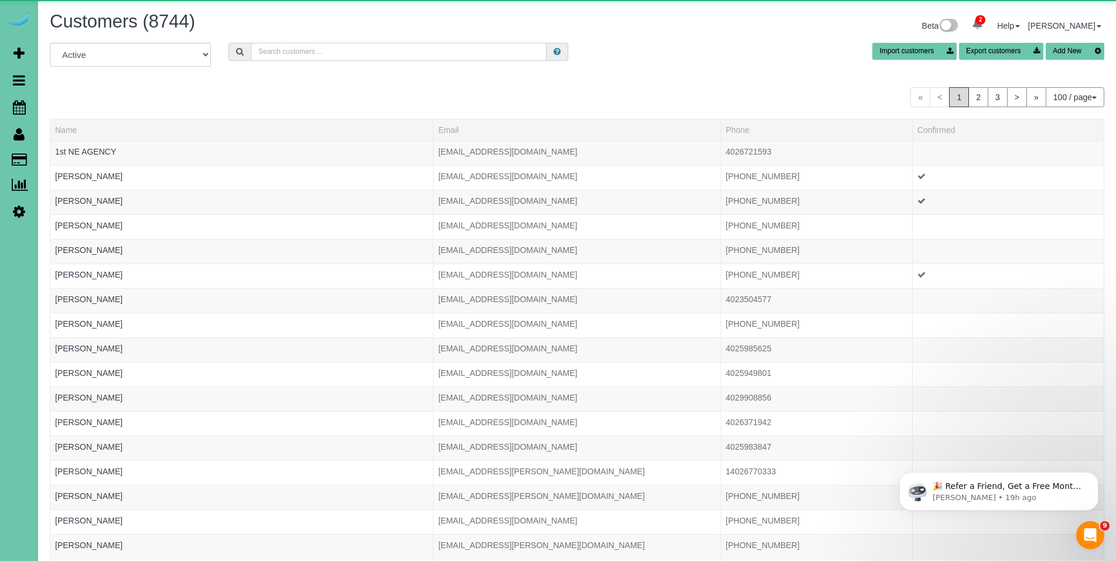
click at [493, 58] on input "text" at bounding box center [399, 52] width 296 height 18
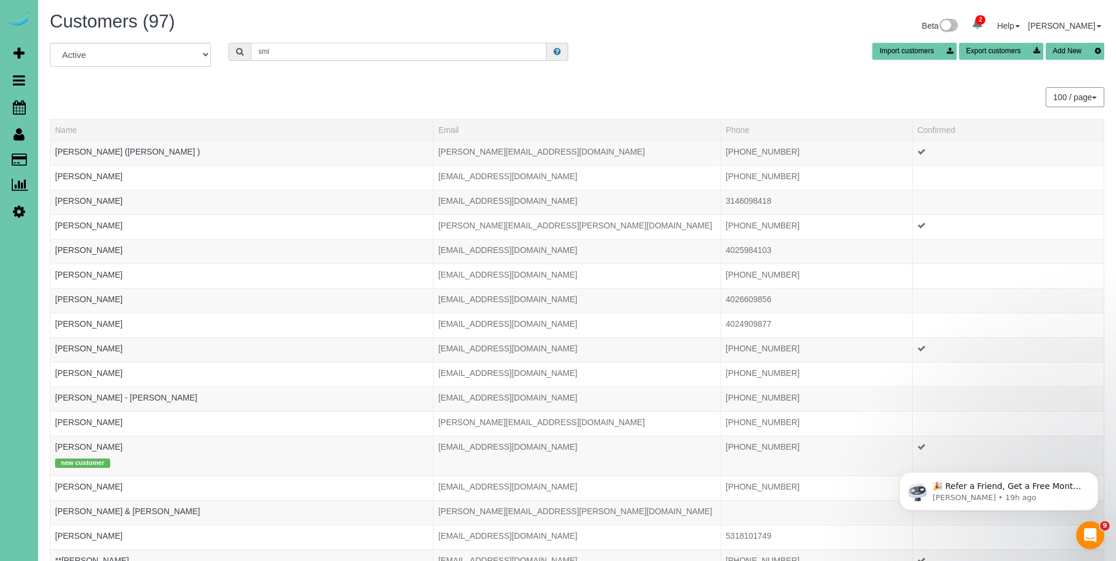
type input "smir"
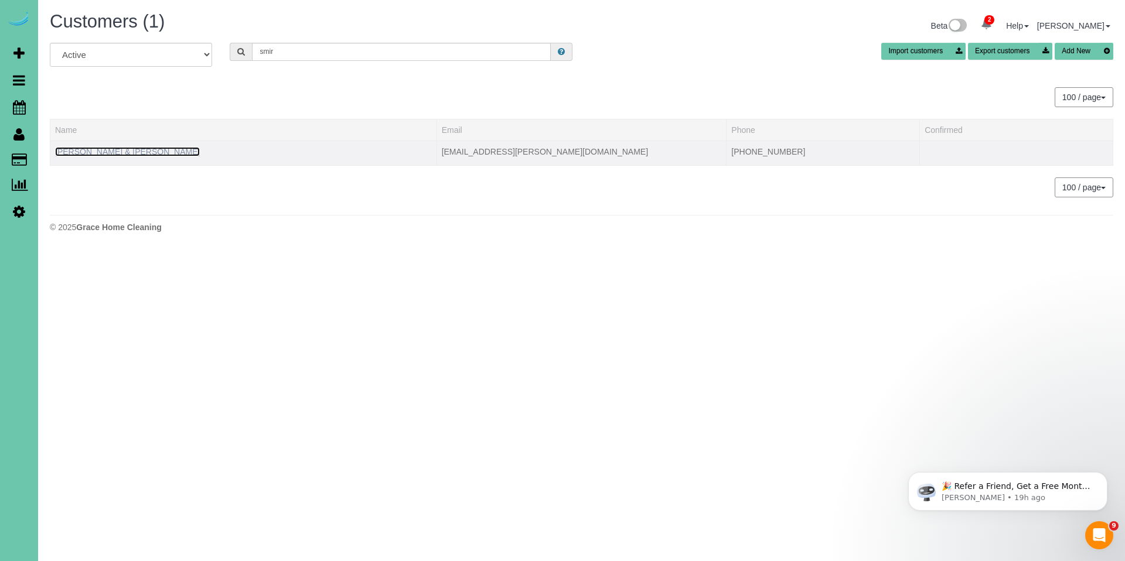
click at [100, 154] on link "Pam & Mike Smiricky" at bounding box center [127, 151] width 145 height 9
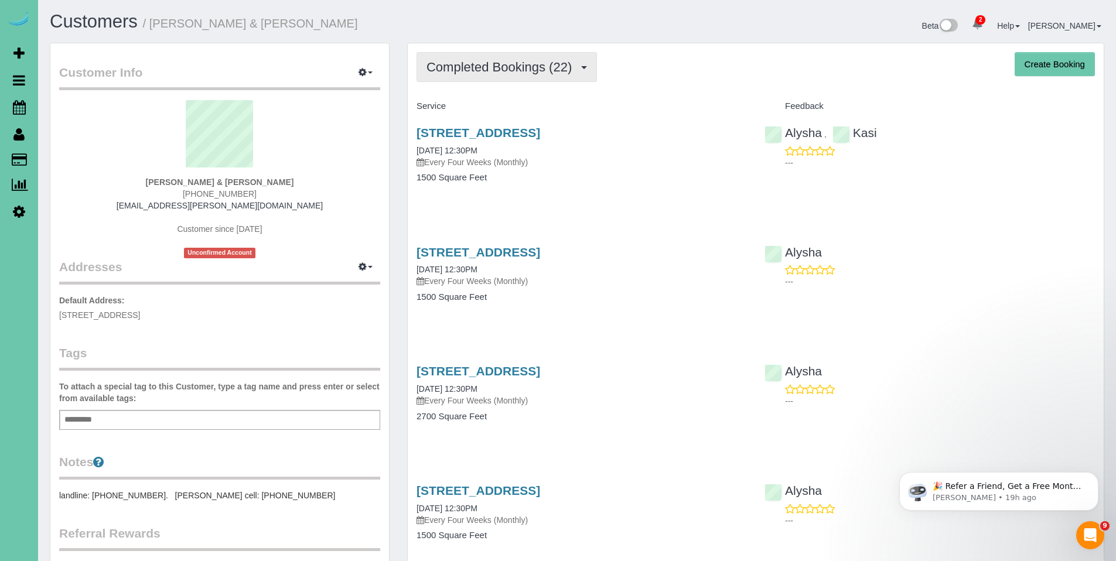
click at [500, 71] on span "Completed Bookings (22)" at bounding box center [501, 67] width 151 height 15
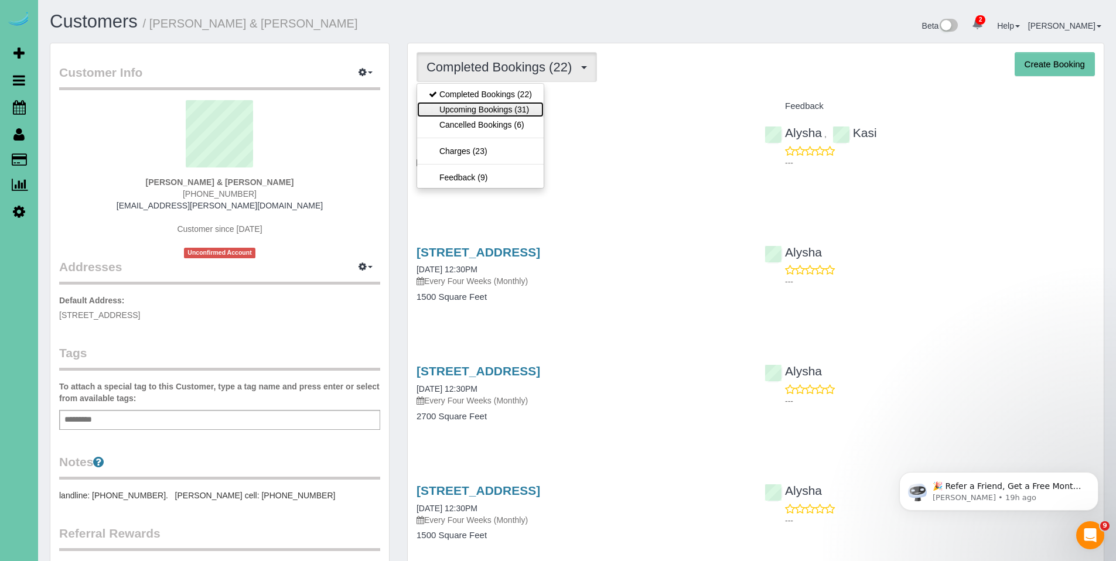
click at [446, 109] on link "Upcoming Bookings (31)" at bounding box center [480, 109] width 127 height 15
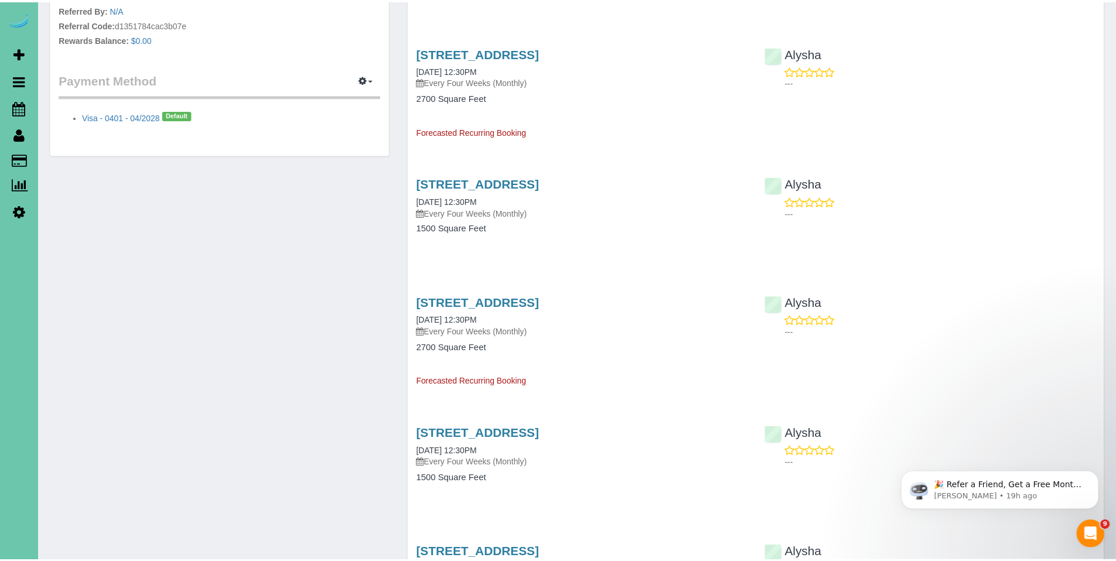
scroll to position [1076, 0]
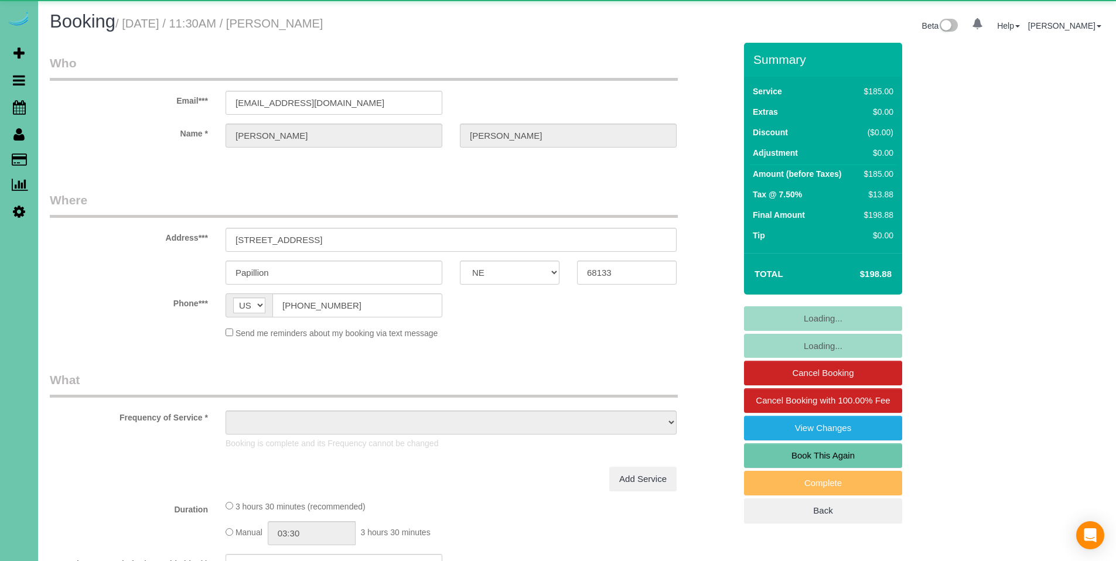
select select "NE"
select select "object:645"
select select "string:fspay-80aa92f4-72bd-4466-99bd-13c74d206109"
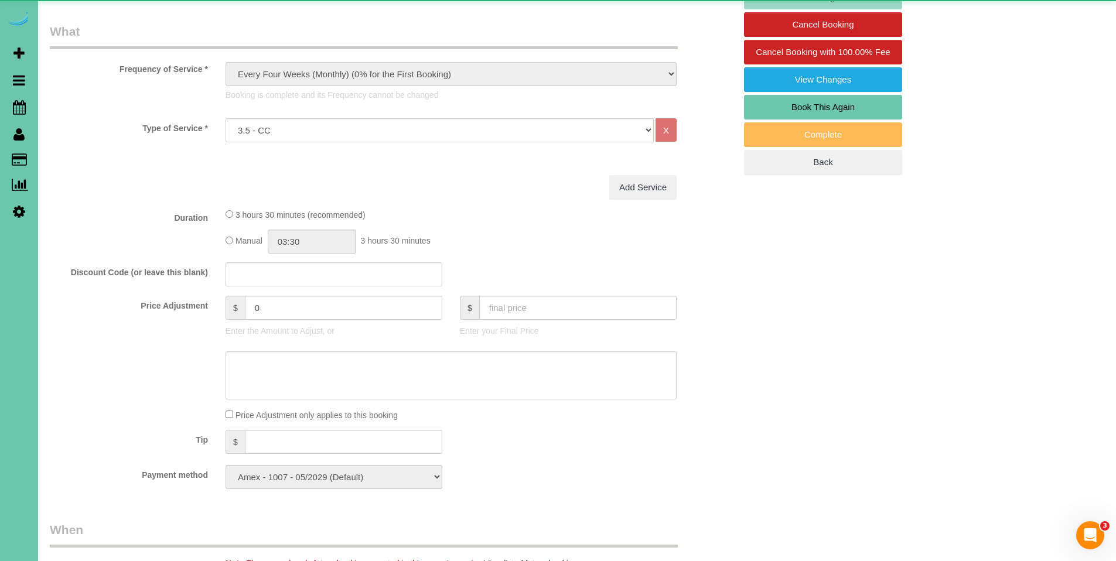
scroll to position [354, 0]
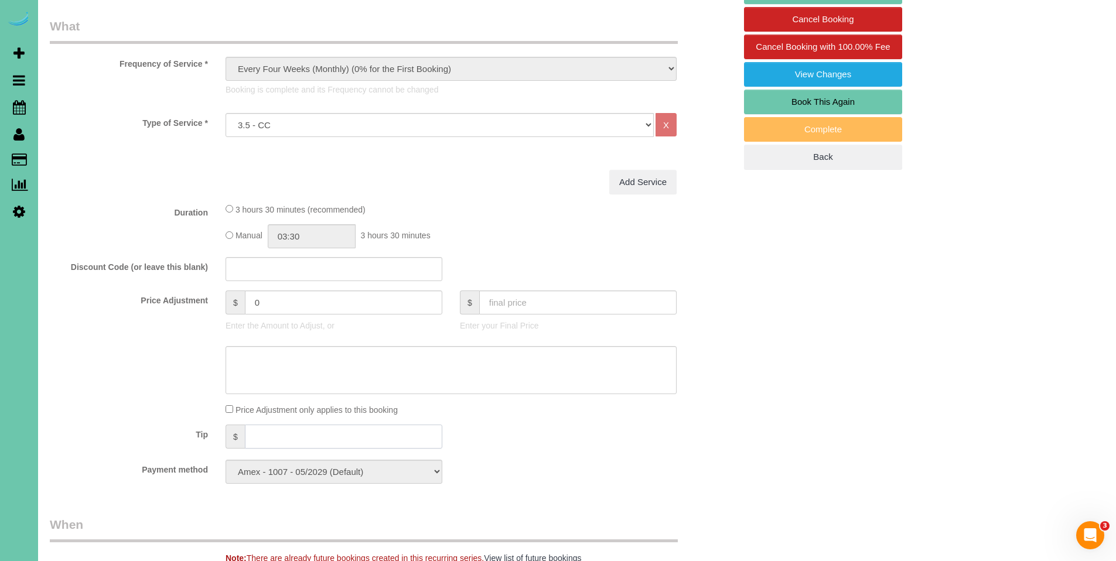
click at [279, 431] on input "text" at bounding box center [343, 437] width 197 height 24
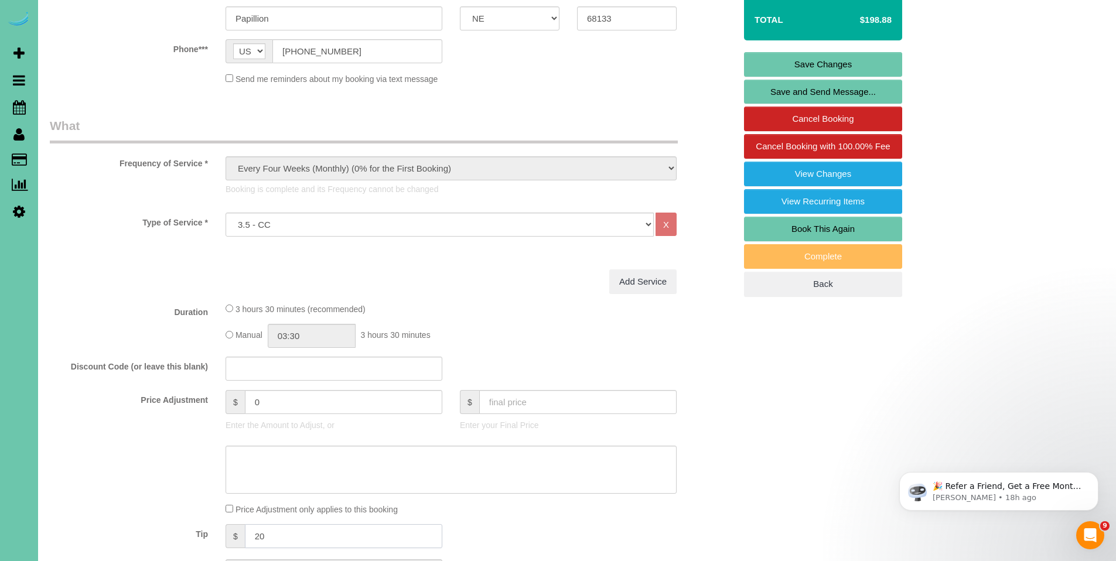
scroll to position [0, 0]
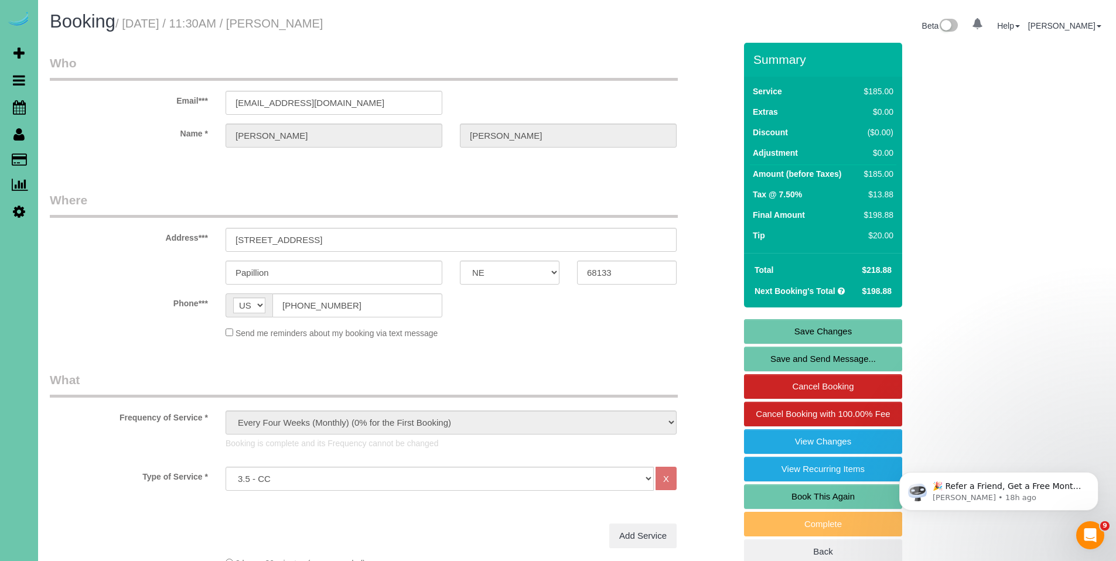
type input "20"
click at [837, 329] on link "Save Changes" at bounding box center [823, 331] width 158 height 25
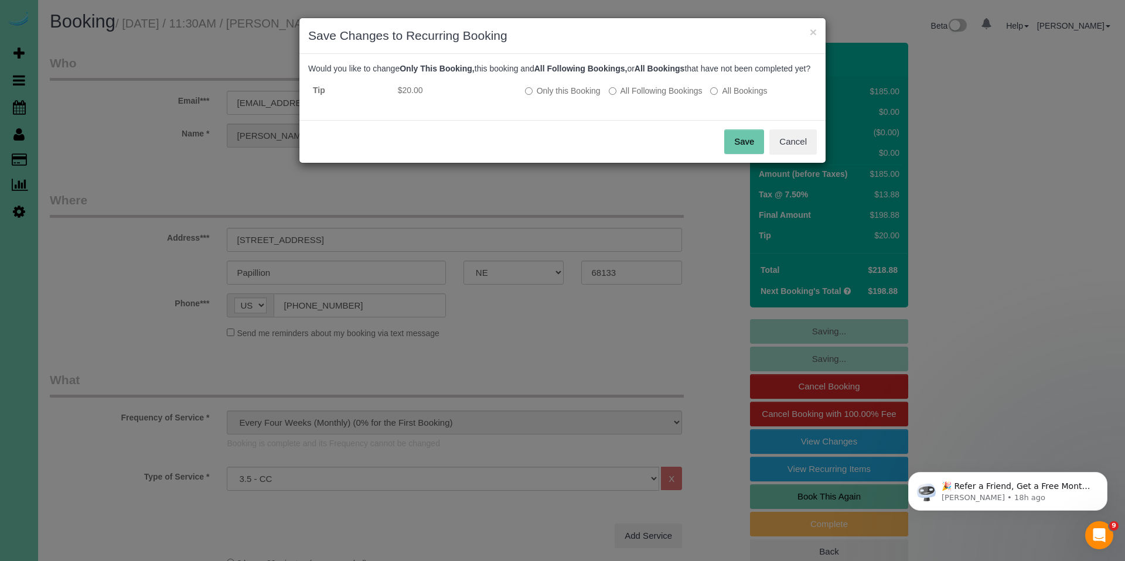
click at [738, 153] on button "Save" at bounding box center [744, 141] width 40 height 25
